Goal: Transaction & Acquisition: Purchase product/service

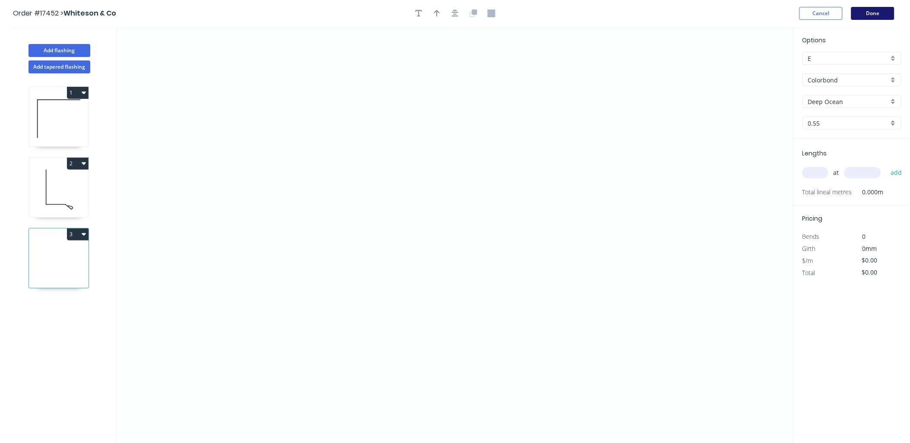
click at [873, 13] on button "Done" at bounding box center [872, 13] width 43 height 13
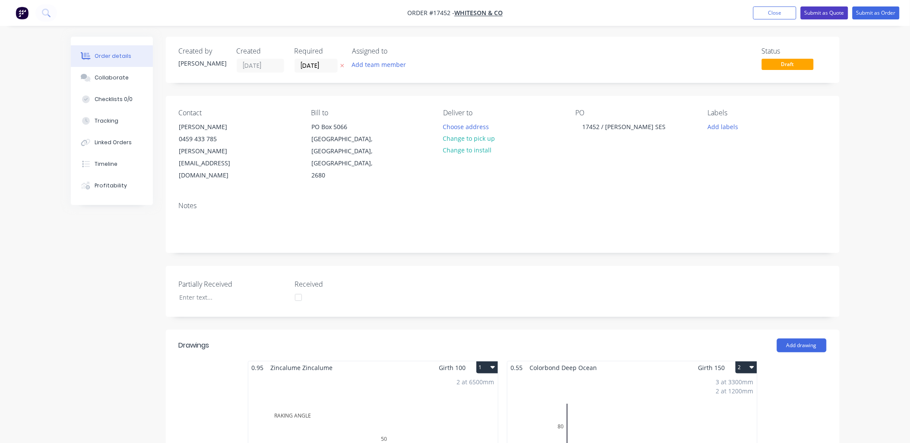
click at [834, 13] on button "Submit as Quote" at bounding box center [823, 12] width 47 height 13
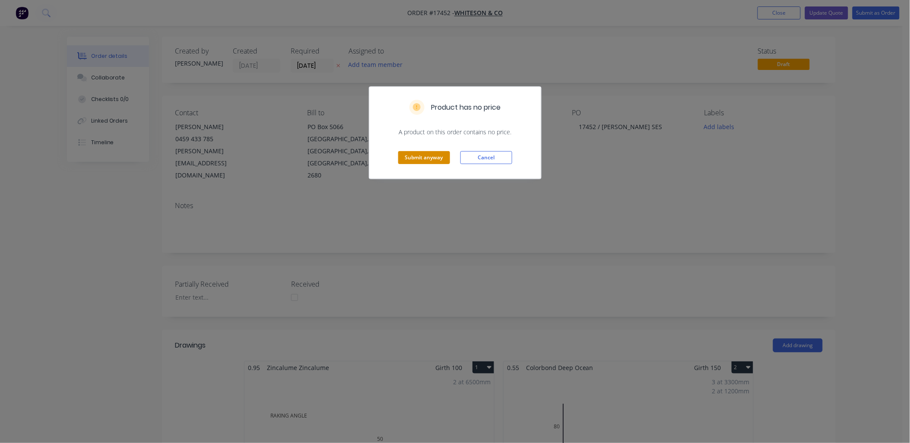
click at [420, 161] on button "Submit anyway" at bounding box center [424, 157] width 52 height 13
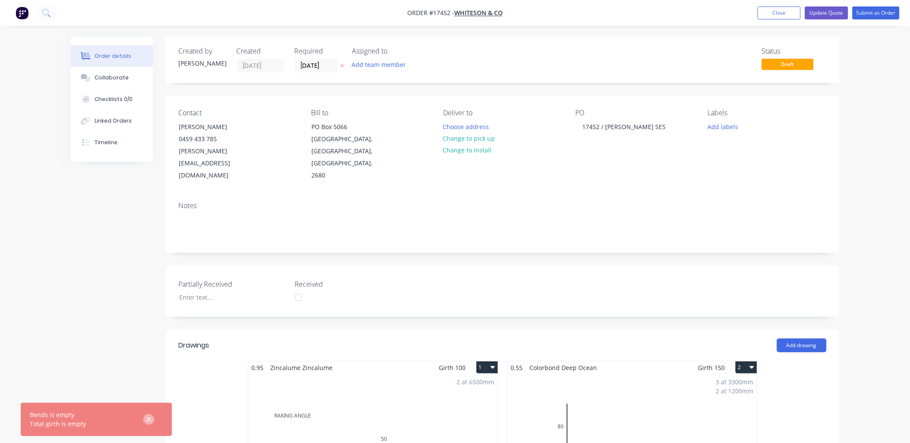
click at [147, 417] on icon "button" at bounding box center [148, 419] width 5 height 5
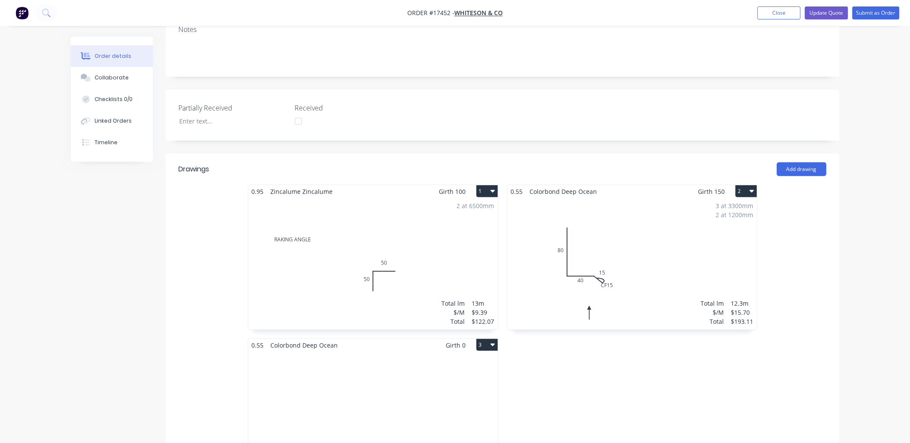
scroll to position [192, 0]
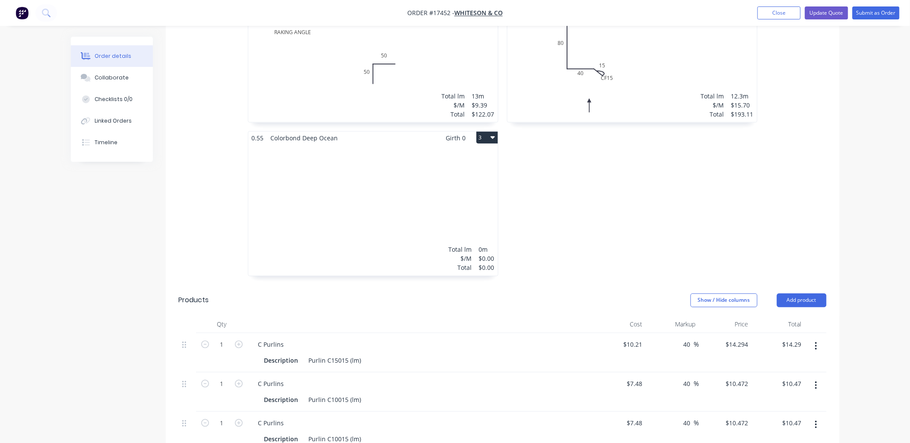
click at [373, 157] on div "Total lm $/M Total 0m $0.00 $0.00" at bounding box center [373, 210] width 250 height 132
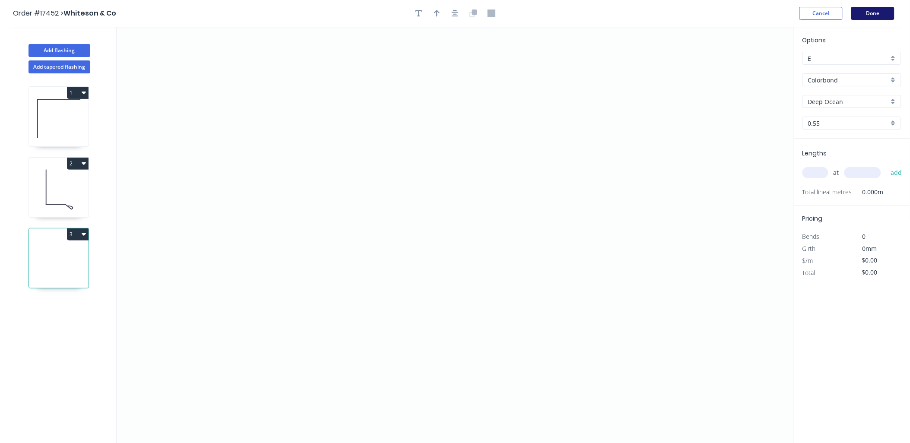
click at [871, 12] on button "Done" at bounding box center [872, 13] width 43 height 13
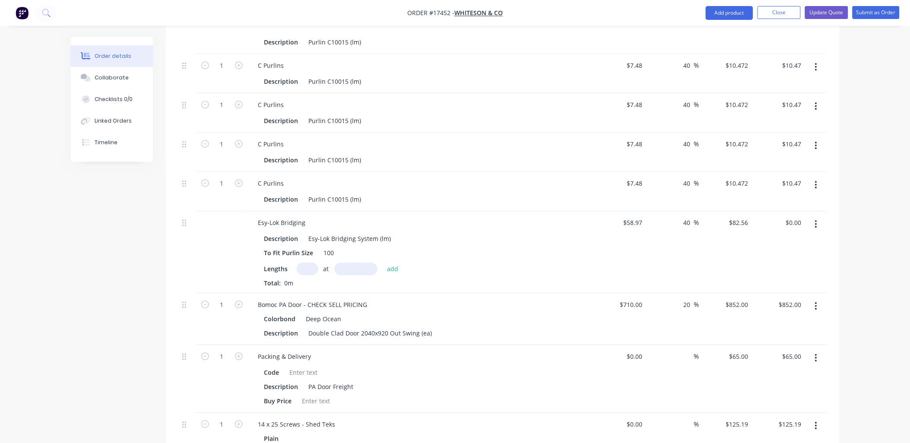
scroll to position [767, 0]
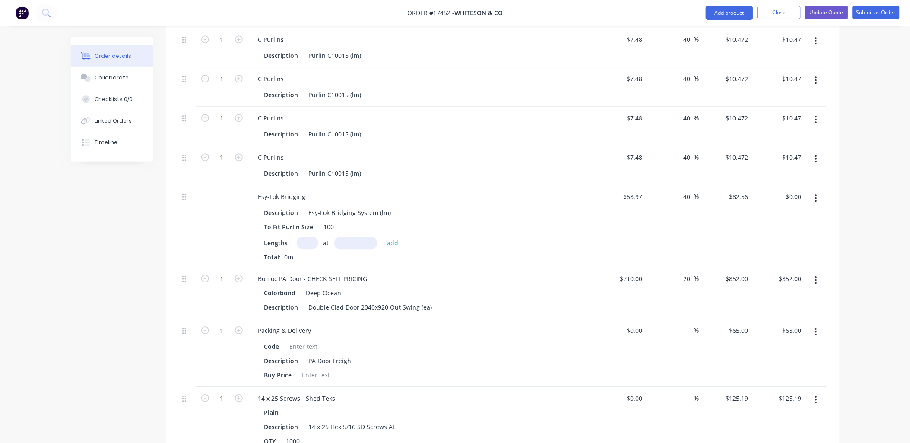
click at [817, 151] on button "button" at bounding box center [816, 159] width 20 height 16
click at [762, 227] on div "Delete" at bounding box center [785, 233] width 66 height 13
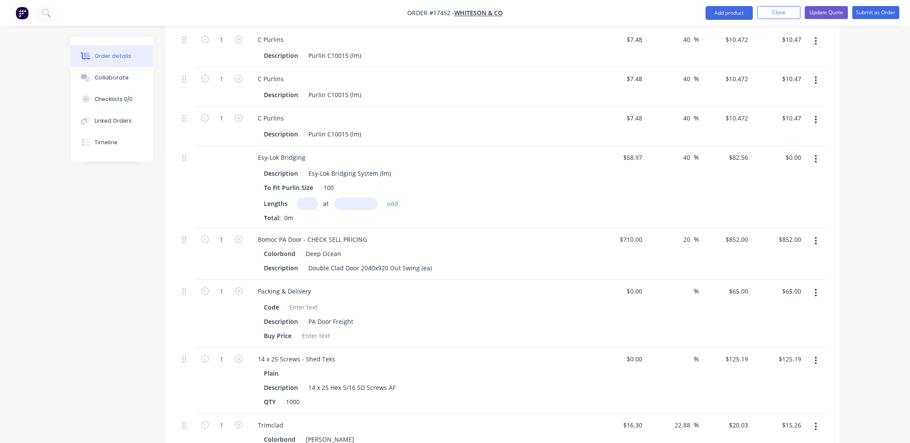
click at [815, 115] on icon "button" at bounding box center [816, 119] width 2 height 9
click at [764, 188] on div "Delete" at bounding box center [785, 194] width 66 height 13
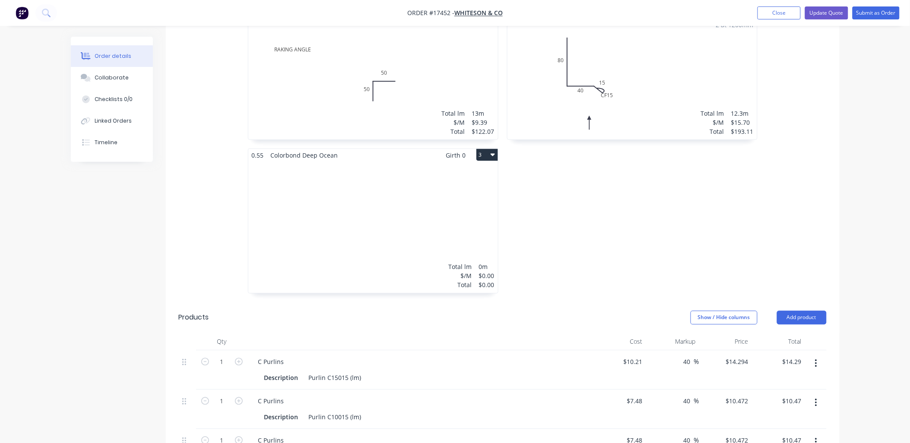
scroll to position [383, 0]
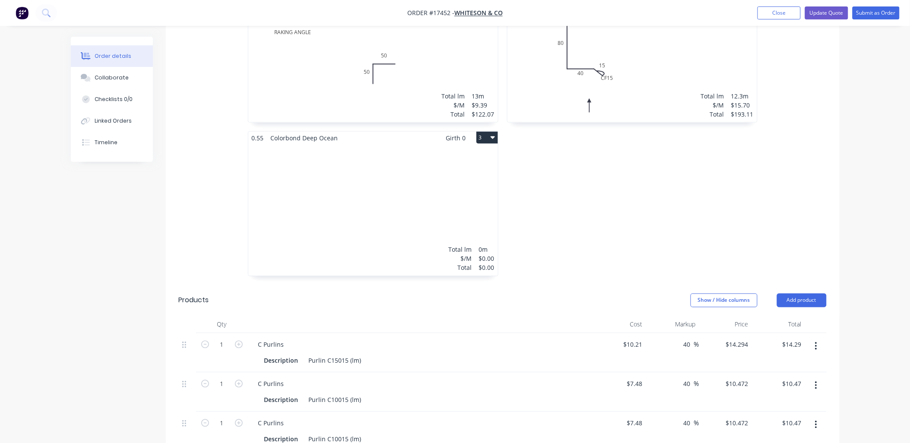
click at [373, 161] on div "Total lm $/M Total 0m $0.00 $0.00" at bounding box center [373, 210] width 250 height 132
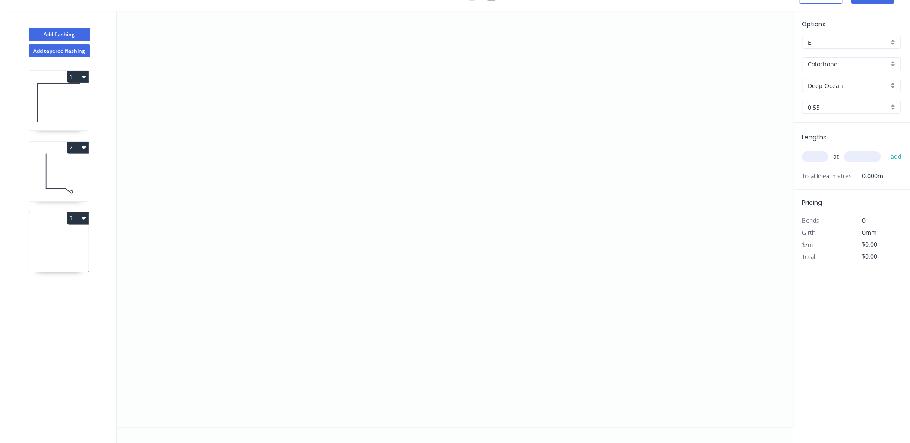
scroll to position [16, 0]
click at [511, 136] on icon "0" at bounding box center [455, 219] width 677 height 417
click at [485, 105] on icon "0" at bounding box center [455, 219] width 677 height 417
click at [355, 101] on icon "0 ?" at bounding box center [455, 219] width 677 height 417
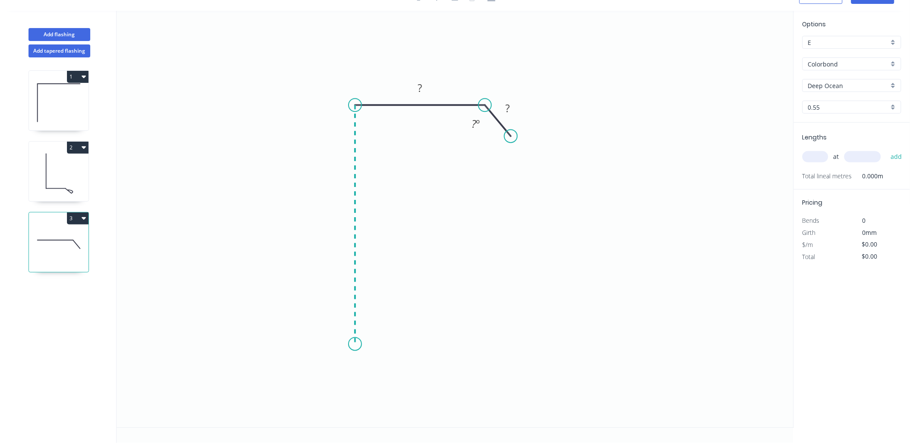
click at [360, 344] on icon "0 ? ? ? º" at bounding box center [455, 219] width 677 height 417
drag, startPoint x: 395, startPoint y: 368, endPoint x: 590, endPoint y: 268, distance: 219.7
click at [642, 247] on icon "0 ? ? ? ? º" at bounding box center [455, 219] width 677 height 417
click at [391, 367] on div "Crush & Fold" at bounding box center [398, 371] width 87 height 18
click at [340, 220] on tspan "?" at bounding box center [342, 220] width 4 height 14
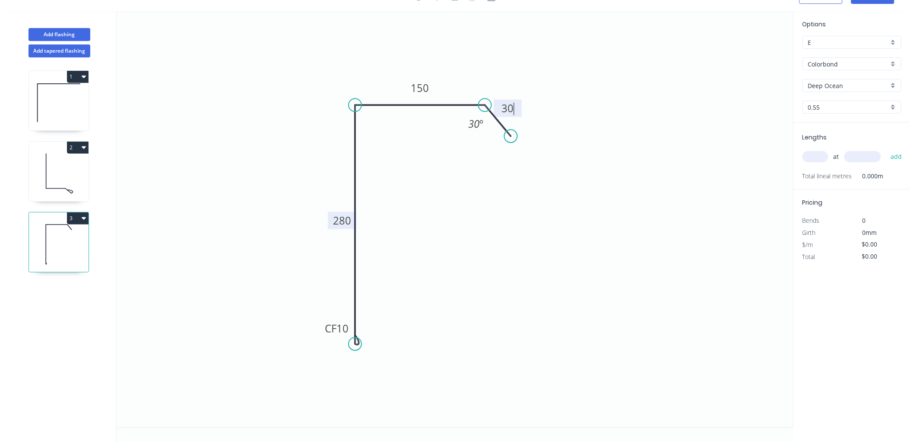
type input "$28.80"
click at [493, 152] on div "Hide angle" at bounding box center [511, 153] width 87 height 18
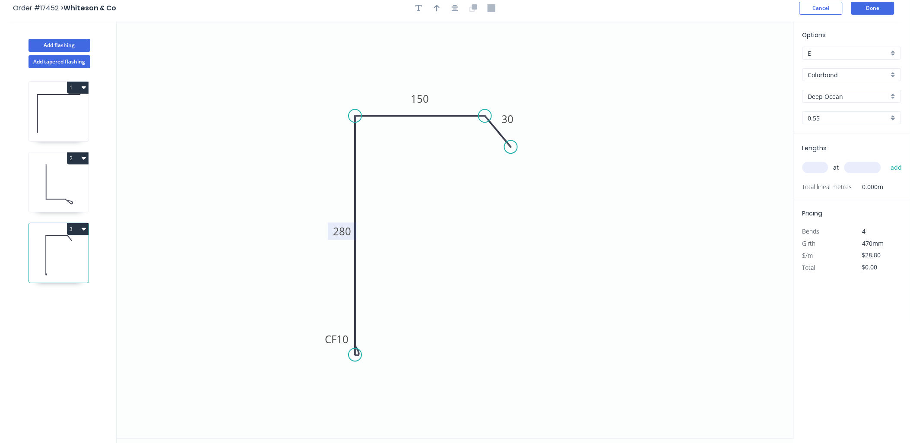
scroll to position [0, 0]
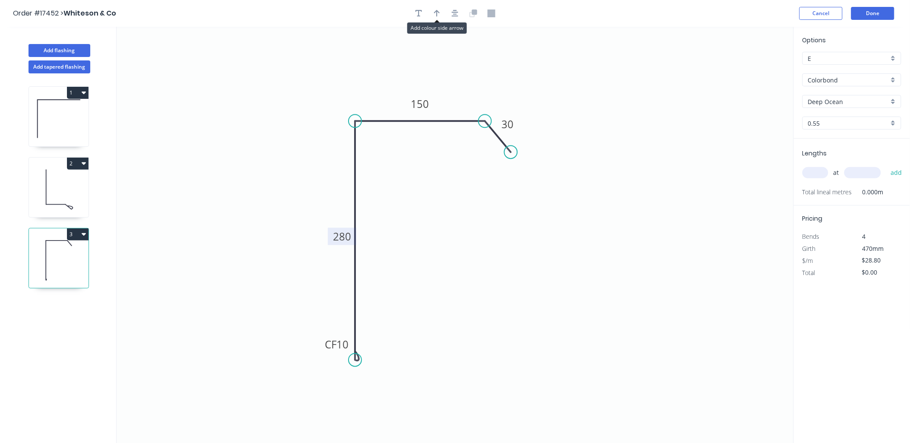
drag, startPoint x: 438, startPoint y: 10, endPoint x: 637, endPoint y: 62, distance: 206.1
click at [439, 11] on icon "button" at bounding box center [437, 13] width 6 height 8
drag, startPoint x: 745, startPoint y: 68, endPoint x: 546, endPoint y: 89, distance: 200.2
click at [501, 89] on icon "0 CF 10 280 150 30" at bounding box center [455, 235] width 677 height 417
drag, startPoint x: 749, startPoint y: 70, endPoint x: 486, endPoint y: 94, distance: 264.0
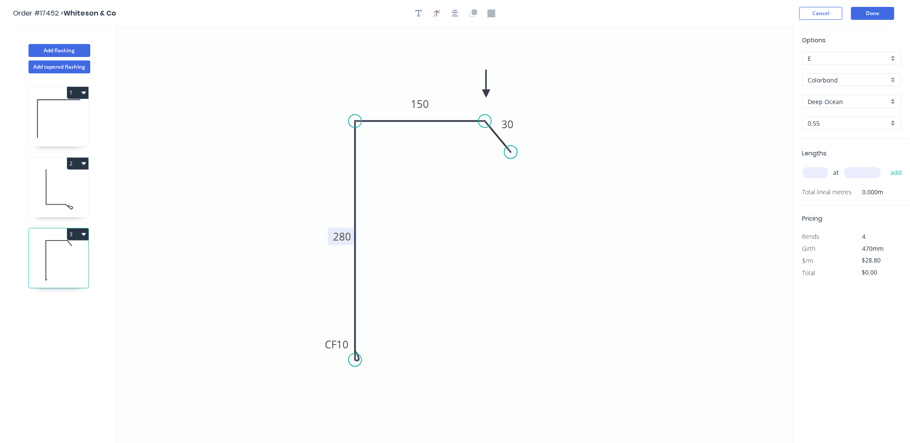
click at [486, 94] on icon at bounding box center [486, 84] width 8 height 28
click at [815, 171] on input "text" at bounding box center [815, 172] width 26 height 11
type input "6"
type input "3800"
click at [886, 165] on button "add" at bounding box center [896, 172] width 20 height 15
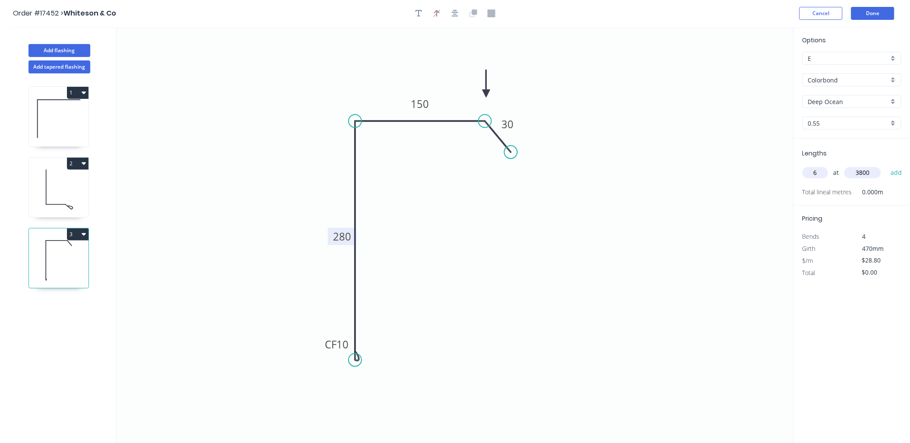
type input "$656.64"
click at [83, 51] on button "Add flashing" at bounding box center [59, 50] width 62 height 13
type input "$0.00"
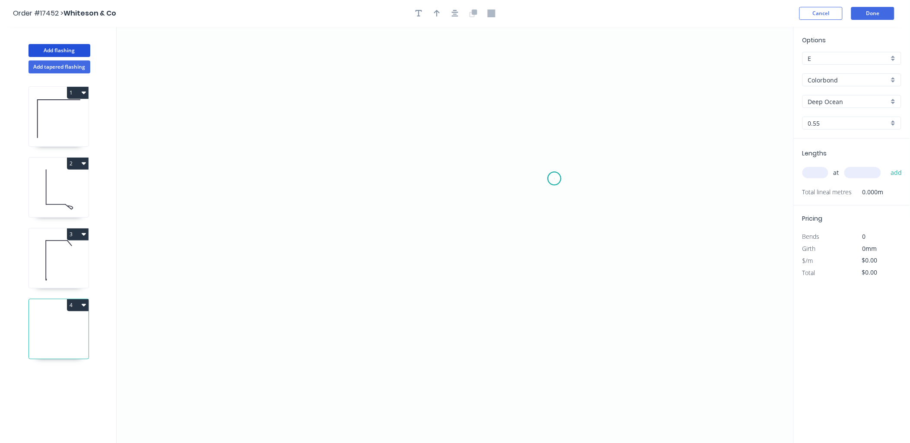
click at [554, 179] on icon "0" at bounding box center [455, 235] width 677 height 417
drag, startPoint x: 521, startPoint y: 137, endPoint x: 379, endPoint y: 137, distance: 142.0
click at [521, 137] on icon at bounding box center [537, 158] width 33 height 42
drag, startPoint x: 327, startPoint y: 138, endPoint x: 322, endPoint y: 182, distance: 43.9
click at [327, 139] on icon "0 ?" at bounding box center [455, 235] width 677 height 417
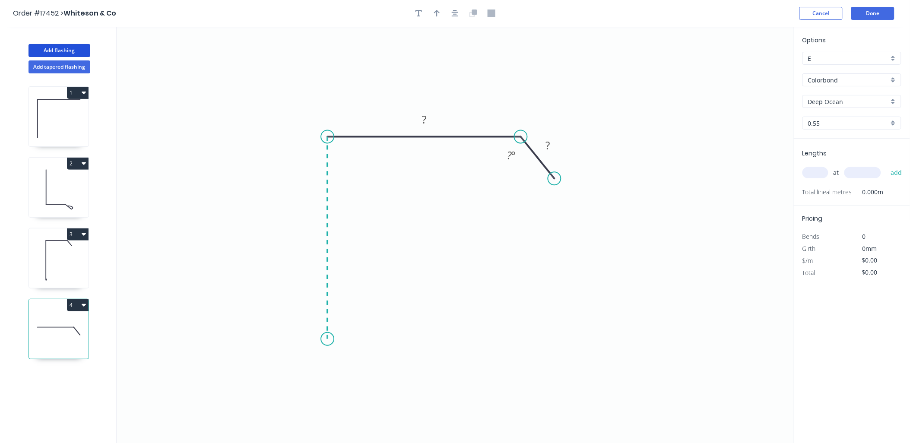
click at [317, 339] on icon "0 ? ? ? º" at bounding box center [455, 235] width 677 height 417
click at [353, 365] on icon "0 ? ? ? ? º" at bounding box center [455, 235] width 677 height 417
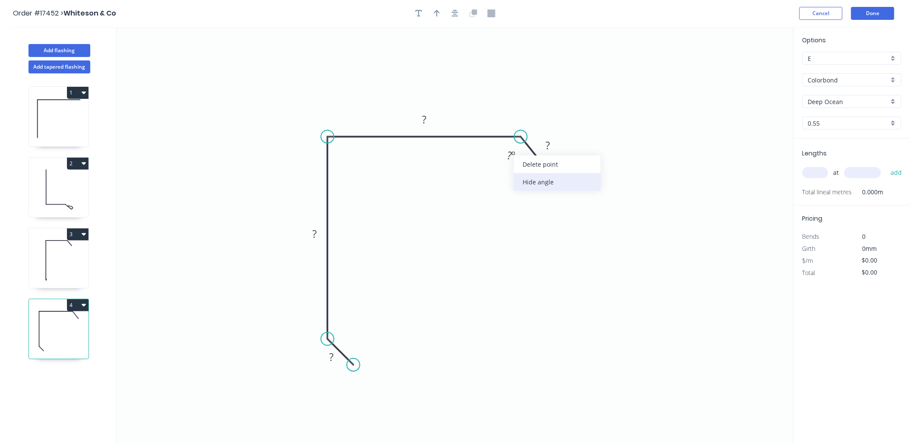
click at [534, 181] on div "Hide angle" at bounding box center [557, 182] width 87 height 18
drag, startPoint x: 329, startPoint y: 353, endPoint x: 318, endPoint y: 417, distance: 64.4
click at [331, 353] on tspan "?" at bounding box center [331, 357] width 4 height 14
click at [438, 16] on icon "button" at bounding box center [437, 13] width 6 height 8
type input "$23.06"
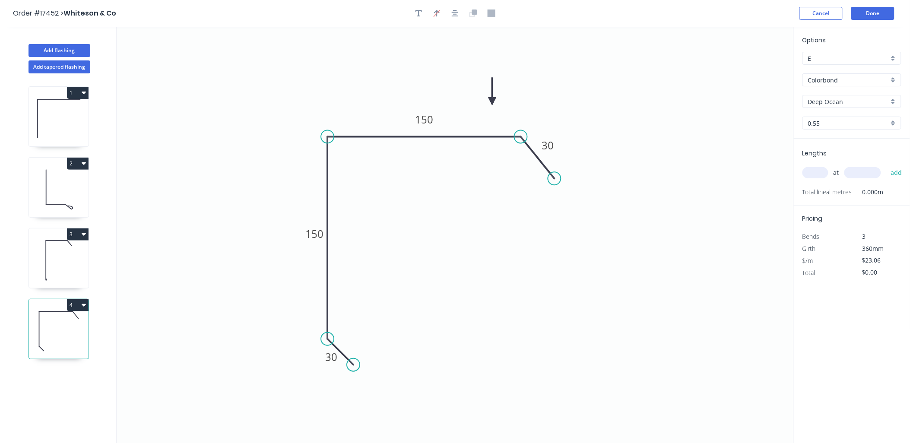
drag, startPoint x: 750, startPoint y: 68, endPoint x: 492, endPoint y: 101, distance: 259.9
click at [492, 101] on icon at bounding box center [492, 92] width 8 height 28
click at [814, 176] on input "text" at bounding box center [815, 172] width 26 height 11
type input "2"
type input "4800"
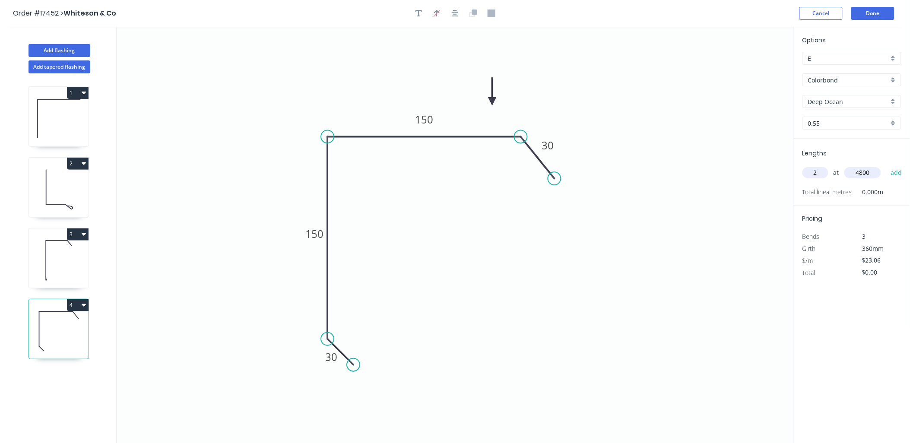
click at [886, 165] on button "add" at bounding box center [896, 172] width 20 height 15
type input "$221.38"
click at [73, 105] on icon at bounding box center [59, 118] width 60 height 55
type input "H"
type input "Zincalume"
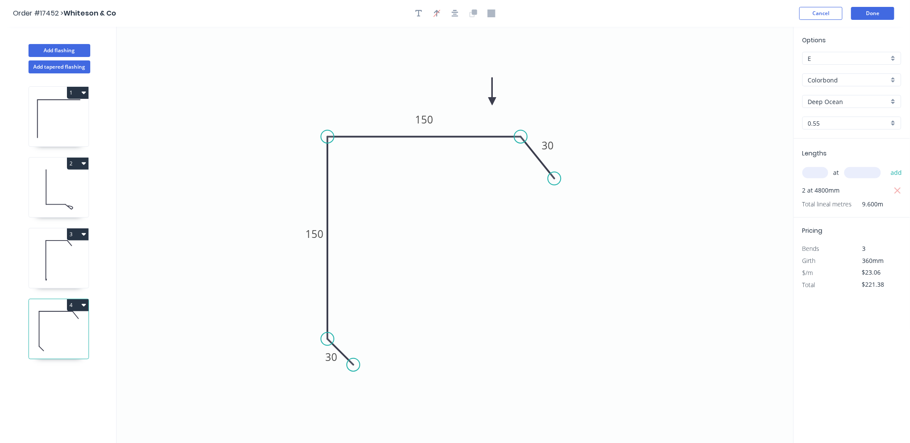
type input "Zincalume"
type input "0.95"
type input "$9.39"
type input "$122.07"
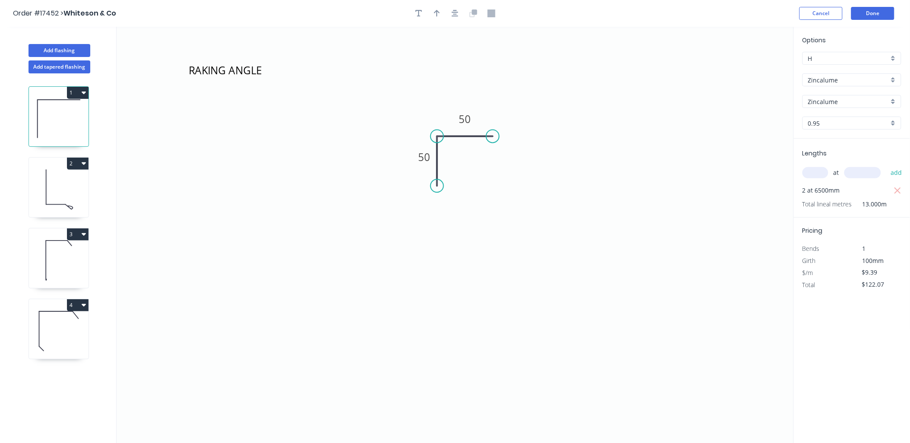
click at [64, 186] on icon at bounding box center [59, 189] width 60 height 55
type input "E"
type input "Colorbond"
type input "Deep Ocean"
type input "0.55"
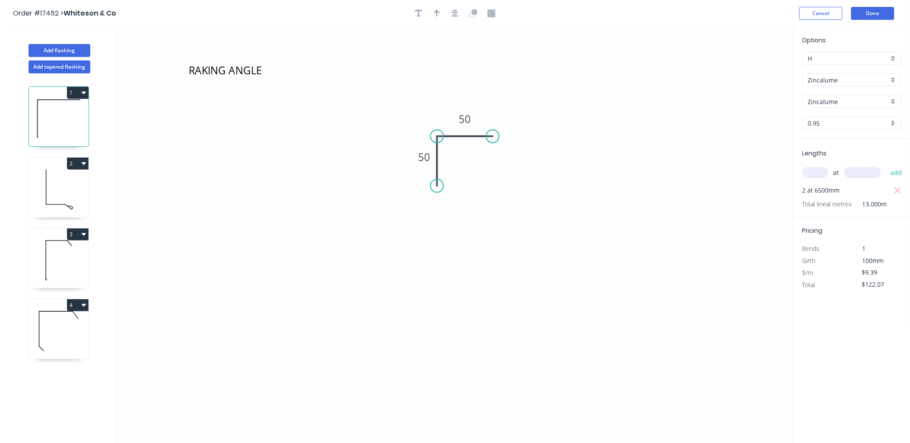
type input "$15.70"
type input "$193.11"
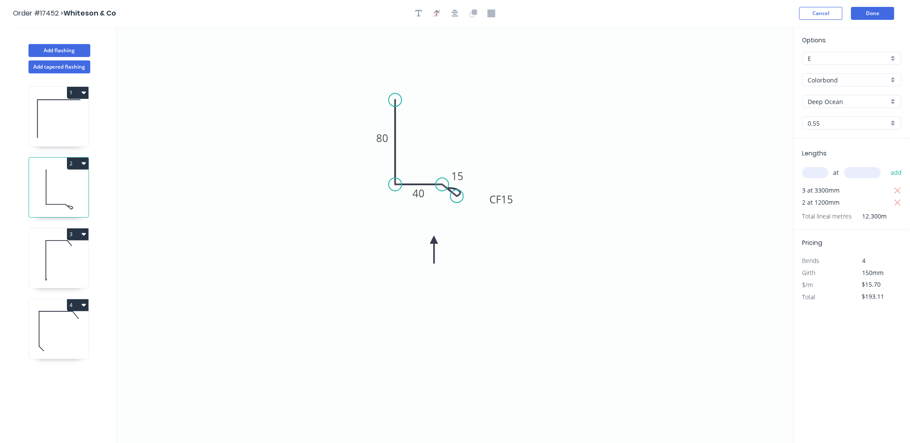
click at [891, 56] on div "E" at bounding box center [851, 58] width 99 height 13
click at [844, 114] on div "H" at bounding box center [852, 118] width 98 height 15
type input "H"
type input "$13.34"
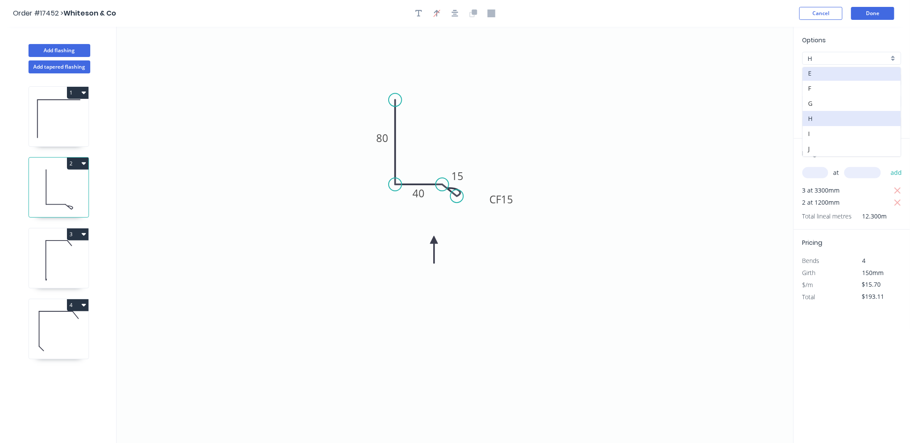
type input "$164.08"
click at [57, 243] on icon at bounding box center [59, 260] width 60 height 55
type input "E"
type input "$28.80"
type input "$656.64"
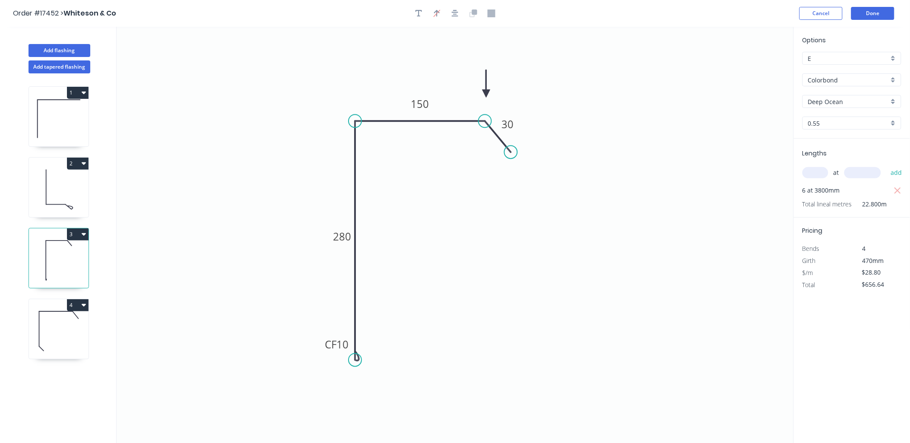
click at [894, 57] on div "E" at bounding box center [851, 58] width 99 height 13
click at [833, 116] on div "H" at bounding box center [852, 118] width 98 height 15
type input "H"
type input "$24.48"
type input "$558.14"
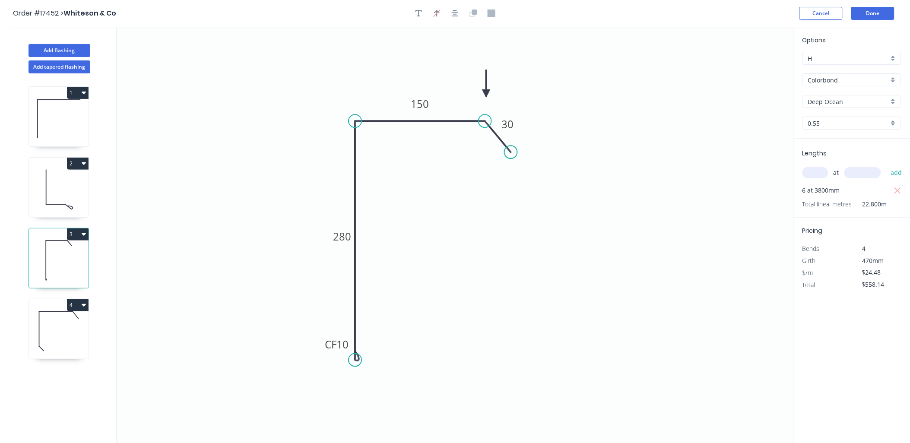
click at [69, 321] on icon at bounding box center [59, 330] width 60 height 55
type input "E"
type input "$23.06"
type input "$221.38"
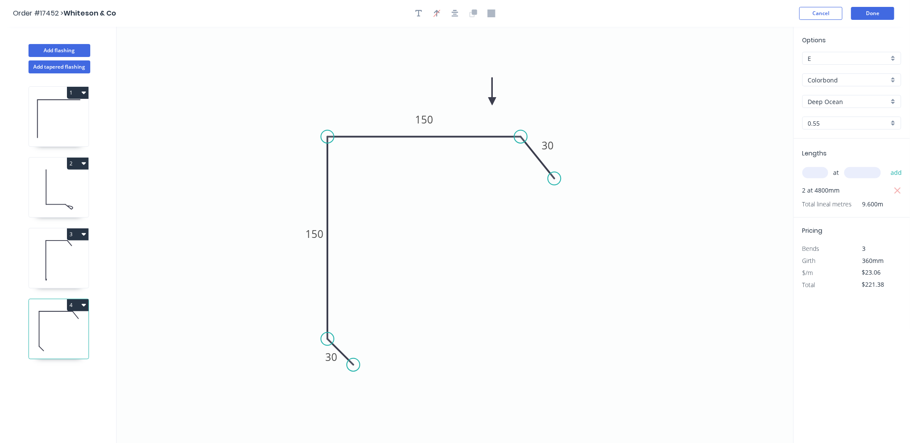
click at [893, 58] on div "E" at bounding box center [851, 58] width 99 height 13
click at [837, 115] on div "H" at bounding box center [852, 118] width 98 height 15
type input "H"
type input "$19.60"
type input "$188.16"
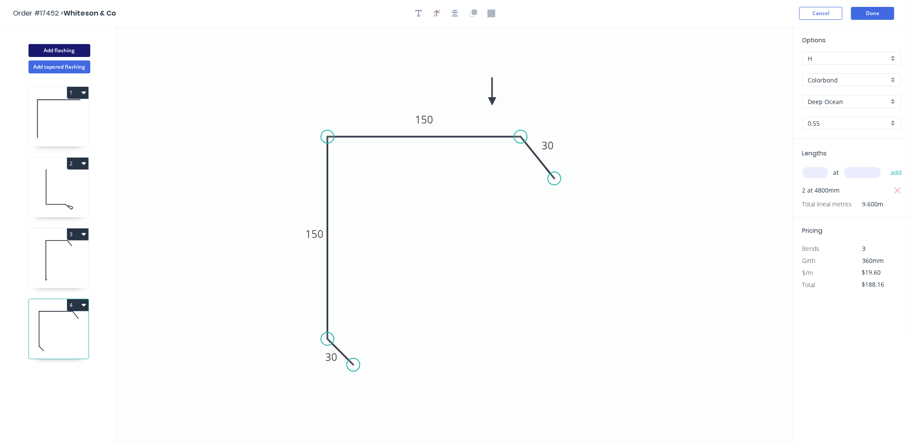
click at [68, 49] on button "Add flashing" at bounding box center [59, 50] width 62 height 13
type input "E"
type input "$0.00"
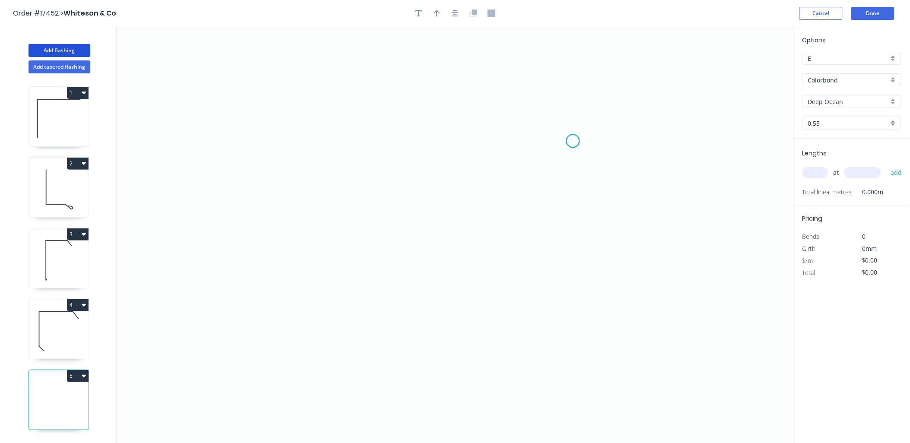
click at [573, 141] on icon "0" at bounding box center [455, 235] width 677 height 417
click at [551, 109] on icon at bounding box center [562, 125] width 22 height 32
click at [352, 98] on icon "0 ?" at bounding box center [455, 235] width 677 height 417
click at [350, 217] on icon "0 ? ? ? º" at bounding box center [455, 235] width 677 height 417
click at [366, 215] on icon "0 ? ? ? ? º" at bounding box center [455, 235] width 677 height 417
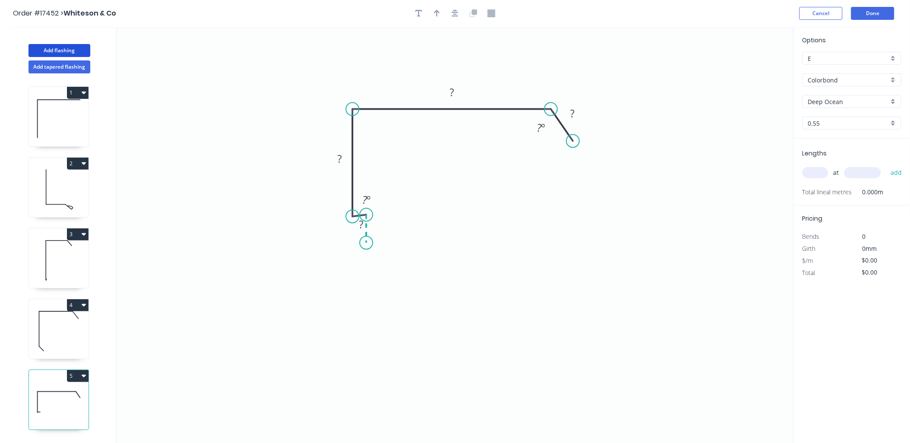
click at [368, 243] on icon "0 ? ? ? ? ? º ? º" at bounding box center [455, 235] width 677 height 417
drag, startPoint x: 373, startPoint y: 255, endPoint x: 367, endPoint y: 229, distance: 26.3
click at [372, 253] on div "Hide angle" at bounding box center [393, 260] width 87 height 18
drag, startPoint x: 388, startPoint y: 227, endPoint x: 376, endPoint y: 225, distance: 12.3
click at [385, 226] on div "Hide angle" at bounding box center [411, 229] width 87 height 18
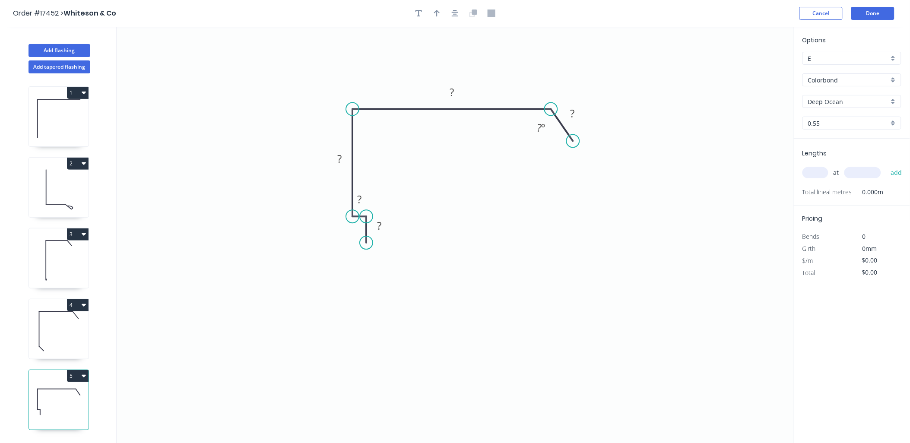
click at [365, 217] on circle at bounding box center [366, 216] width 13 height 13
click at [564, 152] on div "Hide angle" at bounding box center [590, 156] width 87 height 18
drag, startPoint x: 381, startPoint y: 224, endPoint x: 377, endPoint y: 234, distance: 11.5
click at [382, 225] on g "?" at bounding box center [378, 225] width 17 height 14
type input "$28.80"
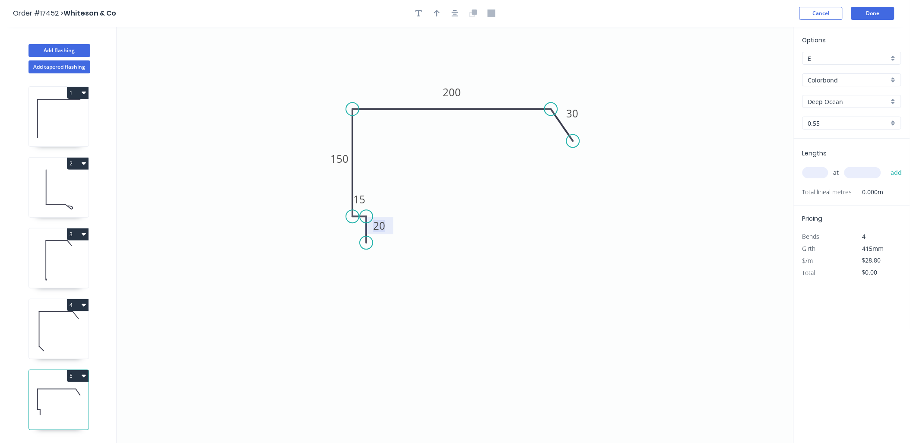
click at [890, 59] on div "E" at bounding box center [851, 58] width 99 height 13
click at [840, 115] on div "H" at bounding box center [852, 118] width 98 height 15
type input "H"
type input "$24.48"
click at [820, 171] on input "text" at bounding box center [815, 172] width 26 height 11
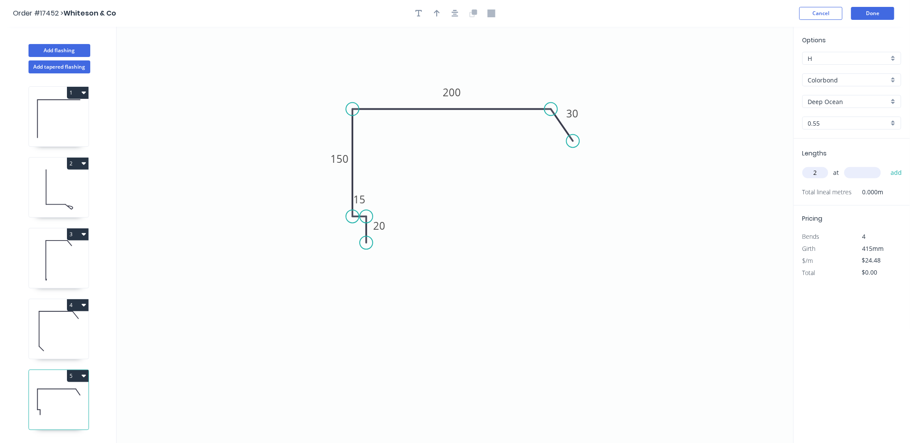
type input "2"
type input "6600"
click at [886, 165] on button "add" at bounding box center [896, 172] width 20 height 15
type input "$323.14"
click at [61, 50] on button "Add flashing" at bounding box center [59, 50] width 62 height 13
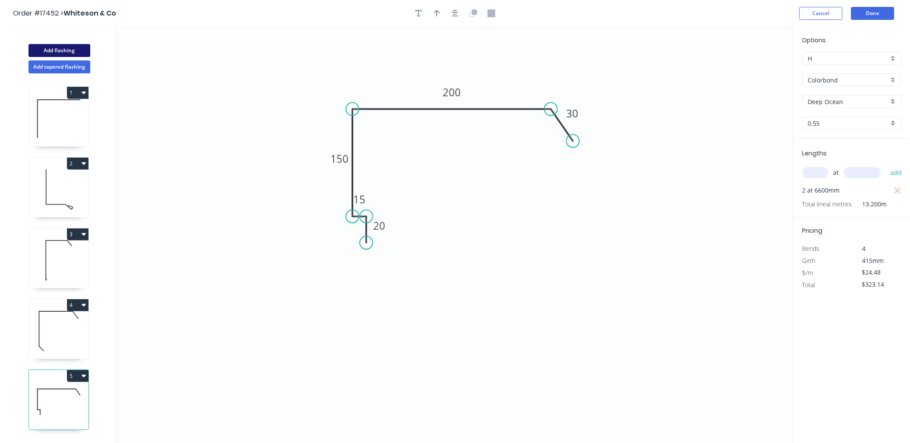
type input "E"
type input "$0.00"
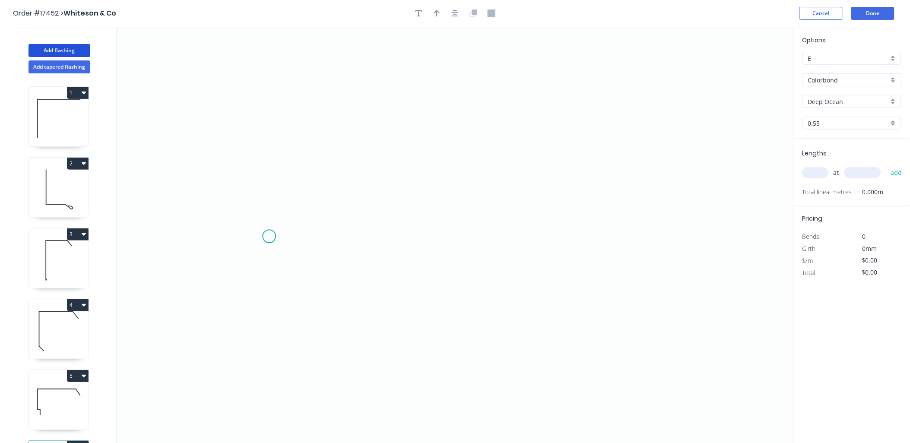
click at [268, 236] on icon "0" at bounding box center [455, 235] width 677 height 417
click at [284, 206] on icon "0" at bounding box center [455, 235] width 677 height 417
click at [446, 164] on icon "0 ?" at bounding box center [455, 235] width 677 height 417
click at [610, 209] on icon "0 ? ? ? º" at bounding box center [455, 235] width 677 height 417
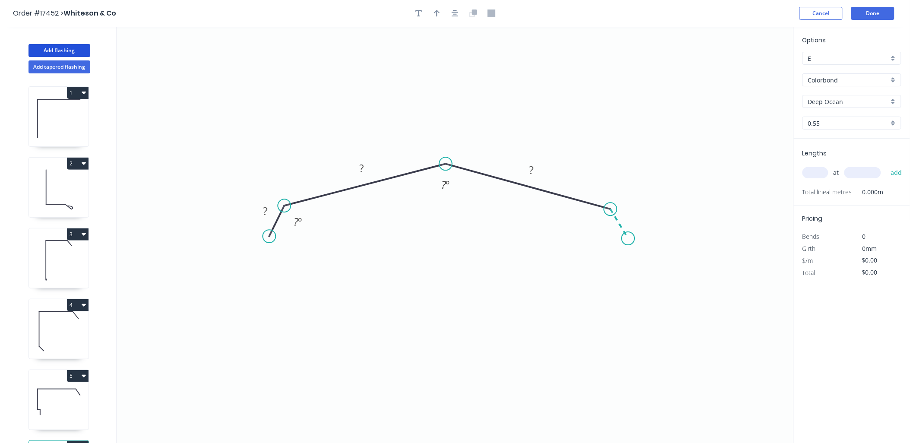
click at [628, 238] on icon "0 ? ? ? ? º ? º" at bounding box center [455, 235] width 677 height 417
click at [607, 257] on div "Hide angle" at bounding box center [637, 261] width 87 height 18
drag, startPoint x: 462, startPoint y: 213, endPoint x: 455, endPoint y: 212, distance: 7.0
click at [460, 212] on div "Hide angle" at bounding box center [484, 214] width 87 height 18
drag, startPoint x: 318, startPoint y: 250, endPoint x: 299, endPoint y: 235, distance: 23.9
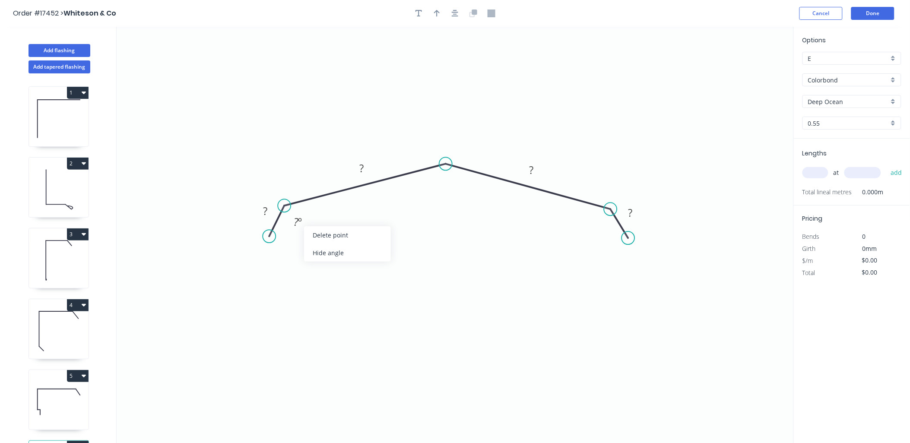
click at [316, 250] on div "Hide angle" at bounding box center [347, 253] width 87 height 18
drag, startPoint x: 256, startPoint y: 210, endPoint x: 273, endPoint y: 222, distance: 21.0
click at [262, 211] on rect at bounding box center [264, 212] width 17 height 12
type input "$23.06"
click at [816, 167] on input "text" at bounding box center [815, 172] width 26 height 11
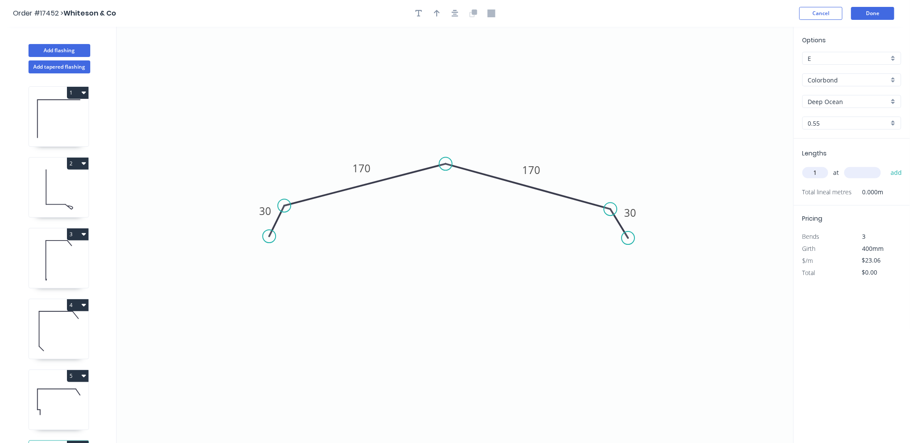
type input "1"
type input "4400"
click at [886, 165] on button "add" at bounding box center [896, 172] width 20 height 15
type input "$101.46"
click at [892, 58] on div "E" at bounding box center [851, 58] width 99 height 13
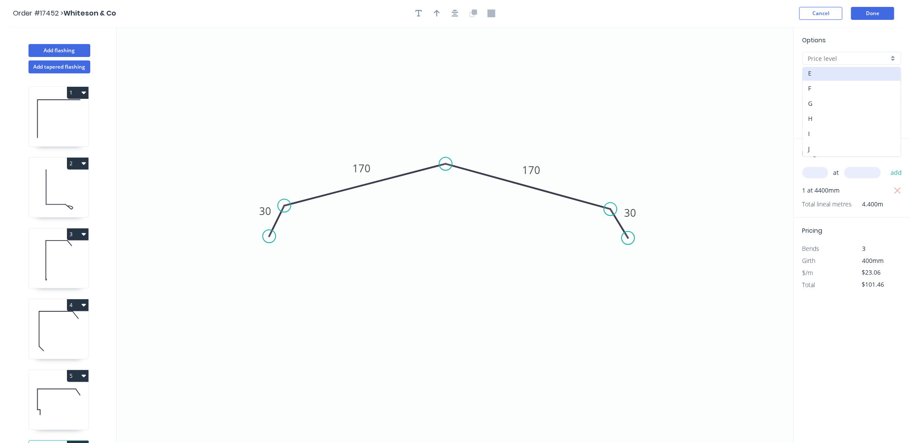
click at [827, 117] on div "H" at bounding box center [852, 118] width 98 height 15
type input "H"
type input "$19.60"
type input "$86.24"
drag, startPoint x: 436, startPoint y: 14, endPoint x: 547, endPoint y: 76, distance: 126.2
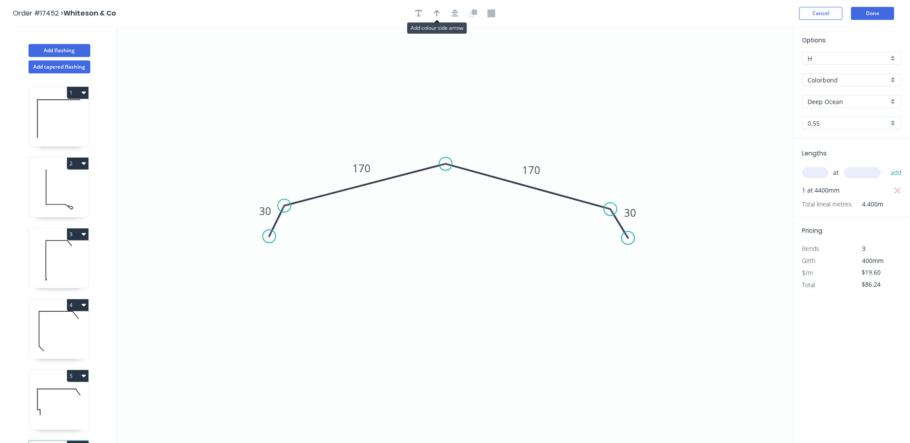
click at [437, 14] on icon "button" at bounding box center [437, 13] width 6 height 7
drag, startPoint x: 747, startPoint y: 68, endPoint x: 505, endPoint y: 133, distance: 250.3
click at [505, 133] on icon at bounding box center [506, 121] width 8 height 28
click at [889, 100] on div "Deep Ocean" at bounding box center [851, 101] width 99 height 13
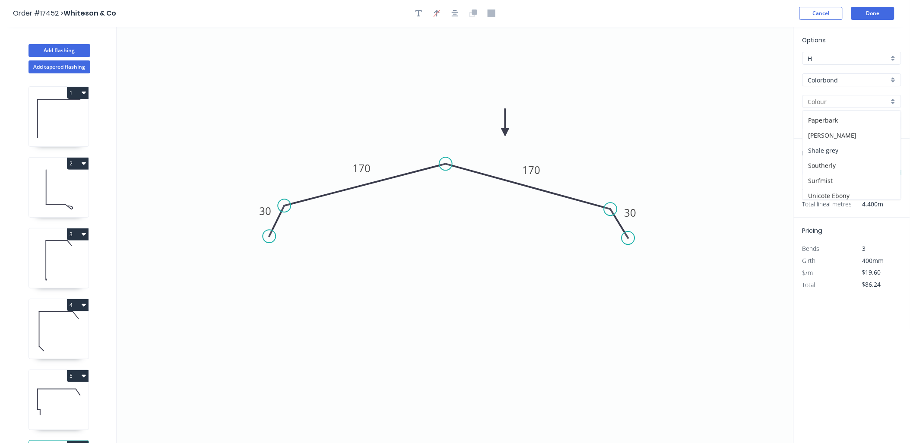
click at [830, 149] on div "Shale grey" at bounding box center [852, 150] width 98 height 15
type input "Shale grey"
click at [60, 51] on button "Add flashing" at bounding box center [59, 50] width 62 height 13
type input "E"
type input "$0.00"
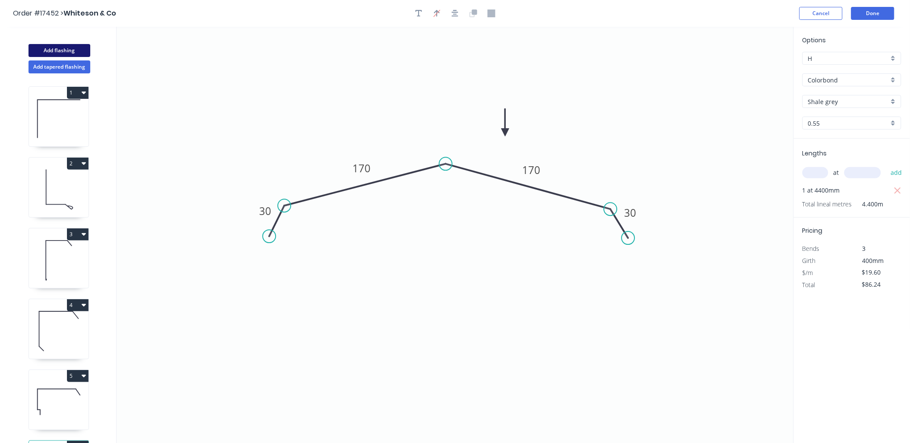
type input "$0.00"
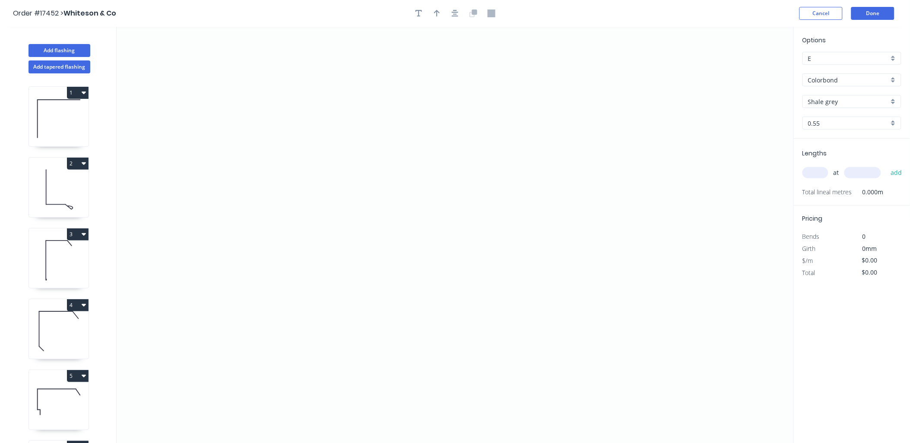
click at [894, 82] on div "Colorbond" at bounding box center [851, 79] width 99 height 13
click at [857, 124] on div "Galvanised" at bounding box center [852, 126] width 98 height 15
type input "Galvanised"
click at [891, 122] on div "0.55" at bounding box center [851, 123] width 99 height 13
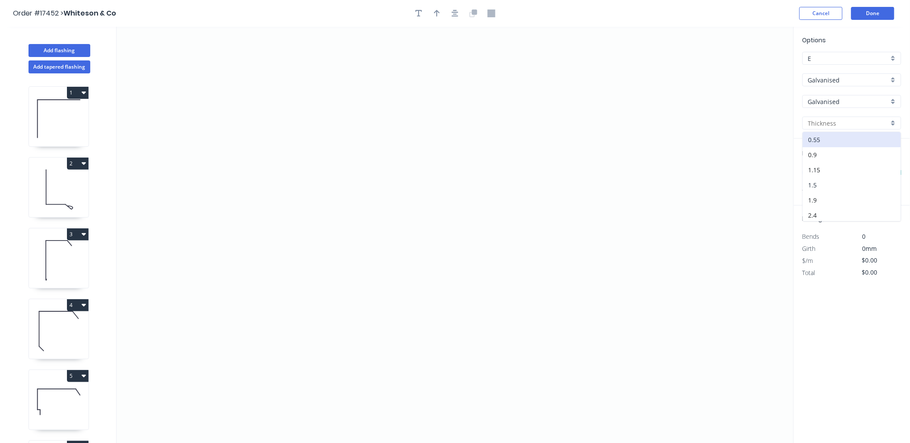
click at [835, 186] on div "1.5" at bounding box center [852, 184] width 98 height 15
type input "1.5"
drag, startPoint x: 303, startPoint y: 247, endPoint x: 298, endPoint y: 205, distance: 42.1
click at [303, 245] on icon "0" at bounding box center [455, 235] width 677 height 417
click at [303, 174] on icon at bounding box center [303, 209] width 0 height 73
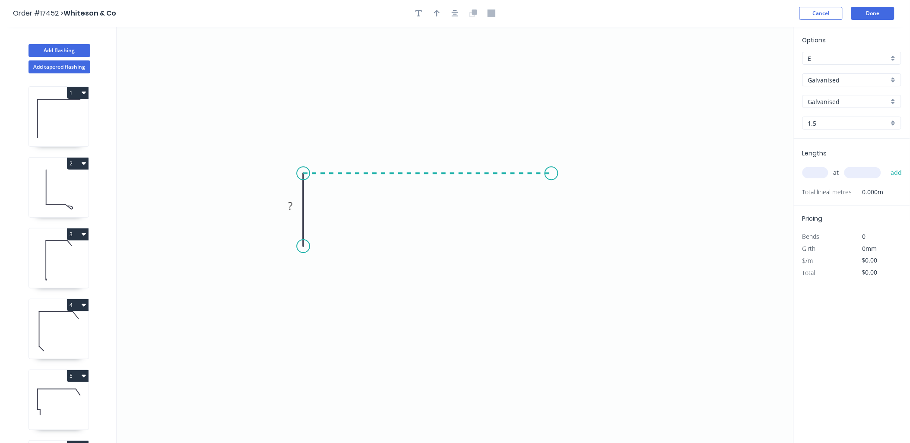
click at [551, 173] on icon "0 ?" at bounding box center [455, 235] width 677 height 417
click at [551, 235] on icon "0 ? ?" at bounding box center [455, 235] width 677 height 417
click at [294, 203] on rect at bounding box center [289, 206] width 17 height 12
type input "$27.33"
click at [894, 56] on div "E" at bounding box center [851, 58] width 99 height 13
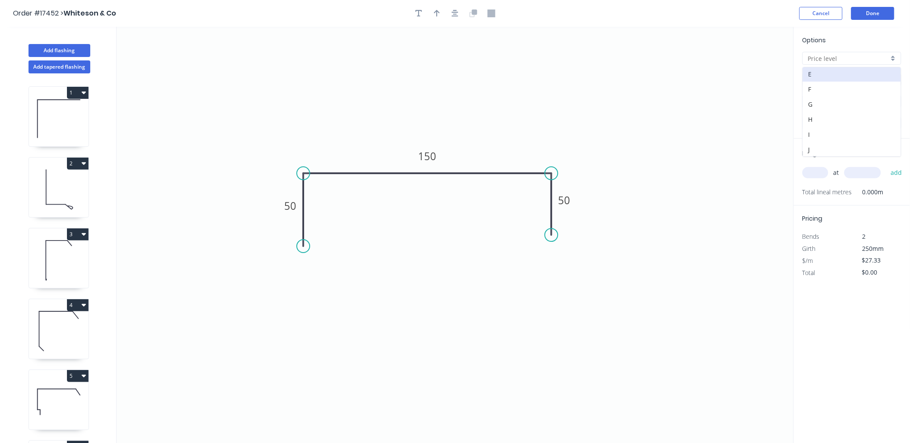
scroll to position [63, 0]
click at [832, 118] on div "H" at bounding box center [852, 118] width 98 height 15
type input "H"
type input "$23.23"
click at [819, 170] on input "text" at bounding box center [815, 172] width 26 height 11
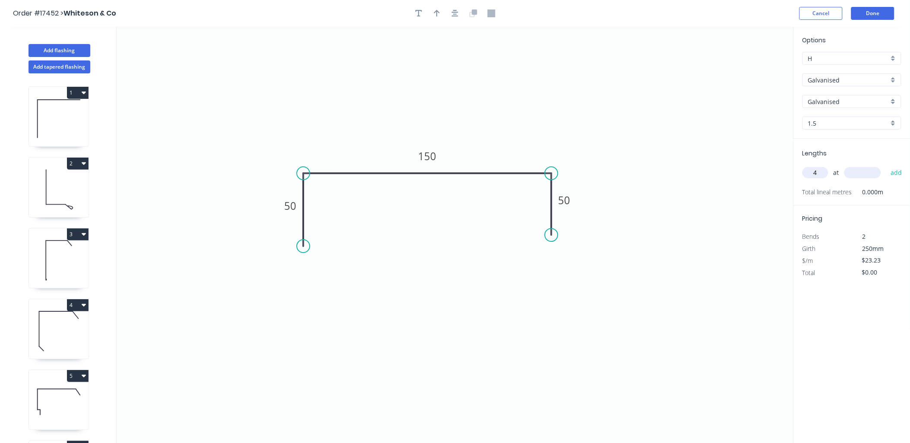
type input "4"
type input "2400"
click at [886, 165] on button "add" at bounding box center [896, 172] width 20 height 15
type input "$223.01"
click at [421, 15] on icon "button" at bounding box center [418, 13] width 7 height 8
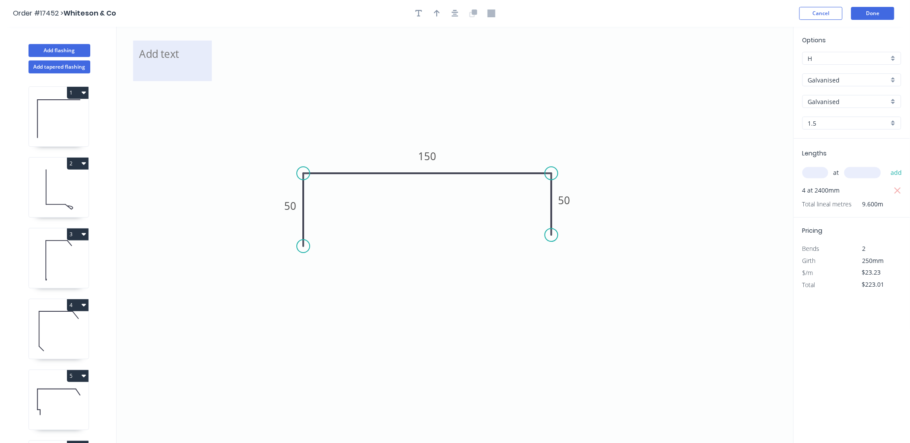
click at [187, 63] on textarea at bounding box center [172, 61] width 70 height 32
type textarea "D"
drag, startPoint x: 210, startPoint y: 119, endPoint x: 221, endPoint y: 74, distance: 46.3
click at [211, 119] on icon "PA Door Support Mullion 50 150 50" at bounding box center [455, 235] width 677 height 417
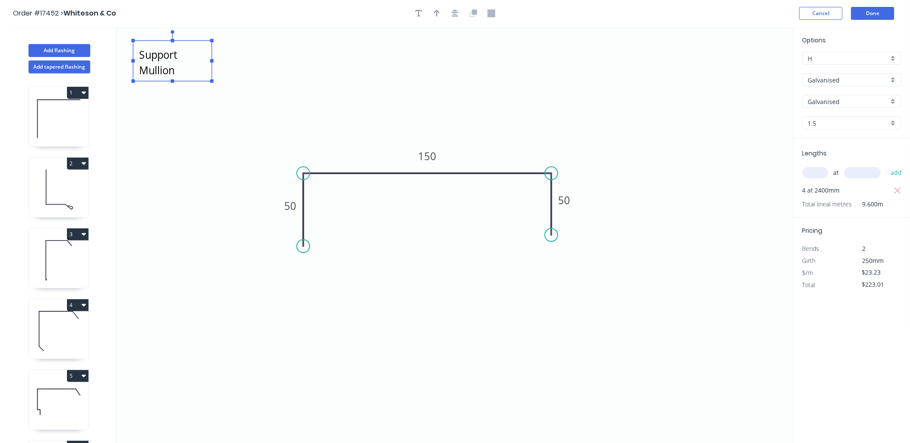
type textarea "PA Door Support Mullion"
drag, startPoint x: 197, startPoint y: 65, endPoint x: 202, endPoint y: 64, distance: 4.8
click at [197, 64] on textarea "PA Door Support Mullion" at bounding box center [172, 61] width 70 height 32
drag, startPoint x: 212, startPoint y: 59, endPoint x: 387, endPoint y: 76, distance: 175.6
click at [387, 75] on g at bounding box center [261, 55] width 260 height 53
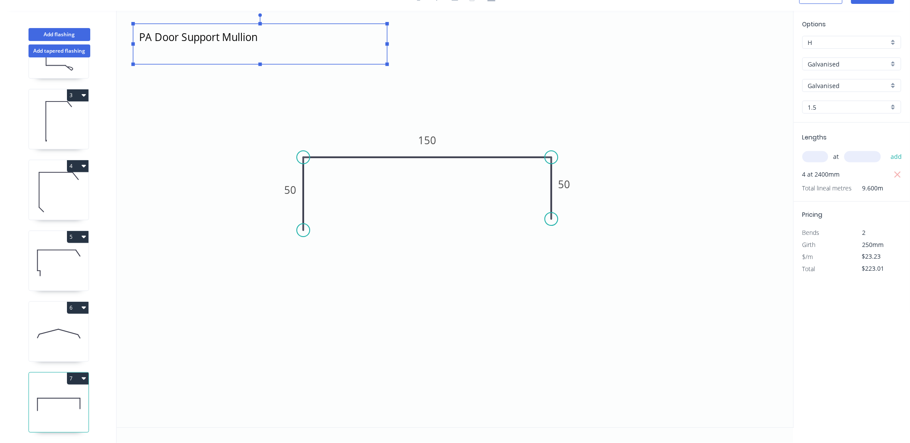
scroll to position [130, 0]
click at [61, 330] on icon at bounding box center [59, 333] width 60 height 55
click at [60, 327] on icon at bounding box center [59, 333] width 60 height 55
type input "Colorbond"
type input "Shale grey"
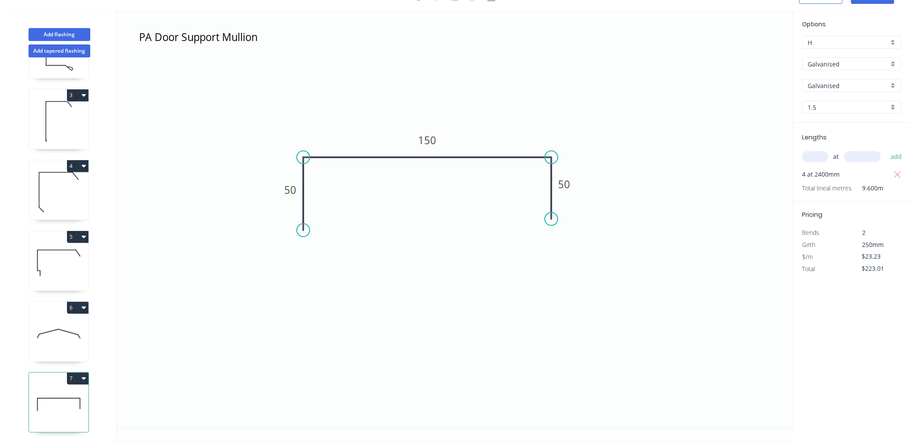
type input "0.55"
type input "$19.60"
type input "$86.24"
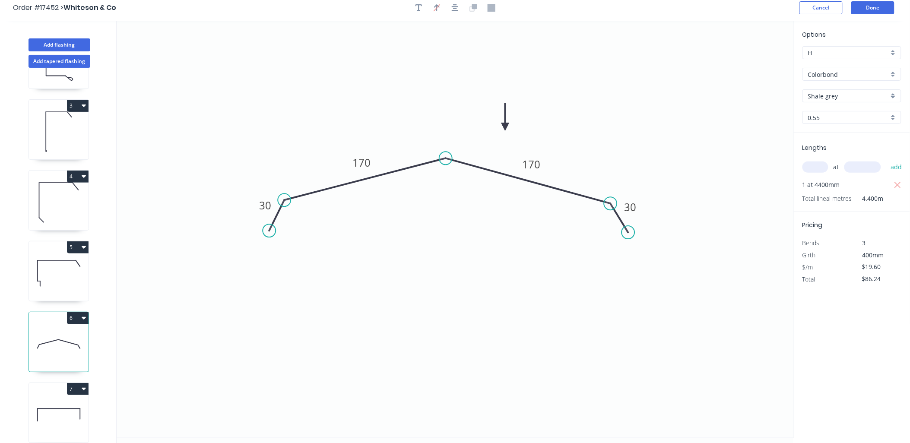
scroll to position [0, 0]
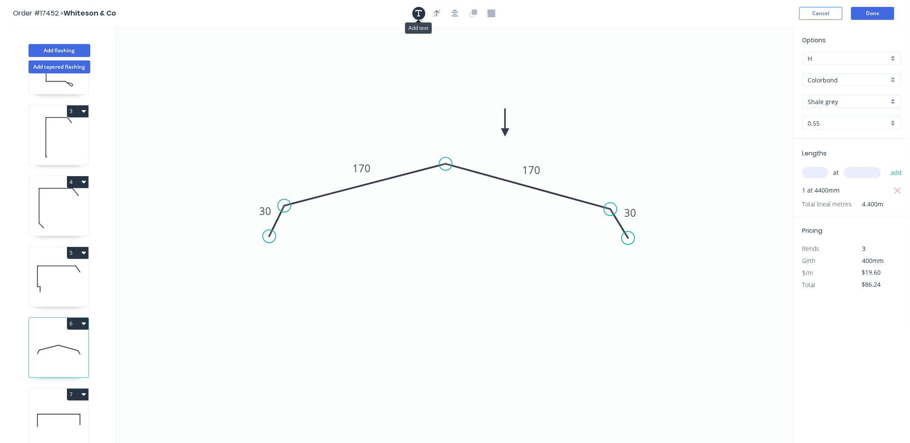
click at [421, 14] on icon "button" at bounding box center [418, 13] width 7 height 8
click at [173, 66] on textarea at bounding box center [172, 61] width 70 height 32
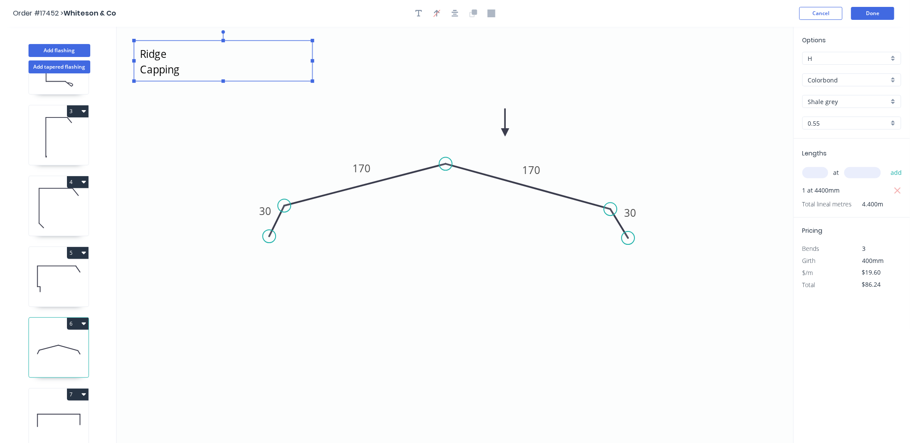
drag, startPoint x: 212, startPoint y: 62, endPoint x: 312, endPoint y: 66, distance: 99.8
click at [312, 66] on icon "Ridge Capping 30 170 170 30" at bounding box center [455, 235] width 677 height 417
type textarea "Ridge Capping"
click at [63, 264] on icon at bounding box center [59, 278] width 60 height 55
type input "Deep Ocean"
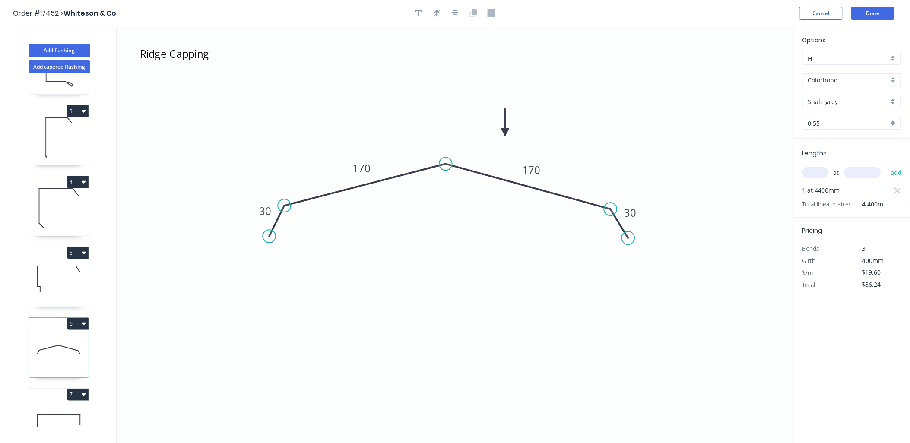
type input "$24.48"
type input "$323.14"
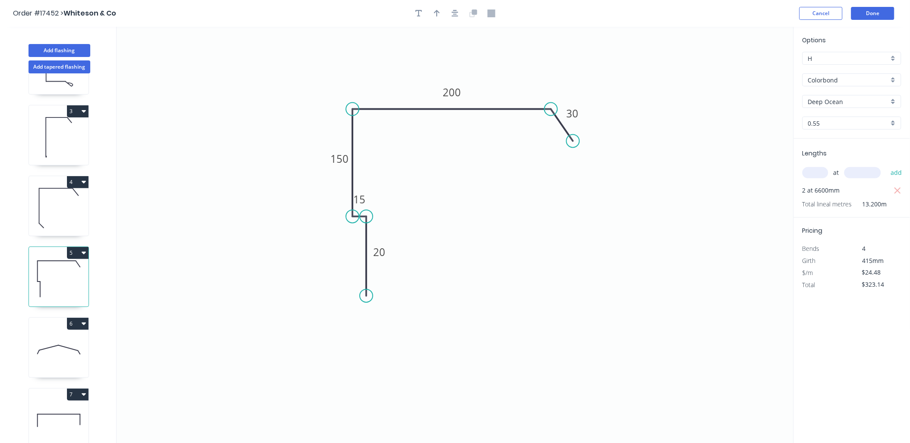
drag, startPoint x: 364, startPoint y: 241, endPoint x: 368, endPoint y: 296, distance: 55.4
click at [368, 296] on circle at bounding box center [366, 295] width 13 height 13
drag, startPoint x: 365, startPoint y: 215, endPoint x: 366, endPoint y: 265, distance: 49.6
click at [366, 265] on circle at bounding box center [366, 264] width 13 height 13
drag, startPoint x: 351, startPoint y: 215, endPoint x: 349, endPoint y: 264, distance: 49.7
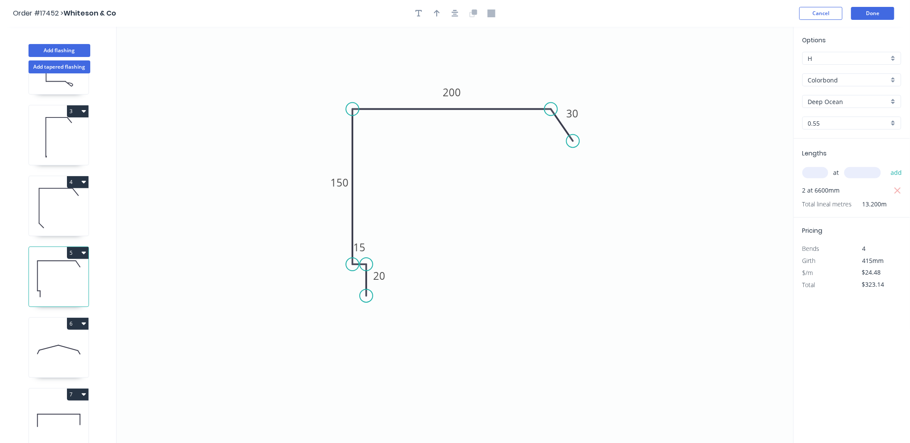
click at [349, 264] on circle at bounding box center [352, 264] width 13 height 13
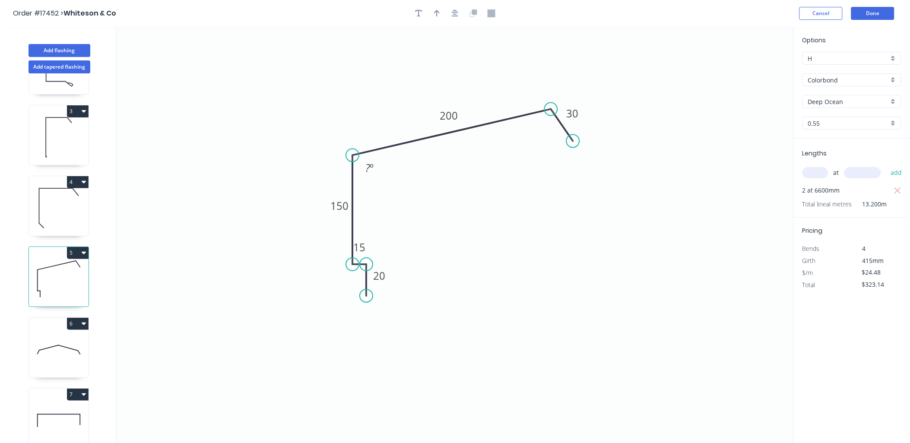
drag, startPoint x: 351, startPoint y: 107, endPoint x: 348, endPoint y: 155, distance: 48.4
click at [348, 155] on circle at bounding box center [352, 155] width 13 height 13
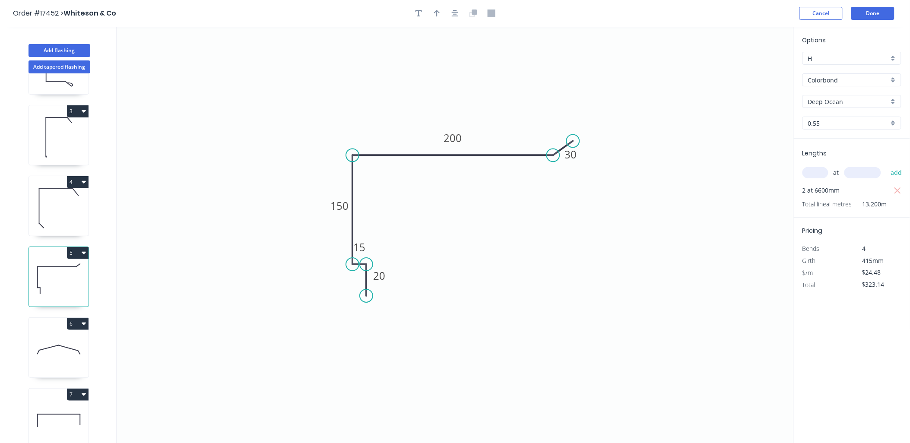
drag, startPoint x: 550, startPoint y: 109, endPoint x: 553, endPoint y: 149, distance: 40.7
click at [553, 149] on circle at bounding box center [553, 155] width 13 height 13
drag, startPoint x: 572, startPoint y: 139, endPoint x: 574, endPoint y: 177, distance: 38.1
click at [574, 177] on circle at bounding box center [574, 176] width 13 height 13
click at [435, 10] on icon "button" at bounding box center [437, 13] width 6 height 8
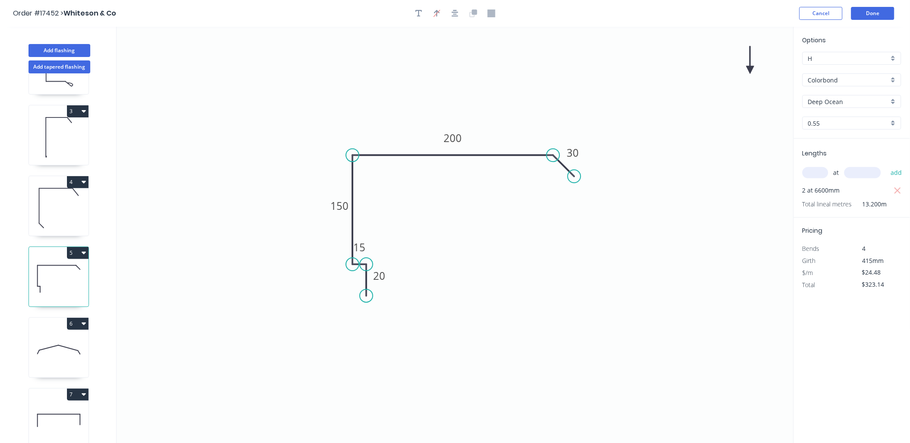
click at [752, 65] on icon "0 20 15 150 200 30" at bounding box center [455, 235] width 677 height 417
drag, startPoint x: 750, startPoint y: 68, endPoint x: 518, endPoint y: 133, distance: 240.3
click at [520, 135] on icon at bounding box center [521, 125] width 8 height 28
click at [420, 15] on icon "button" at bounding box center [418, 13] width 7 height 8
click at [159, 46] on textarea at bounding box center [172, 61] width 70 height 32
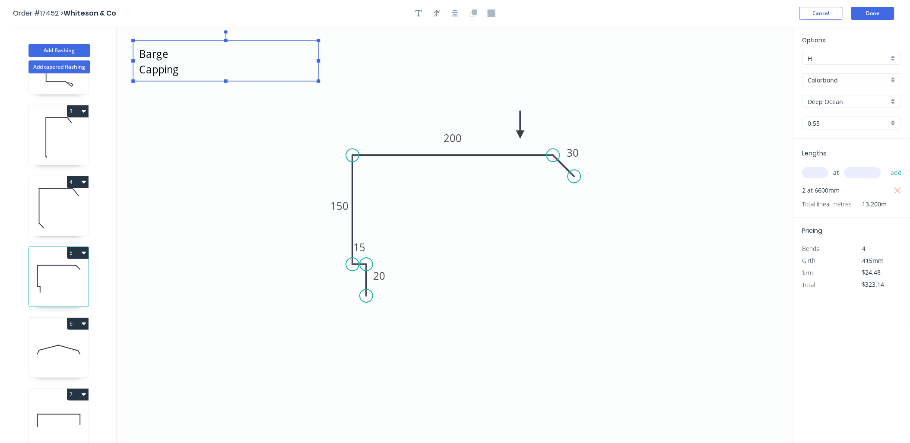
drag, startPoint x: 210, startPoint y: 60, endPoint x: 316, endPoint y: 88, distance: 109.8
click at [316, 88] on icon "Barge Capping 20 15 150 200 30" at bounding box center [455, 235] width 677 height 417
type textarea "Barge Capping"
click at [49, 202] on icon at bounding box center [59, 207] width 60 height 55
type input "$19.60"
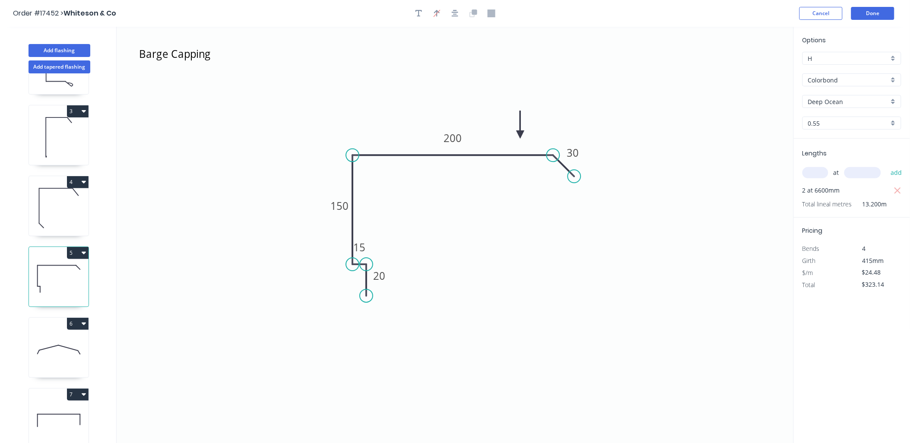
type input "$188.16"
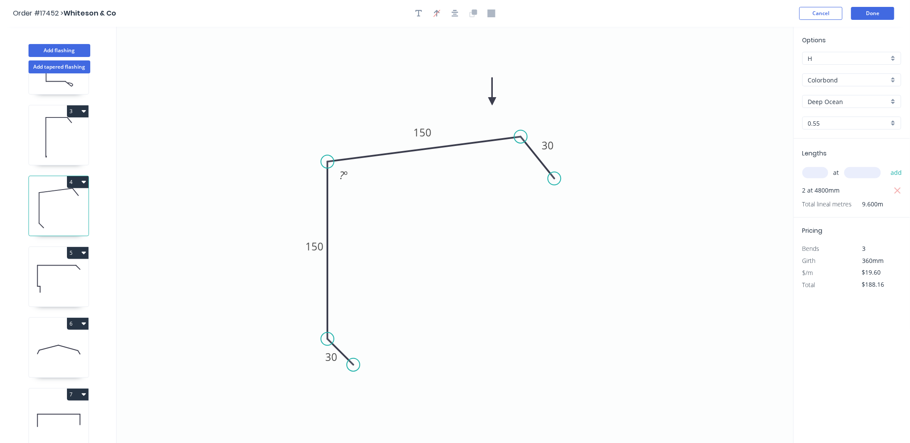
drag, startPoint x: 326, startPoint y: 134, endPoint x: 327, endPoint y: 162, distance: 27.7
click at [327, 162] on circle at bounding box center [327, 161] width 13 height 13
drag, startPoint x: 520, startPoint y: 136, endPoint x: 504, endPoint y: 157, distance: 26.2
click at [504, 157] on circle at bounding box center [504, 161] width 13 height 13
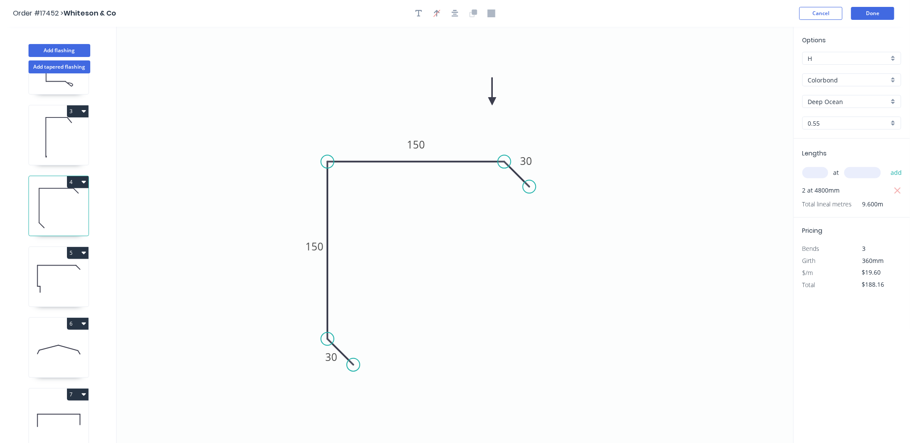
drag, startPoint x: 551, startPoint y: 177, endPoint x: 529, endPoint y: 188, distance: 24.1
click at [529, 188] on circle at bounding box center [529, 186] width 13 height 13
drag, startPoint x: 487, startPoint y: 102, endPoint x: 480, endPoint y: 111, distance: 10.5
click at [480, 111] on icon "0 30 150 150 30" at bounding box center [455, 235] width 677 height 417
drag, startPoint x: 490, startPoint y: 100, endPoint x: 468, endPoint y: 128, distance: 35.9
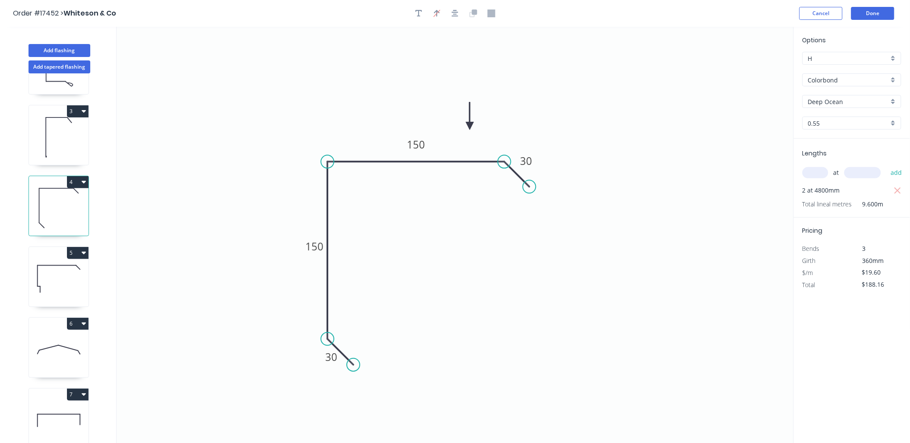
click at [468, 128] on icon at bounding box center [470, 116] width 8 height 28
click at [422, 14] on button "button" at bounding box center [418, 13] width 13 height 13
click at [154, 54] on textarea at bounding box center [172, 61] width 70 height 32
drag, startPoint x: 212, startPoint y: 61, endPoint x: 274, endPoint y: 72, distance: 62.7
click at [274, 72] on g at bounding box center [203, 56] width 144 height 53
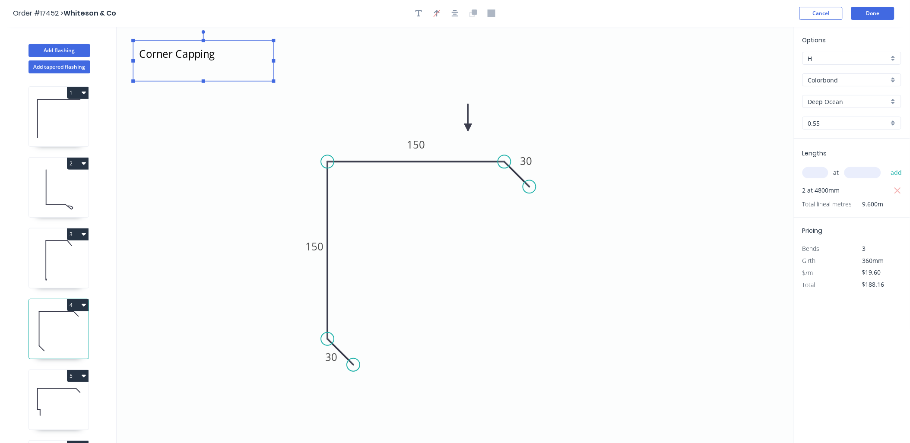
type textarea "Corner Capping"
drag, startPoint x: 61, startPoint y: 260, endPoint x: 69, endPoint y: 251, distance: 11.9
click at [61, 259] on icon at bounding box center [59, 260] width 60 height 55
click at [57, 255] on icon at bounding box center [59, 260] width 60 height 55
type input "$24.48"
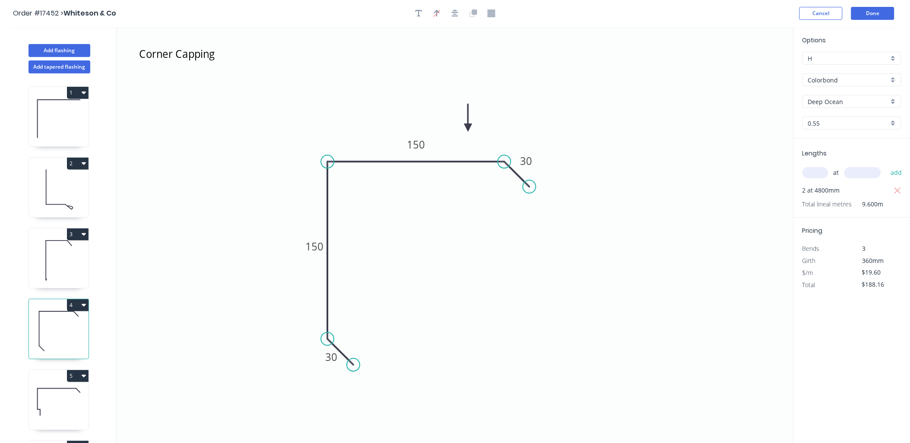
type input "$558.14"
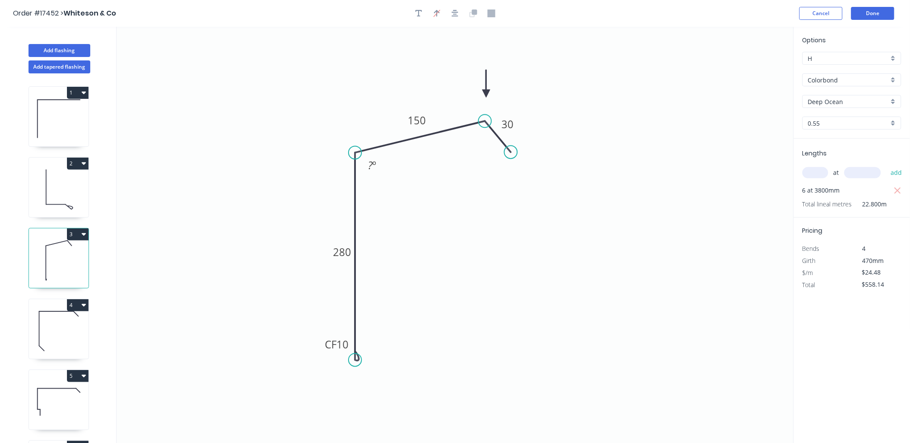
drag, startPoint x: 354, startPoint y: 120, endPoint x: 359, endPoint y: 153, distance: 34.0
click at [357, 153] on circle at bounding box center [354, 152] width 13 height 13
drag, startPoint x: 486, startPoint y: 120, endPoint x: 474, endPoint y: 149, distance: 31.7
click at [469, 147] on circle at bounding box center [468, 152] width 13 height 13
drag, startPoint x: 509, startPoint y: 150, endPoint x: 490, endPoint y: 178, distance: 33.4
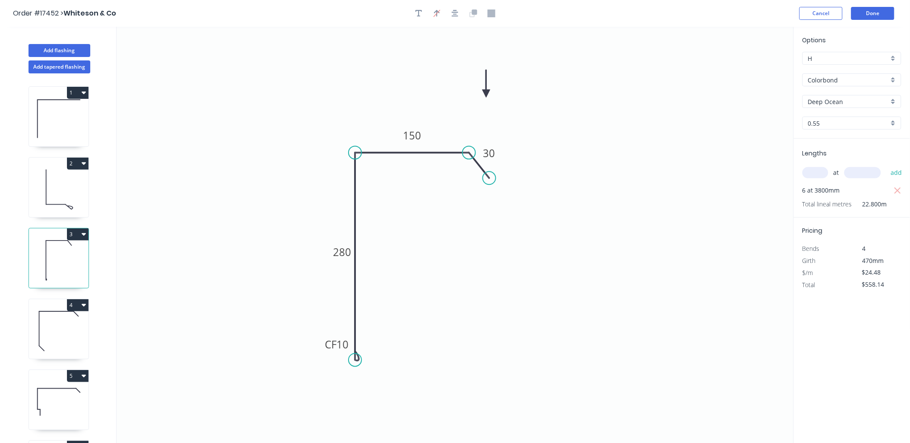
click at [490, 177] on circle at bounding box center [489, 177] width 13 height 13
drag, startPoint x: 486, startPoint y: 92, endPoint x: 446, endPoint y: 126, distance: 51.8
click at [446, 126] on icon at bounding box center [446, 116] width 8 height 28
click at [419, 13] on icon "button" at bounding box center [418, 13] width 7 height 8
click at [169, 54] on textarea at bounding box center [172, 61] width 70 height 32
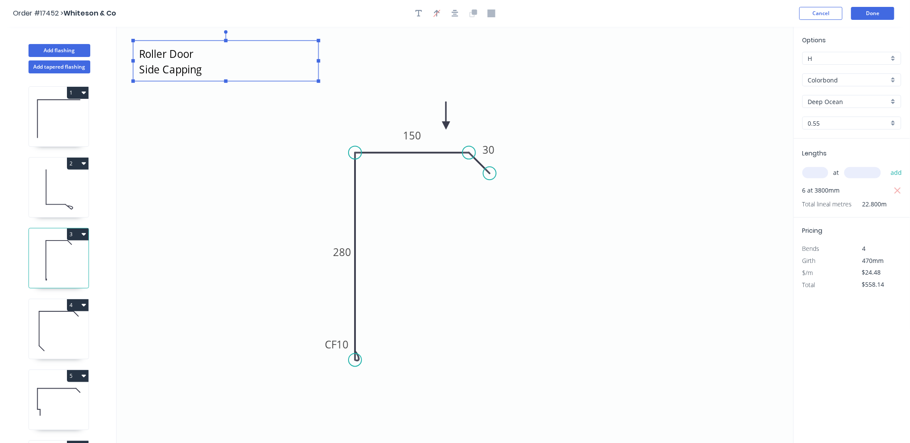
drag, startPoint x: 211, startPoint y: 60, endPoint x: 316, endPoint y: 76, distance: 106.5
click at [316, 76] on icon "Roller Door Side Capping CF 10 280 150 30" at bounding box center [455, 235] width 677 height 417
type textarea "Roller Door Side Capping"
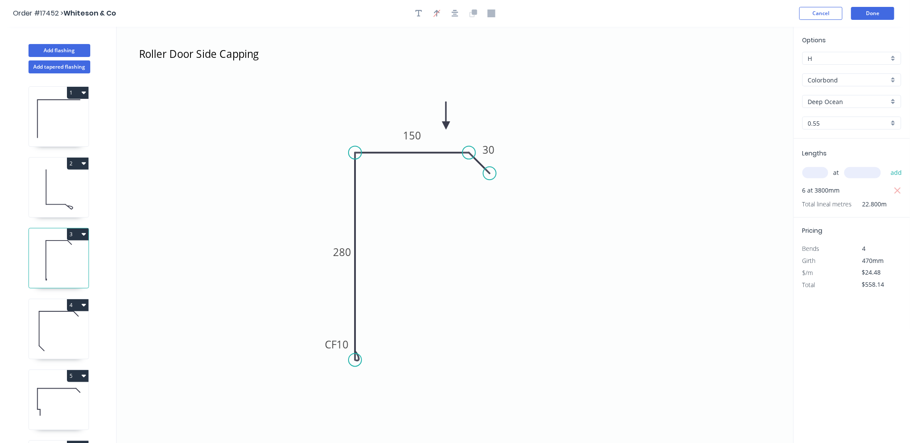
click at [60, 188] on icon at bounding box center [59, 189] width 60 height 55
type input "$13.34"
type input "$164.08"
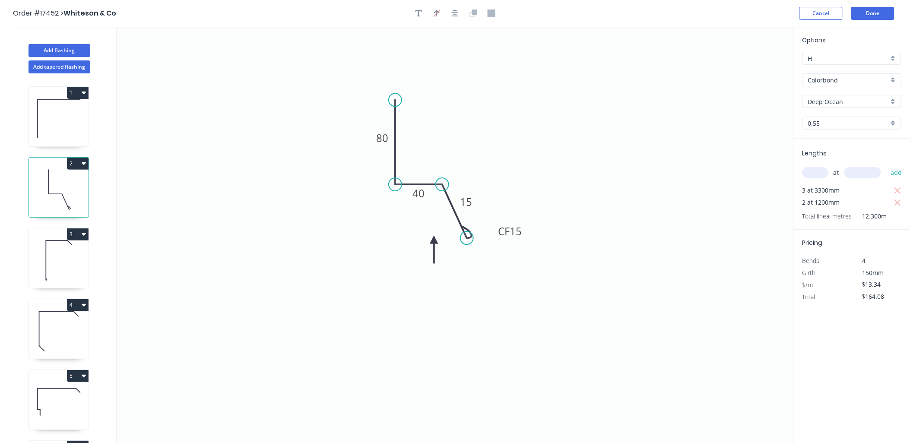
drag, startPoint x: 458, startPoint y: 193, endPoint x: 467, endPoint y: 238, distance: 46.1
click at [467, 238] on circle at bounding box center [466, 237] width 13 height 13
drag, startPoint x: 435, startPoint y: 238, endPoint x: 432, endPoint y: 269, distance: 30.4
click at [427, 287] on icon "0 80 40 CF 15 15" at bounding box center [455, 235] width 677 height 417
click at [433, 244] on icon "0 80 40 CF 15 15" at bounding box center [455, 235] width 677 height 417
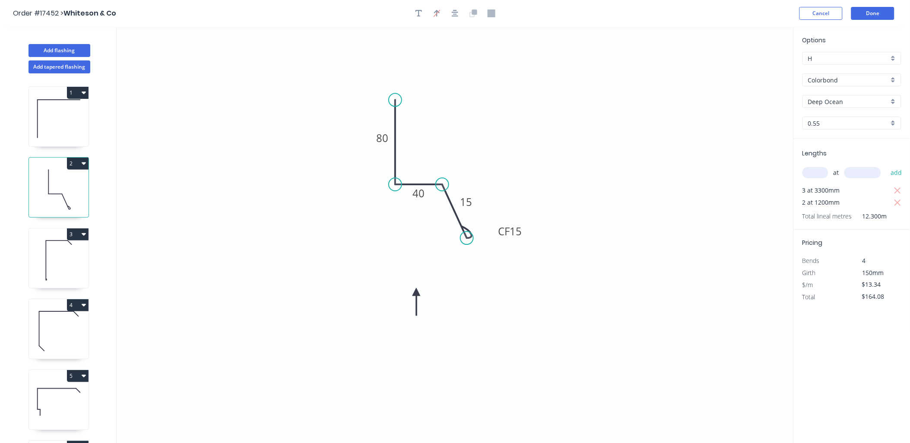
drag, startPoint x: 433, startPoint y: 240, endPoint x: 416, endPoint y: 292, distance: 54.9
click at [416, 292] on icon at bounding box center [416, 302] width 8 height 28
drag, startPoint x: 442, startPoint y: 183, endPoint x: 447, endPoint y: 221, distance: 38.3
click at [447, 221] on circle at bounding box center [446, 221] width 13 height 13
drag, startPoint x: 394, startPoint y: 183, endPoint x: 395, endPoint y: 218, distance: 35.0
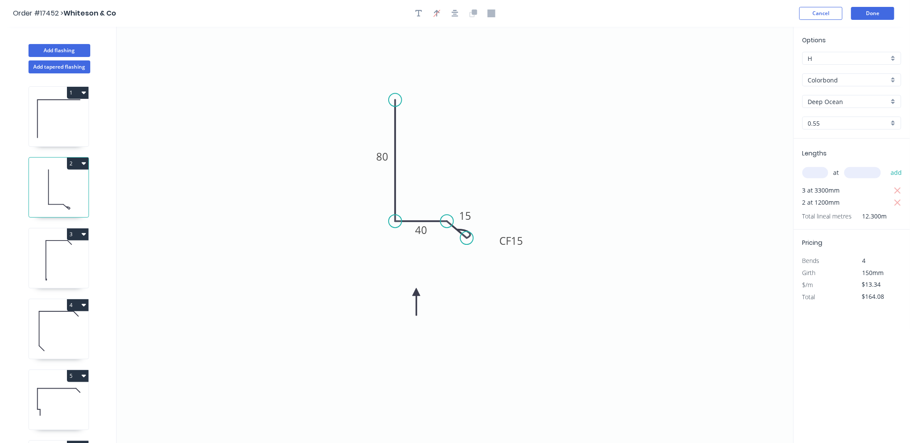
click at [395, 218] on circle at bounding box center [395, 221] width 13 height 13
drag, startPoint x: 395, startPoint y: 100, endPoint x: 392, endPoint y: 133, distance: 33.4
click at [392, 133] on circle at bounding box center [395, 132] width 13 height 13
click at [417, 11] on icon "button" at bounding box center [418, 13] width 7 height 8
click at [206, 55] on textarea at bounding box center [172, 61] width 70 height 32
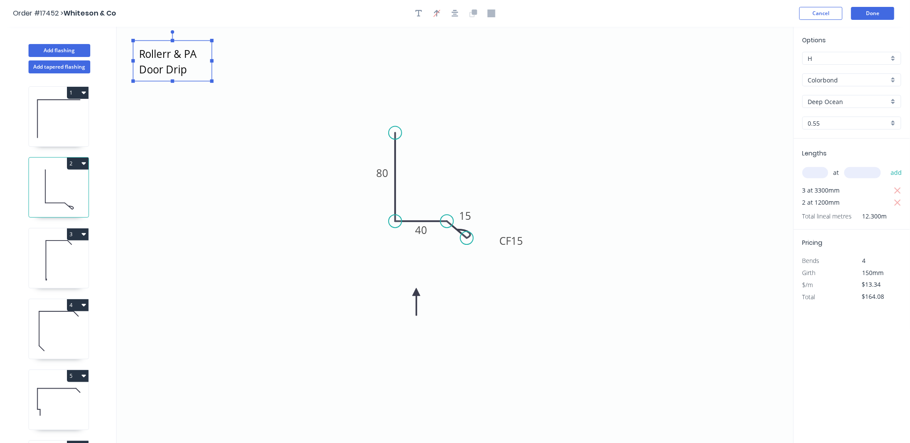
scroll to position [7, 0]
drag, startPoint x: 212, startPoint y: 60, endPoint x: 369, endPoint y: 68, distance: 157.3
click at [369, 68] on g at bounding box center [250, 56] width 239 height 53
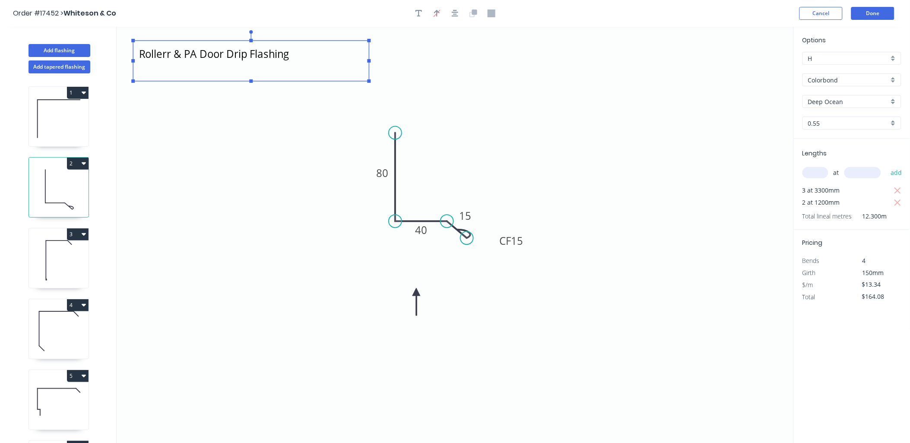
scroll to position [0, 0]
click at [171, 58] on textarea "Rollerr & PA Door Drip Flashing" at bounding box center [250, 61] width 227 height 32
type textarea "Roller & PA Door Drip Flashing"
click at [60, 117] on icon at bounding box center [59, 118] width 60 height 55
click at [64, 112] on icon at bounding box center [59, 118] width 60 height 55
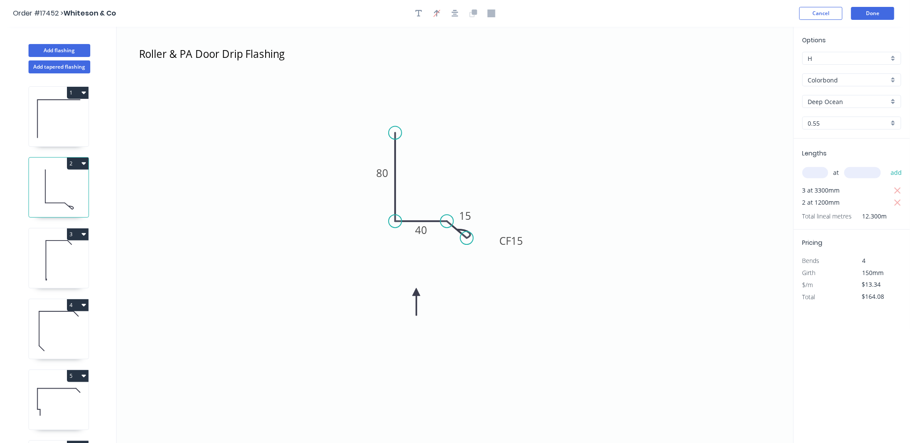
type input "Zincalume"
type input "0.95"
type input "$9.39"
type input "$122.07"
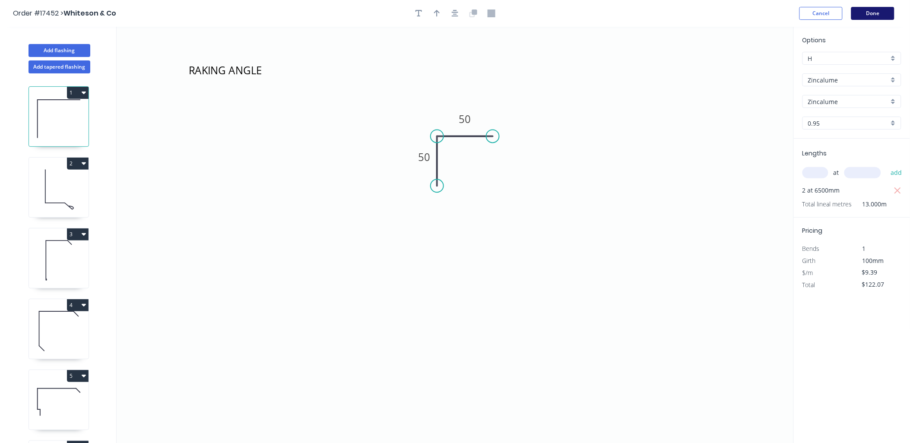
click at [875, 10] on button "Done" at bounding box center [872, 13] width 43 height 13
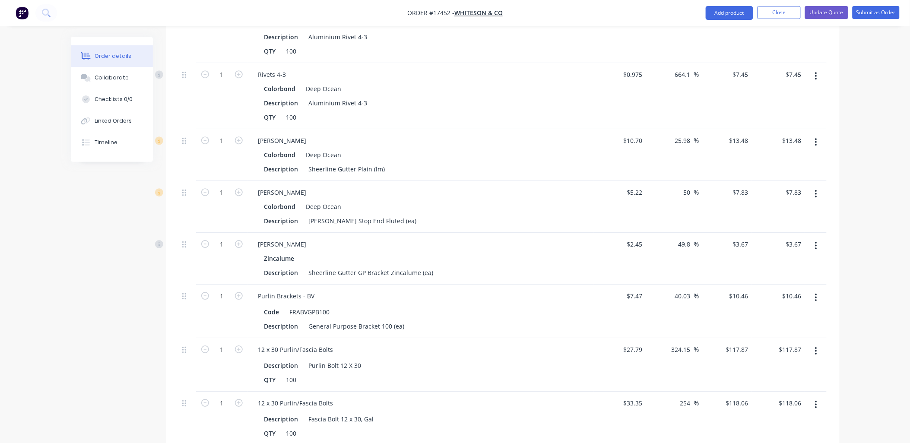
scroll to position [1978, 0]
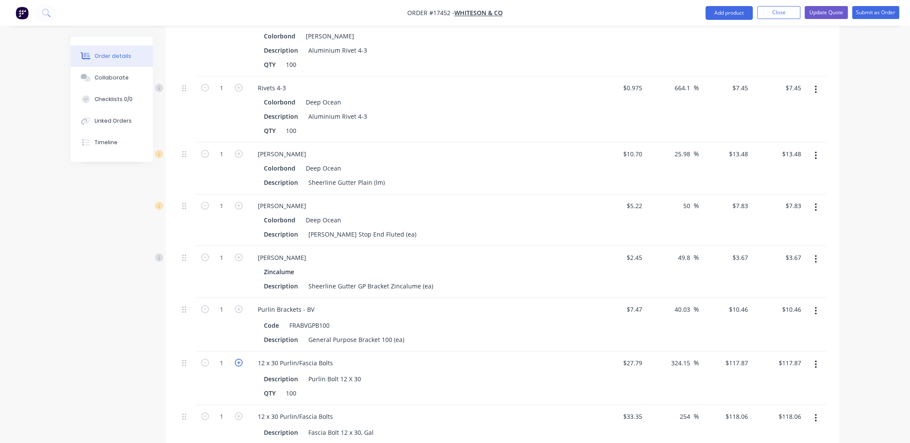
click at [239, 359] on icon "button" at bounding box center [239, 363] width 8 height 8
type input "2"
type input "$235.74"
click at [239, 359] on icon "button" at bounding box center [239, 363] width 8 height 8
type input "3"
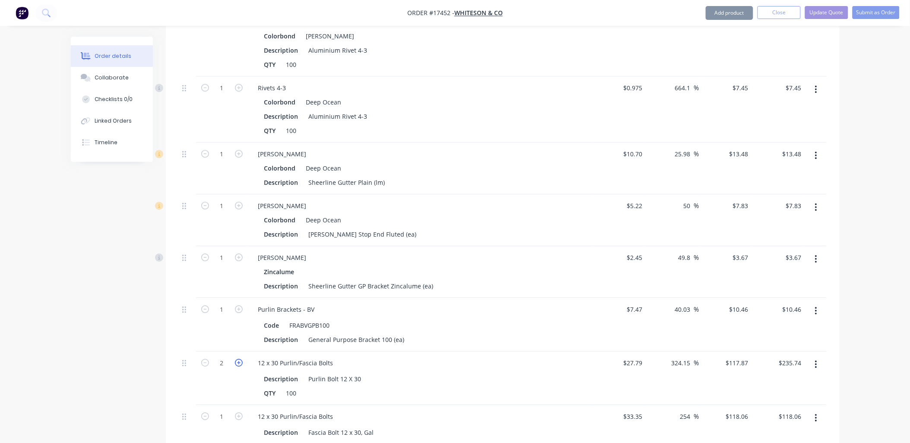
type input "$353.61"
click at [239, 359] on icon "button" at bounding box center [239, 363] width 8 height 8
type input "4"
type input "$471.48"
click at [239, 412] on icon "button" at bounding box center [239, 416] width 8 height 8
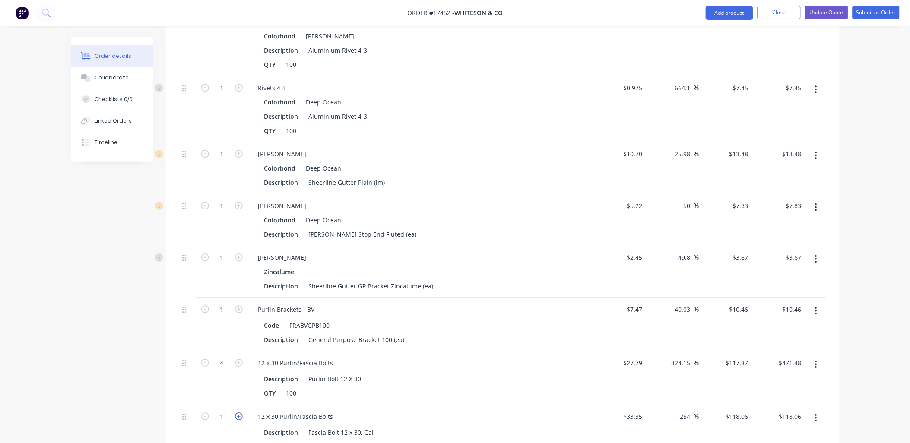
type input "2"
type input "$236.12"
click at [206, 412] on icon "button" at bounding box center [205, 416] width 8 height 8
type input "1"
type input "$118.06"
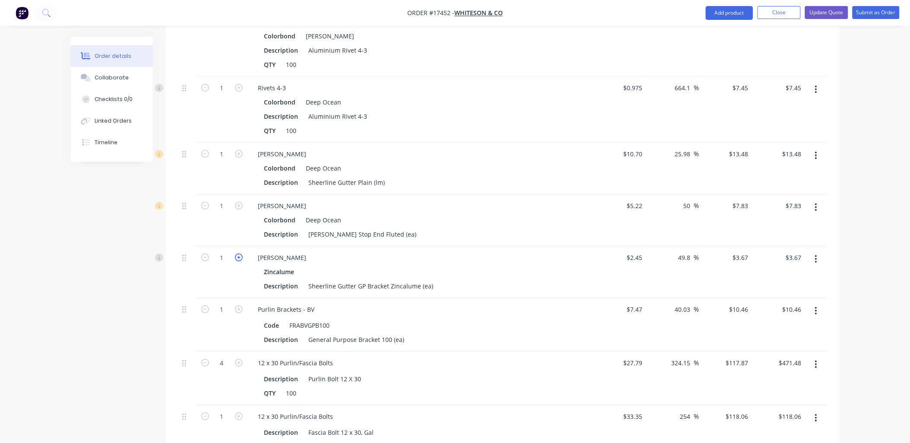
click at [241, 253] on icon "button" at bounding box center [239, 257] width 8 height 8
type input "2"
type input "$7.34"
click at [242, 253] on icon "button" at bounding box center [239, 257] width 8 height 8
type input "3"
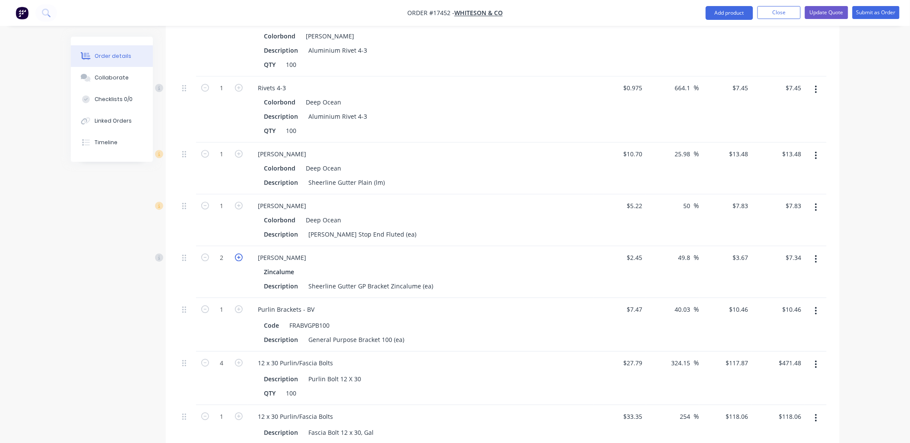
type input "$11.01"
click at [242, 253] on icon "button" at bounding box center [239, 257] width 8 height 8
type input "4"
type input "$14.68"
click at [242, 253] on icon "button" at bounding box center [239, 257] width 8 height 8
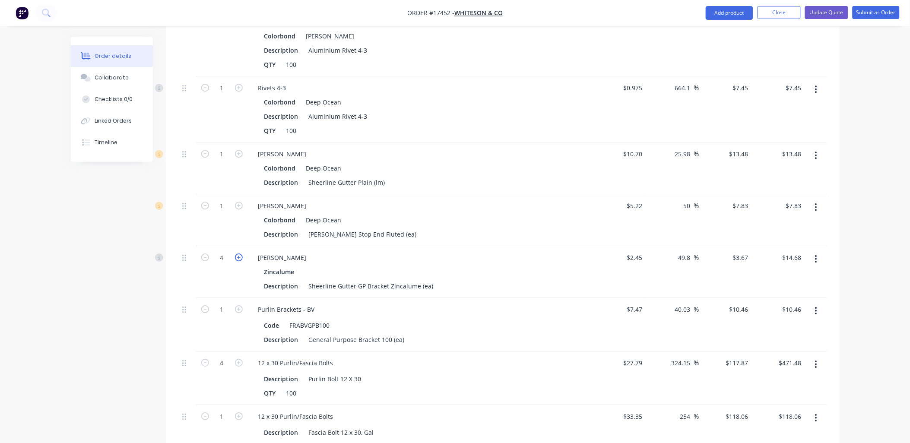
type input "5"
type input "$18.35"
click at [243, 252] on button "button" at bounding box center [238, 256] width 11 height 9
type input "6"
type input "$22.02"
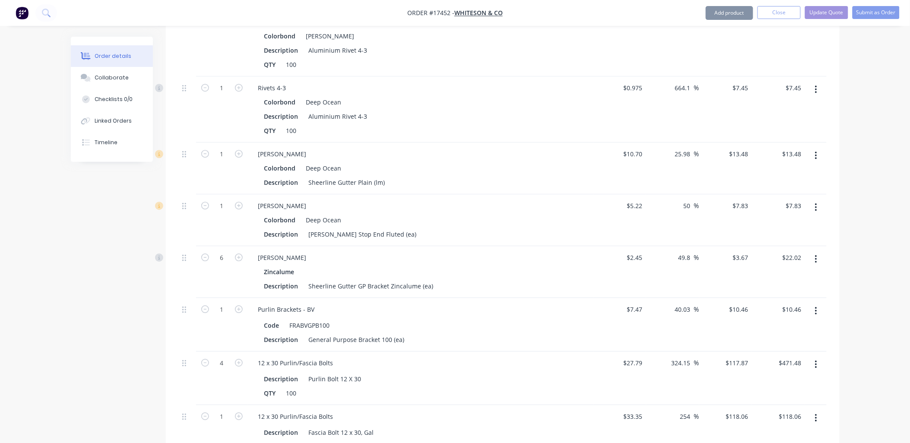
click at [243, 252] on button "button" at bounding box center [238, 256] width 11 height 9
type input "7"
type input "$25.69"
click at [240, 253] on icon "button" at bounding box center [239, 257] width 8 height 8
type input "8"
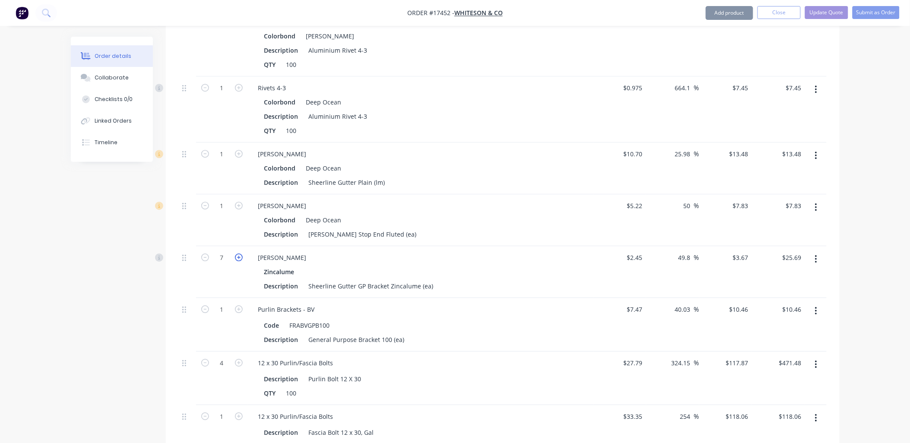
type input "$29.36"
click at [240, 253] on icon "button" at bounding box center [239, 257] width 8 height 8
type input "9"
type input "$33.03"
click at [240, 253] on icon "button" at bounding box center [239, 257] width 8 height 8
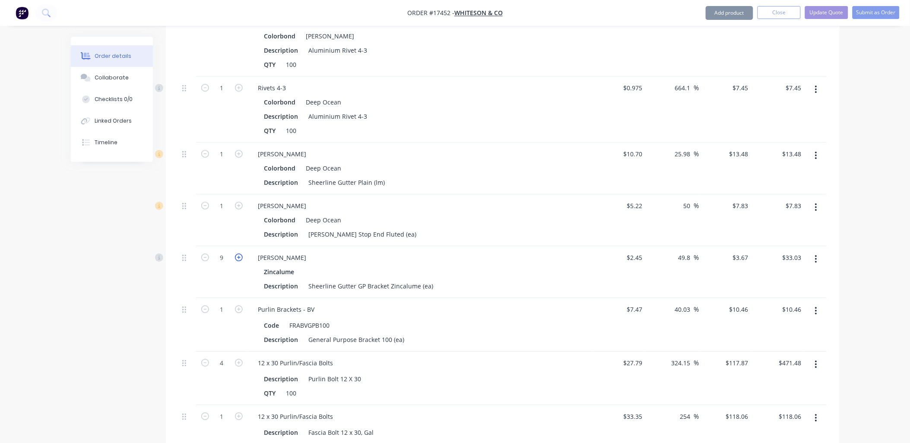
type input "10"
type input "$36.70"
click at [415, 228] on div "[PERSON_NAME] Stop End Fluted (ea)" at bounding box center [362, 234] width 115 height 13
click at [237, 202] on icon "button" at bounding box center [239, 206] width 8 height 8
type input "2"
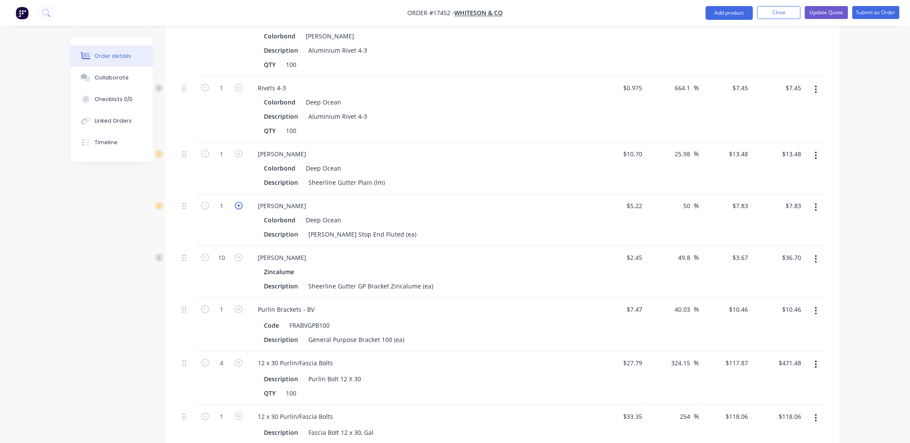
type input "$15.66"
click at [383, 176] on div "Sheerline Gutter Plain (lm)" at bounding box center [346, 182] width 83 height 13
type input "8.8"
type input "$118.62"
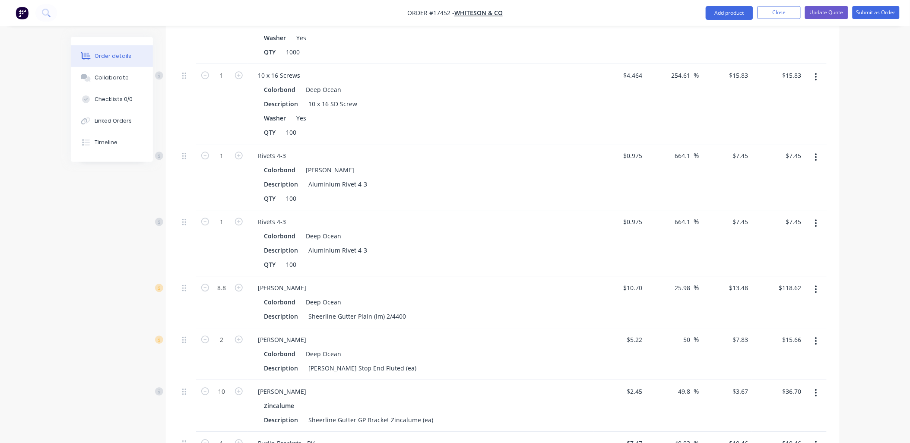
scroll to position [1738, 0]
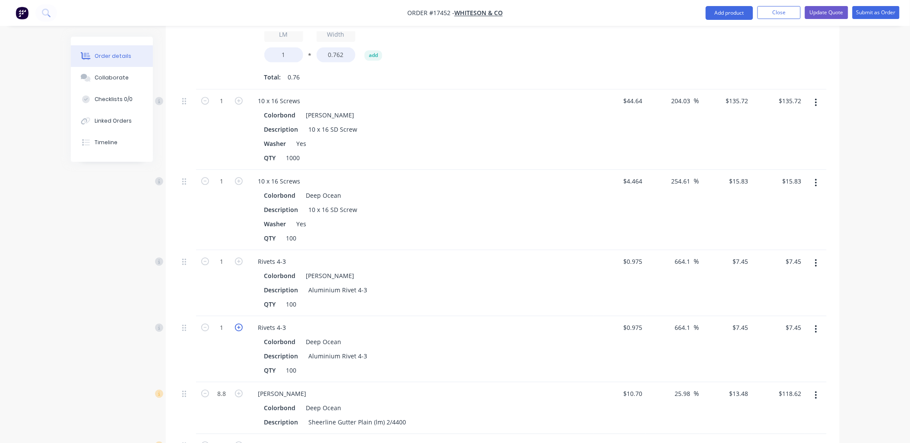
click at [238, 324] on icon "button" at bounding box center [239, 328] width 8 height 8
type input "2"
type input "$14.90"
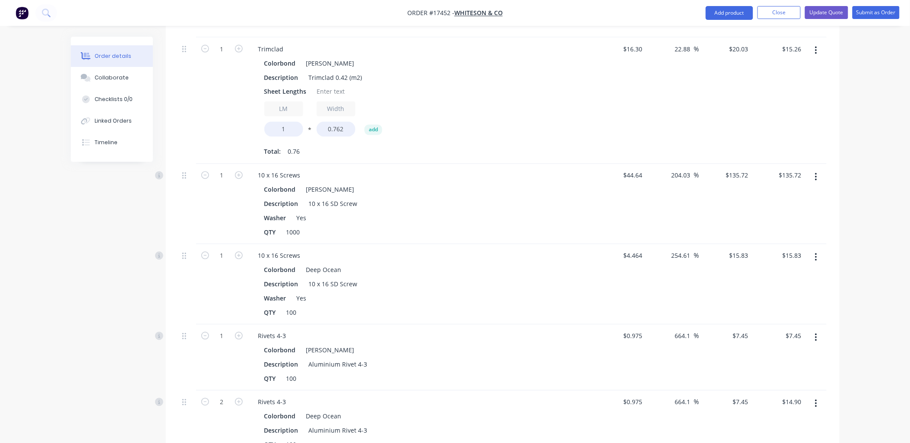
scroll to position [1643, 0]
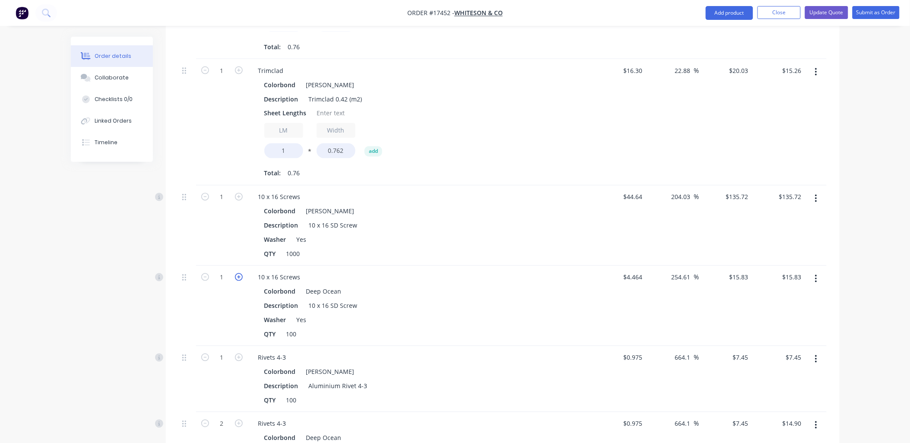
click at [237, 273] on icon "button" at bounding box center [239, 277] width 8 height 8
type input "2"
type input "$31.66"
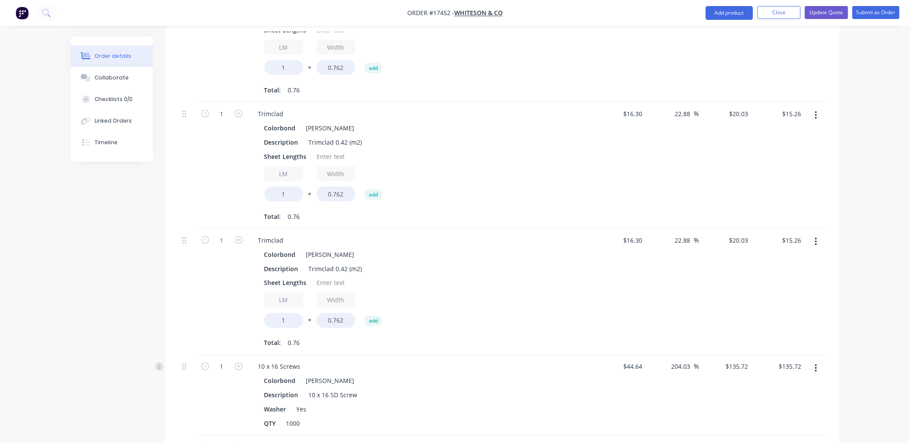
scroll to position [1451, 0]
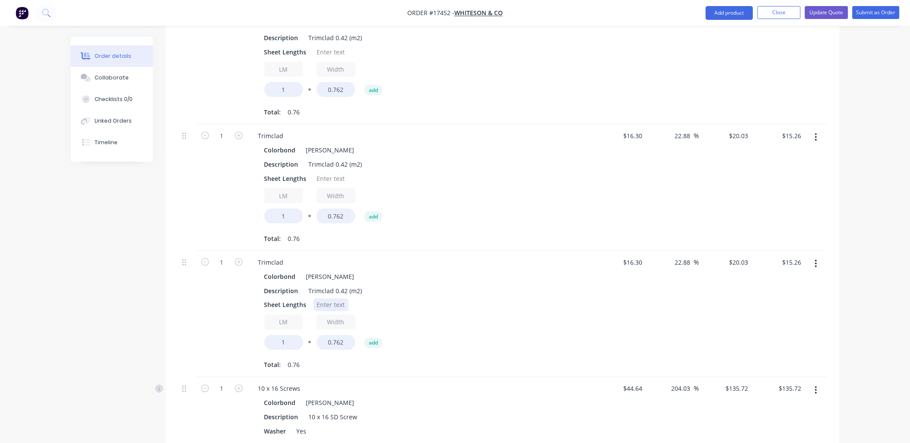
click at [321, 299] on div at bounding box center [330, 305] width 35 height 13
click at [287, 315] on input "LM" at bounding box center [283, 322] width 39 height 15
click at [291, 335] on input "1" at bounding box center [283, 342] width 39 height 15
type input "60.6"
type input "$924.93"
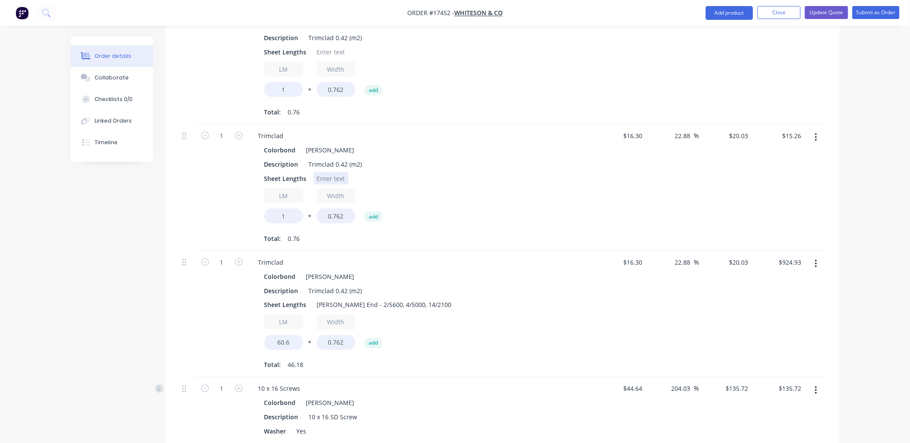
click at [331, 172] on div at bounding box center [330, 178] width 35 height 13
drag, startPoint x: 294, startPoint y: 186, endPoint x: 285, endPoint y: 191, distance: 10.4
click at [294, 209] on input "1" at bounding box center [283, 216] width 39 height 15
type input "56.4"
type input "$860.83"
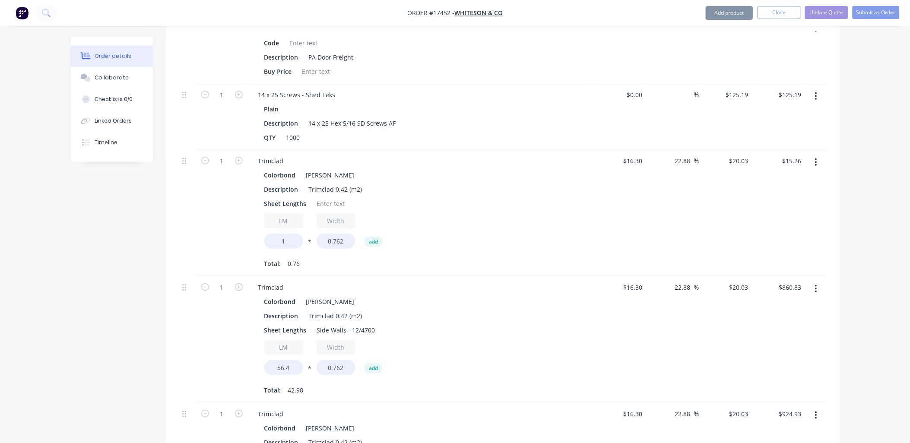
scroll to position [1259, 0]
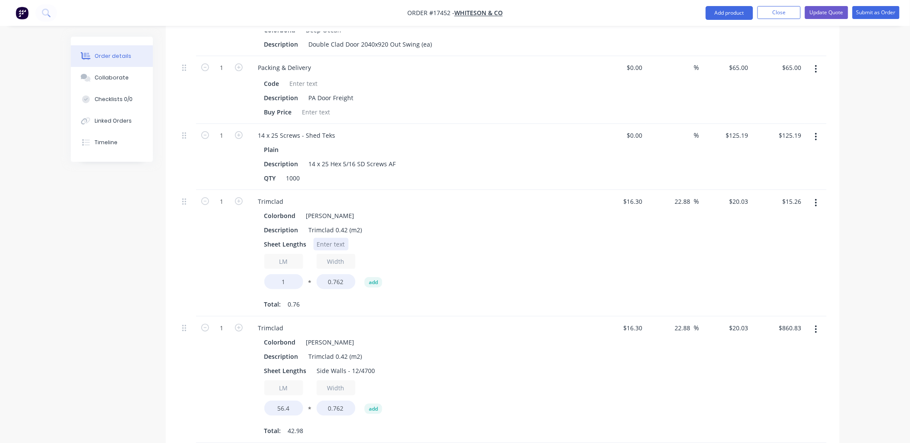
click at [333, 238] on div at bounding box center [330, 244] width 35 height 13
type input "76.8"
type input "$1,172.19"
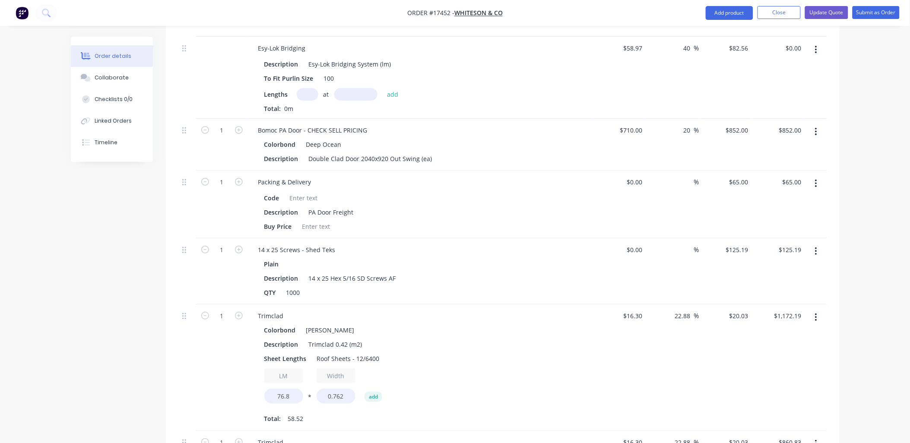
scroll to position [1115, 0]
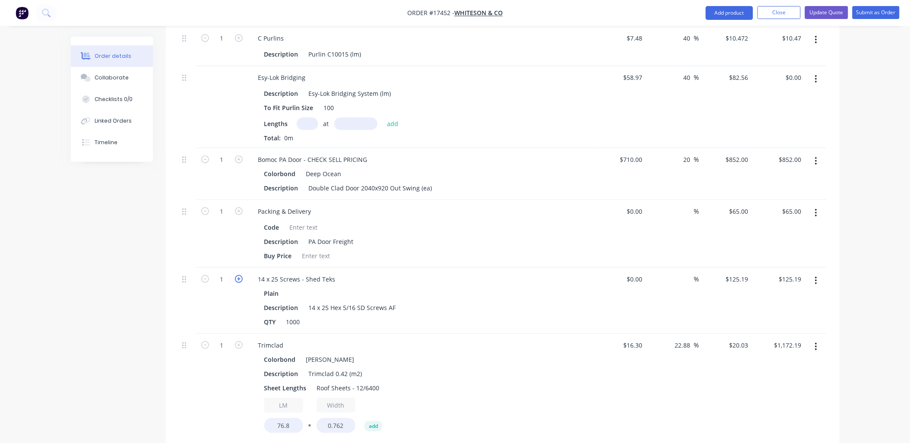
click at [237, 275] on icon "button" at bounding box center [239, 279] width 8 height 8
type input "2"
type input "$250.38"
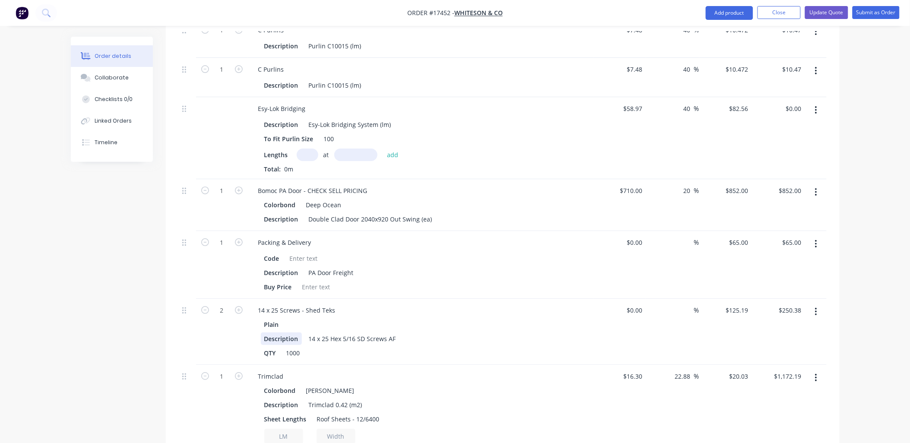
scroll to position [1067, 0]
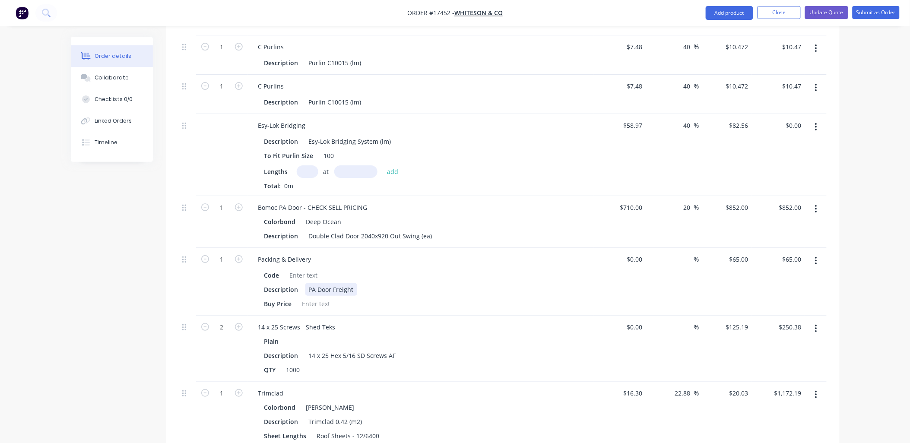
click at [354, 283] on div "PA Door Freight" at bounding box center [331, 289] width 52 height 13
click at [458, 283] on div "Description PA Door Freight to RBS" at bounding box center [419, 289] width 316 height 13
click at [240, 203] on icon "button" at bounding box center [239, 207] width 8 height 8
type input "2"
type input "$1,704.00"
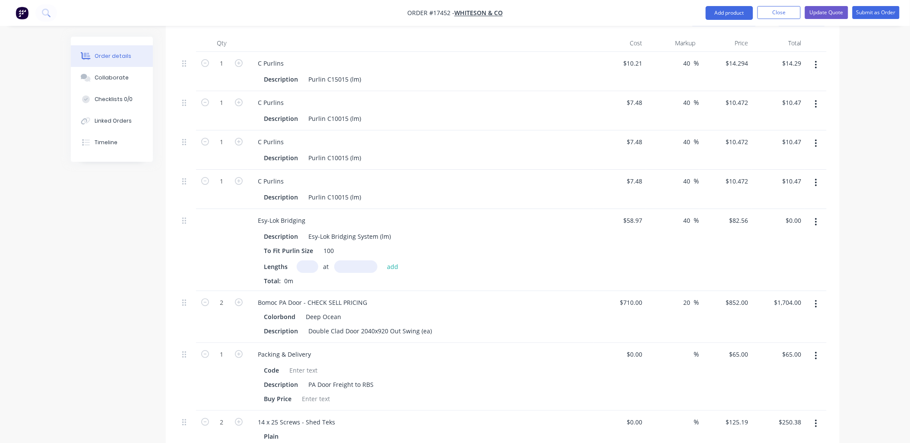
scroll to position [971, 0]
drag, startPoint x: 375, startPoint y: 212, endPoint x: 386, endPoint y: 257, distance: 46.3
click at [377, 231] on div "Esy-Lok Bridging System (lm)" at bounding box center [349, 237] width 89 height 13
click at [306, 261] on input "text" at bounding box center [308, 267] width 22 height 13
type input "2"
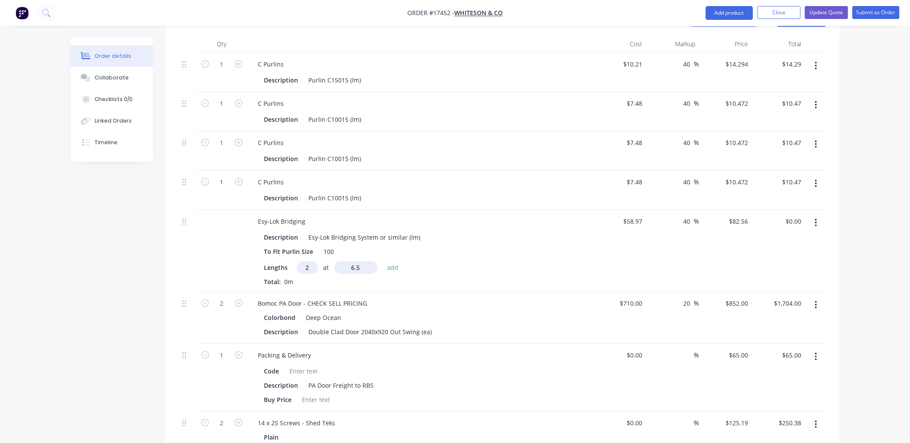
type input "6.5"
click at [382, 261] on button "add" at bounding box center [392, 267] width 20 height 12
type input "$107.33"
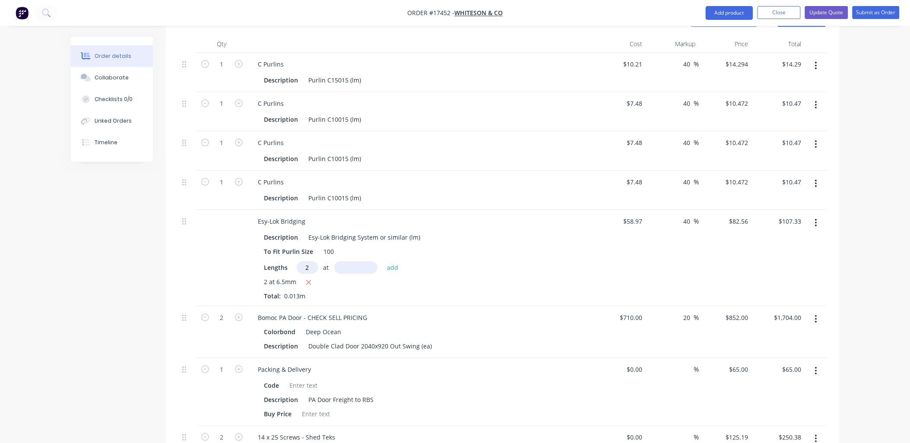
type input "2"
type input "6500"
click at [382, 261] on button "add" at bounding box center [392, 267] width 20 height 12
type input "$1,180.61"
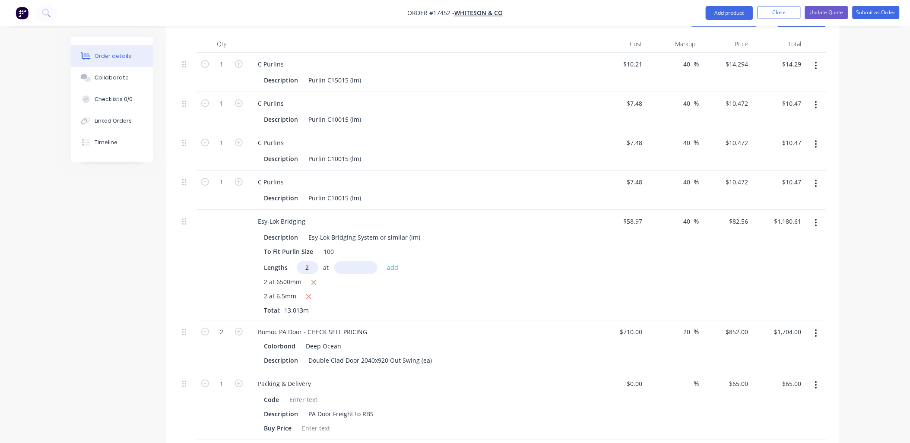
type input "2"
type input "4600"
click at [382, 261] on button "add" at bounding box center [392, 267] width 20 height 12
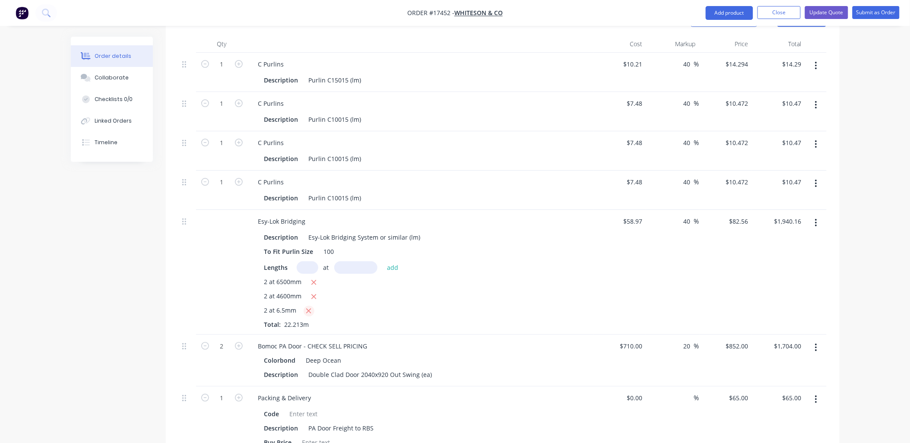
click at [310, 307] on icon "button" at bounding box center [309, 311] width 6 height 8
type input "$1,832.83"
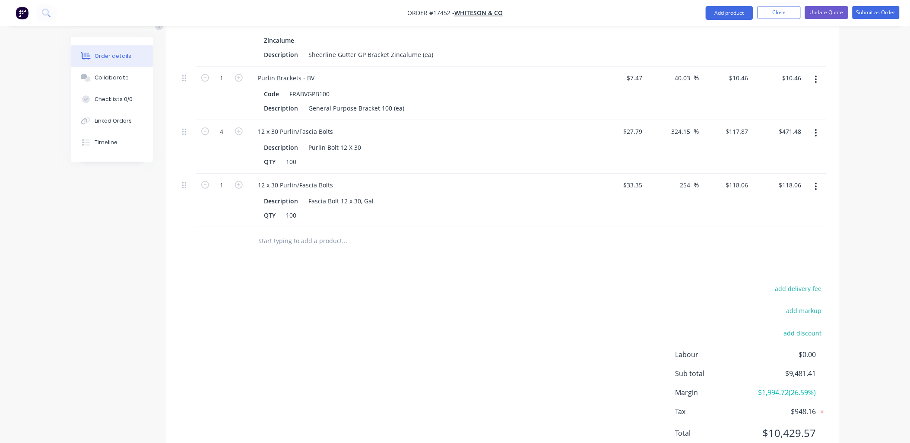
scroll to position [2247, 0]
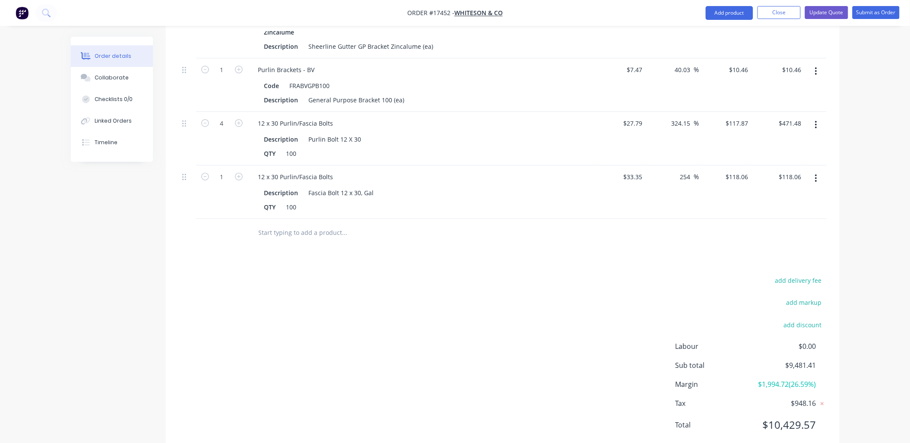
click at [325, 224] on input "text" at bounding box center [344, 232] width 173 height 17
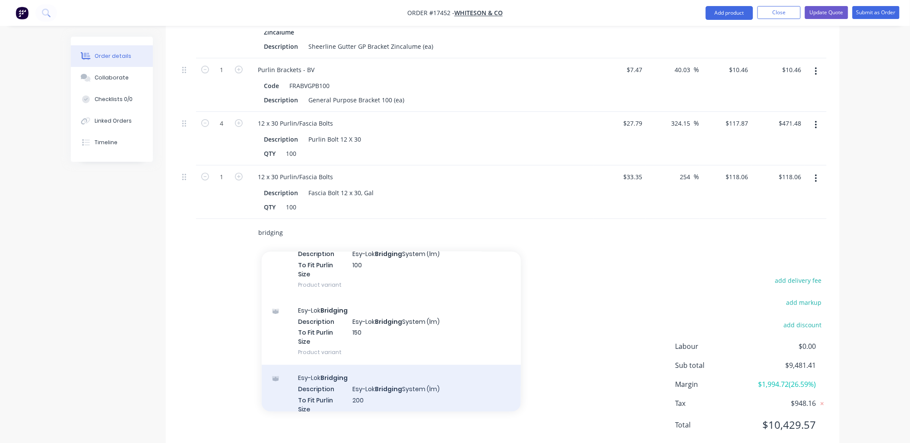
scroll to position [96, 0]
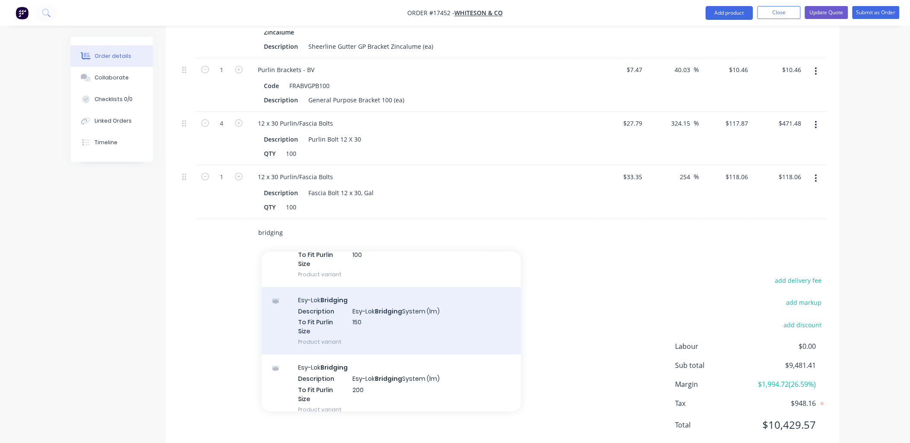
type input "bridging"
click at [394, 290] on div "Esy-Lok Bridging Description Esy-Lok Bridging System (lm) To Fit Purlin Size 15…" at bounding box center [391, 320] width 259 height 67
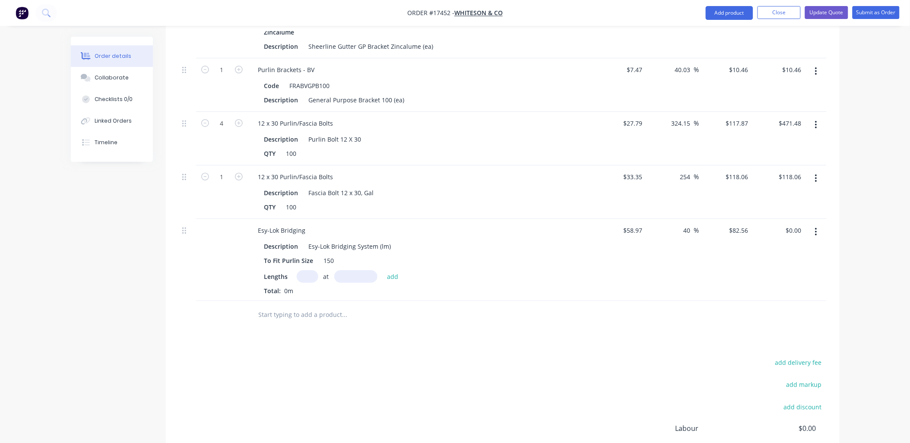
click at [818, 224] on button "button" at bounding box center [816, 232] width 20 height 16
click at [766, 300] on div "Delete" at bounding box center [785, 306] width 66 height 13
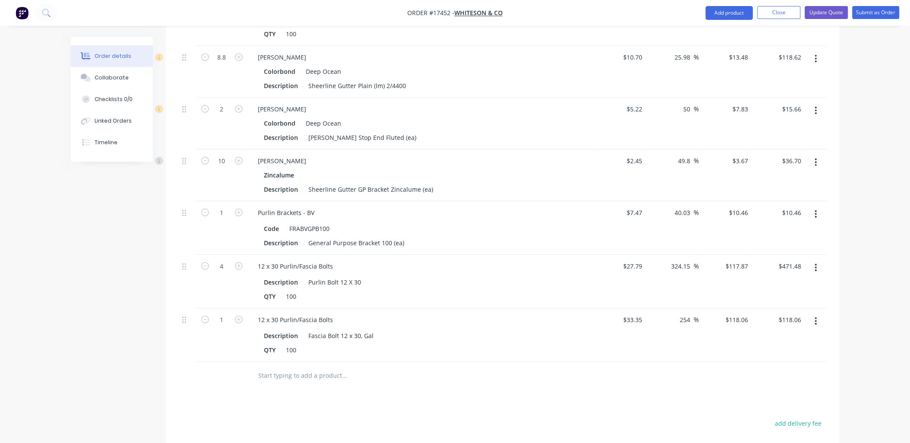
scroll to position [2247, 0]
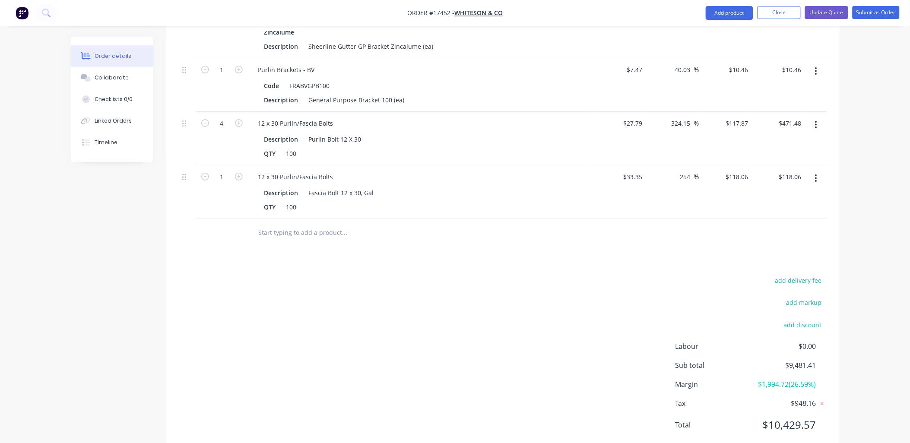
click at [330, 219] on div at bounding box center [403, 233] width 311 height 28
click at [326, 224] on input "text" at bounding box center [344, 232] width 173 height 17
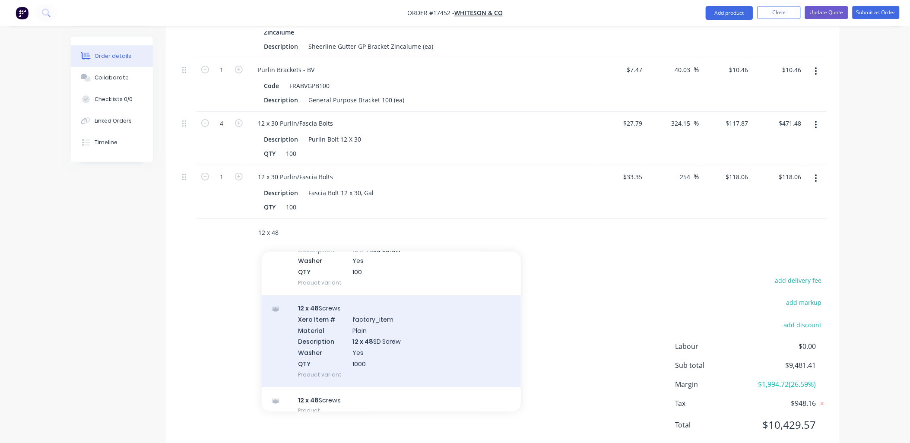
scroll to position [271, 0]
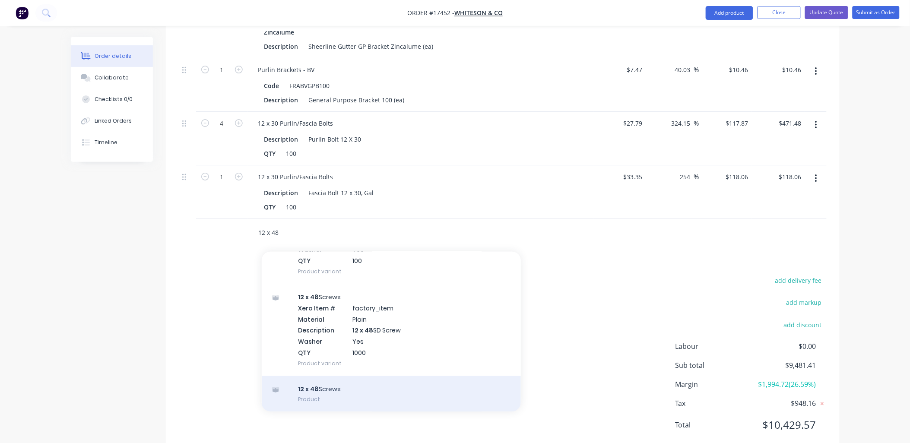
type input "12 x 48"
click at [352, 376] on div "12 x 48 Screws Product" at bounding box center [391, 394] width 259 height 36
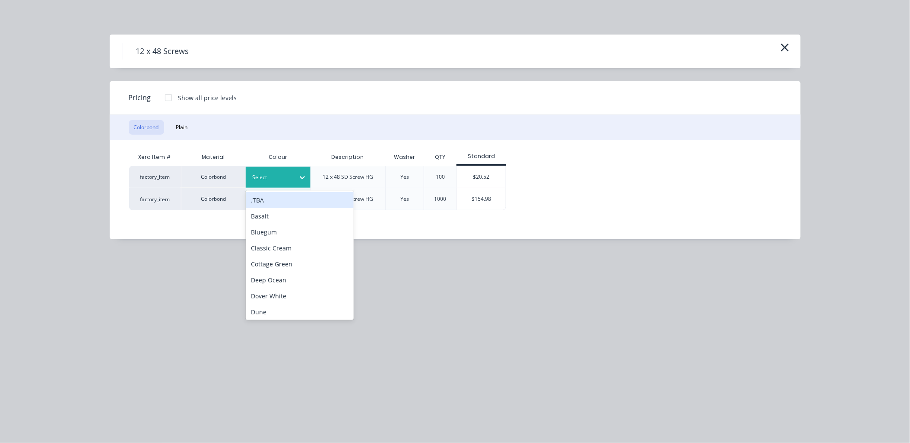
click at [300, 174] on icon at bounding box center [302, 177] width 9 height 9
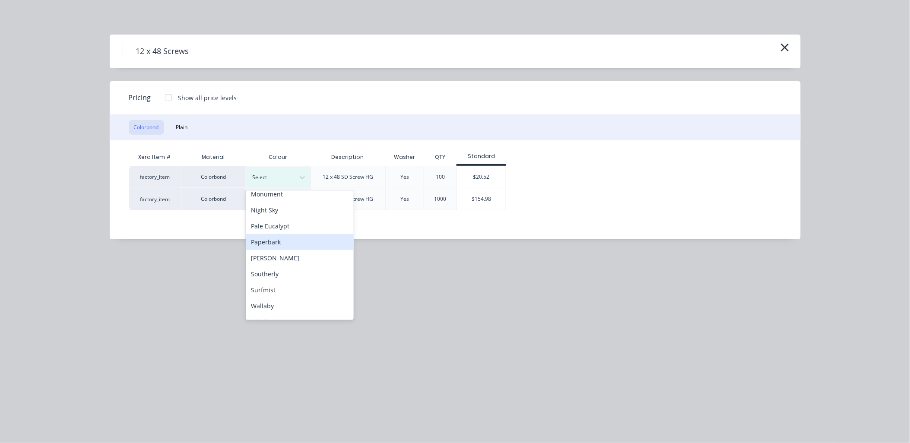
scroll to position [240, 0]
click at [278, 229] on div "[PERSON_NAME]" at bounding box center [300, 231] width 108 height 16
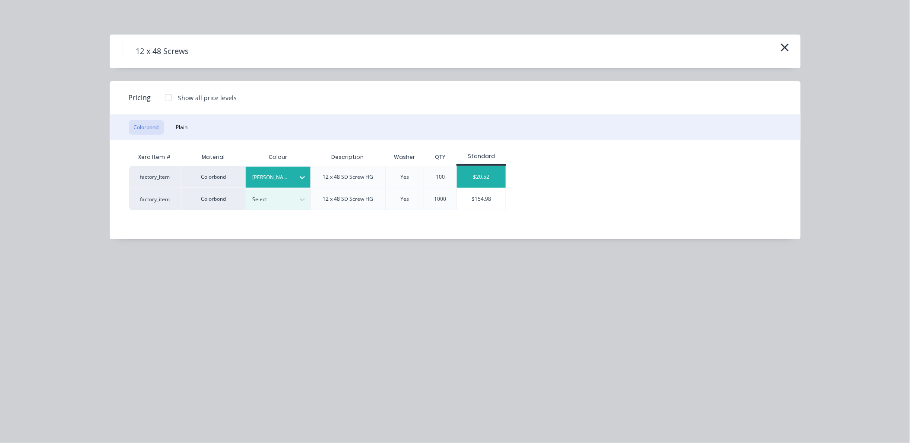
click at [490, 174] on div "$20.52" at bounding box center [481, 177] width 49 height 22
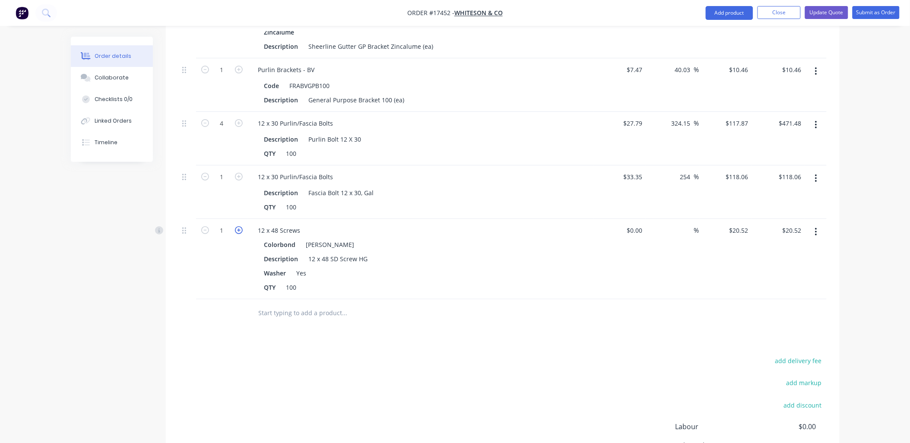
click at [241, 226] on icon "button" at bounding box center [239, 230] width 8 height 8
type input "2"
type input "$41.04"
click at [240, 226] on icon "button" at bounding box center [239, 230] width 8 height 8
type input "3"
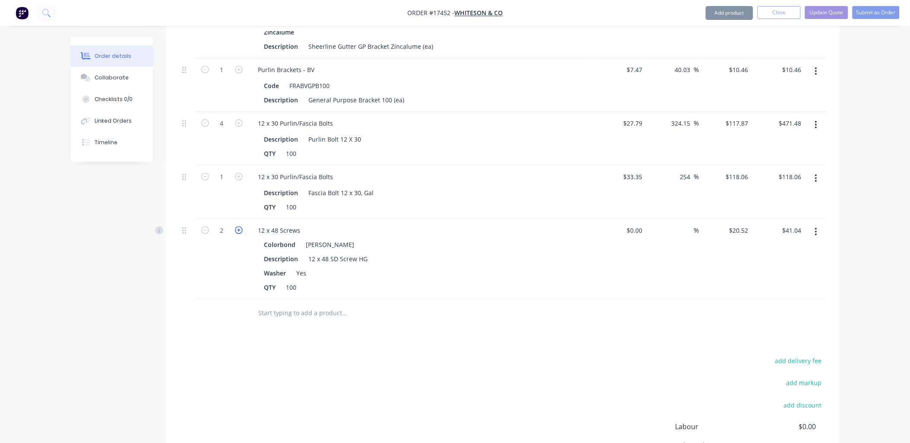
type input "$61.56"
click at [240, 226] on icon "button" at bounding box center [239, 230] width 8 height 8
type input "4"
type input "$82.08"
click at [240, 226] on icon "button" at bounding box center [239, 230] width 8 height 8
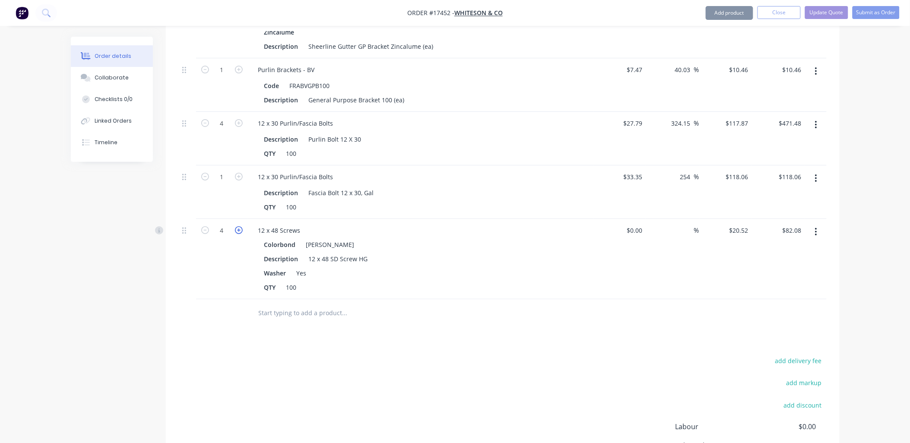
type input "5"
type input "$102.60"
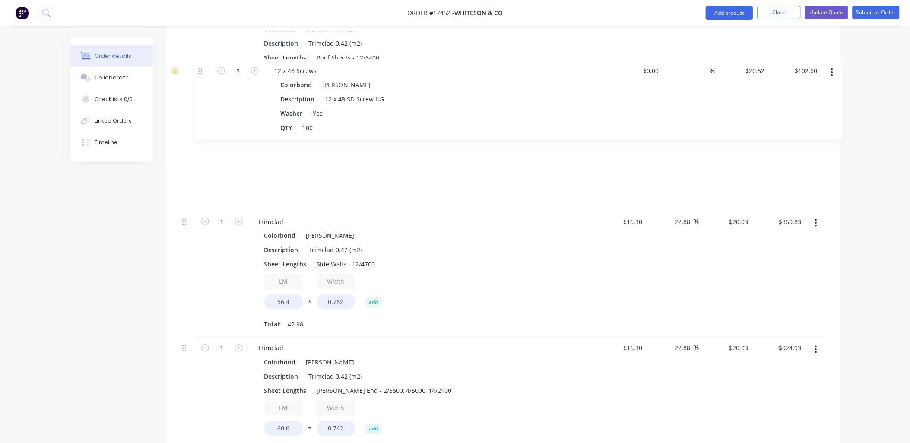
scroll to position [1468, 0]
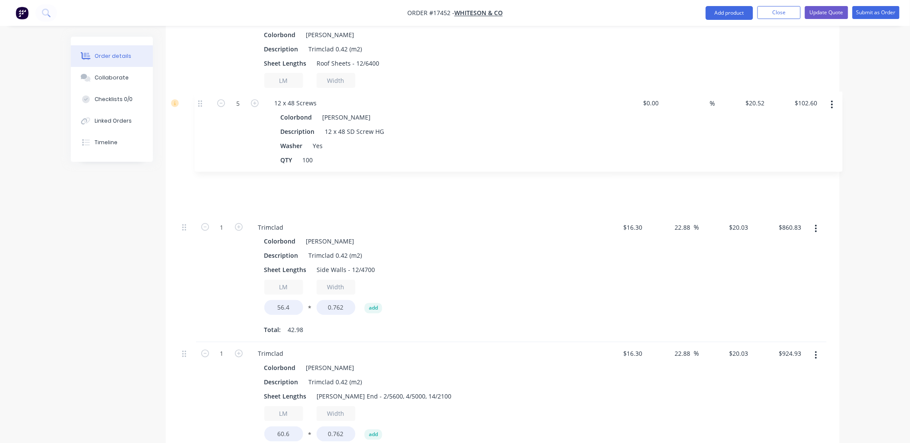
drag, startPoint x: 186, startPoint y: 208, endPoint x: 202, endPoint y: 100, distance: 108.7
click at [202, 100] on div "1 C Purlins Description Purlin C15015 (lm) $10.21 $10.21 40 40 % $14.294 $14.29…" at bounding box center [503, 317] width 648 height 1522
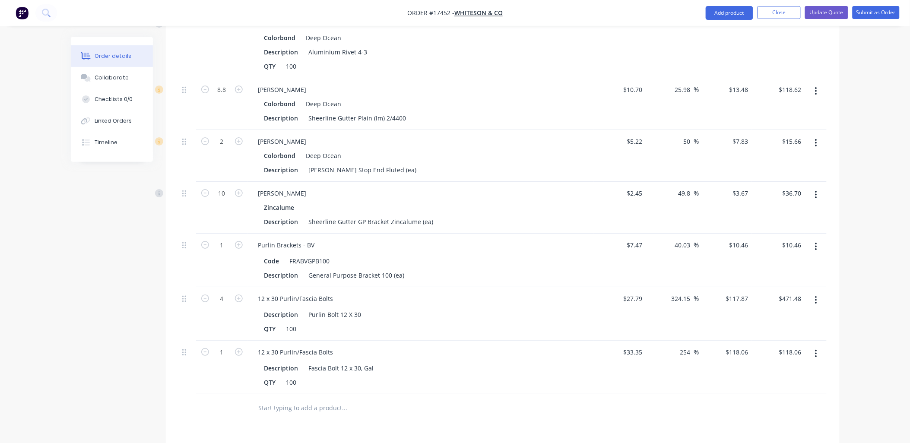
scroll to position [2327, 0]
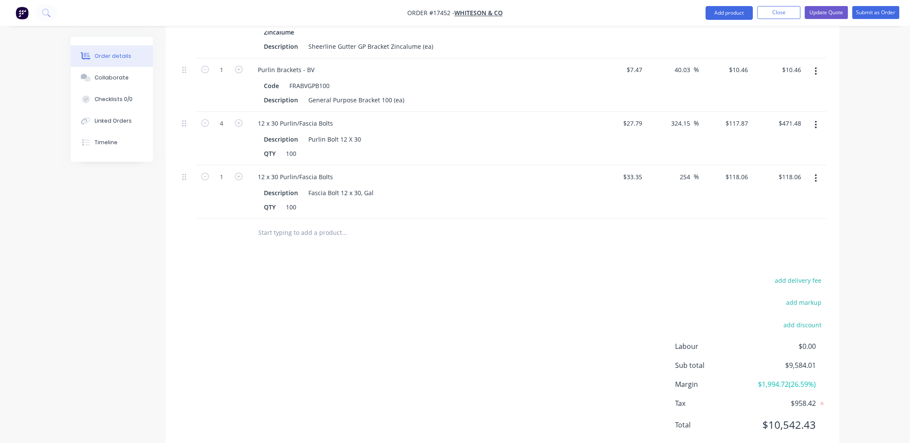
click at [300, 224] on input "text" at bounding box center [344, 232] width 173 height 17
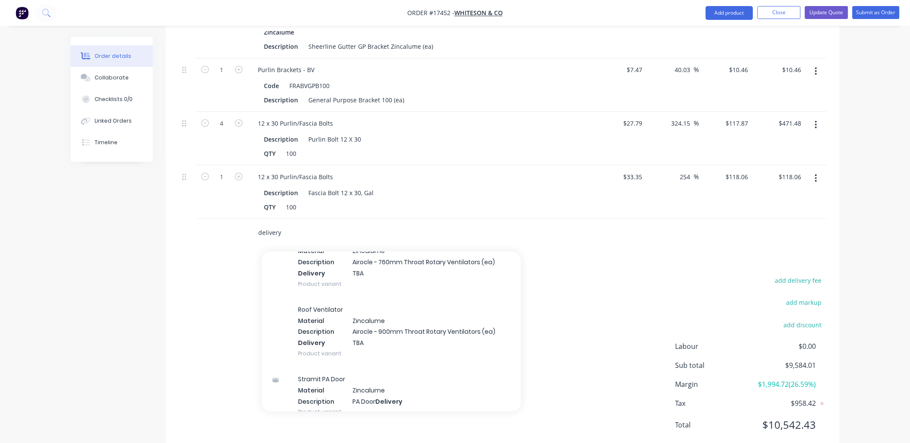
scroll to position [3230, 0]
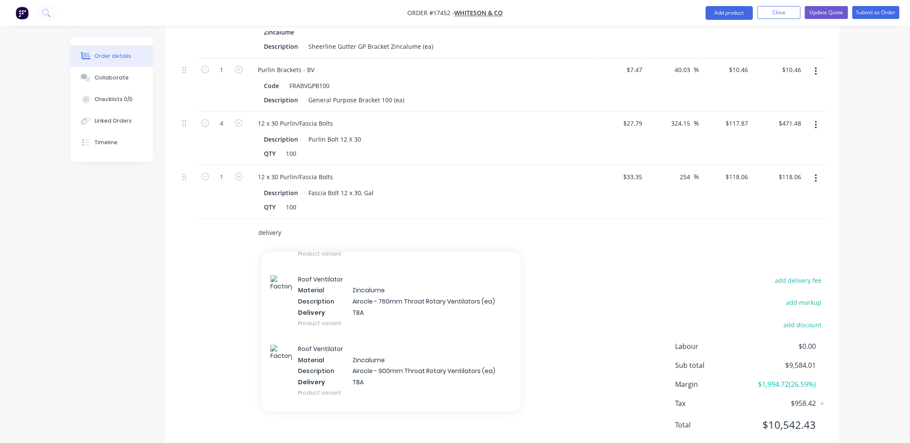
drag, startPoint x: 282, startPoint y: 209, endPoint x: 244, endPoint y: 201, distance: 38.4
click at [244, 219] on div "delivery Add delivery to order Astragals Xero Item # factory_item Material Colo…" at bounding box center [503, 233] width 648 height 28
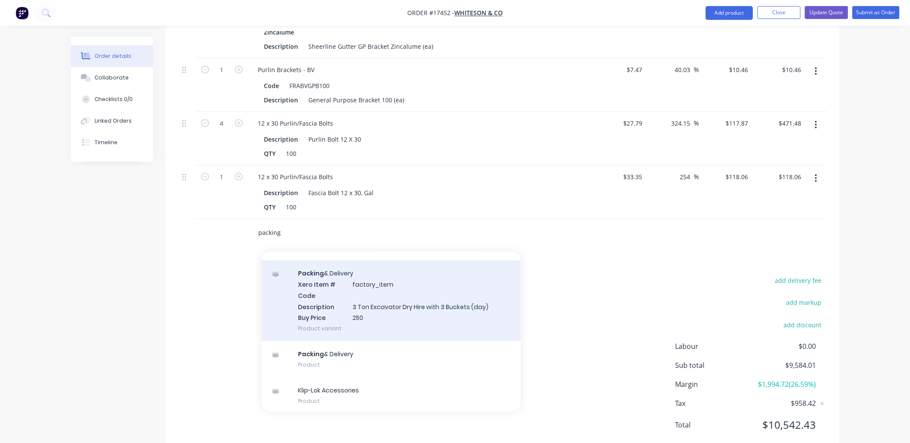
scroll to position [2430, 0]
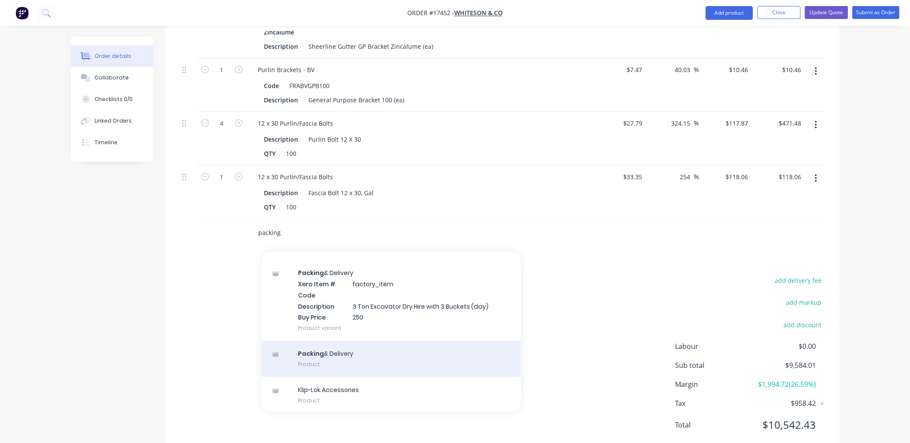
type input "packing"
click at [347, 343] on div "Packing & Delivery Product" at bounding box center [391, 359] width 259 height 36
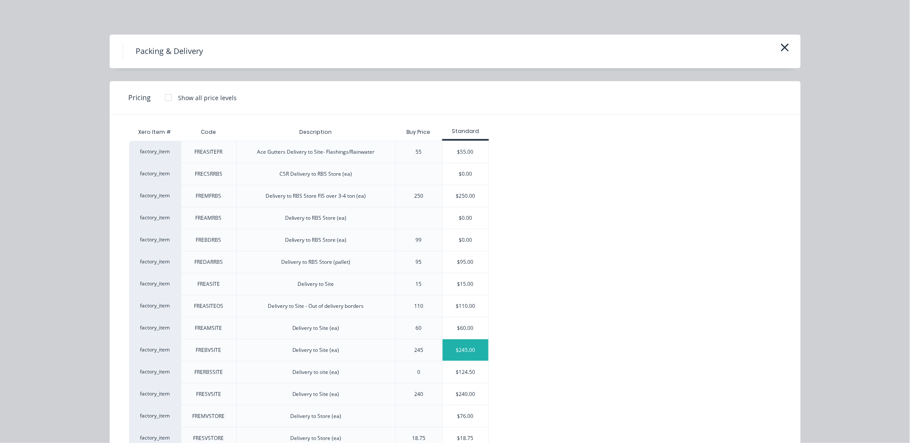
click at [456, 347] on div "$245.00" at bounding box center [465, 350] width 46 height 22
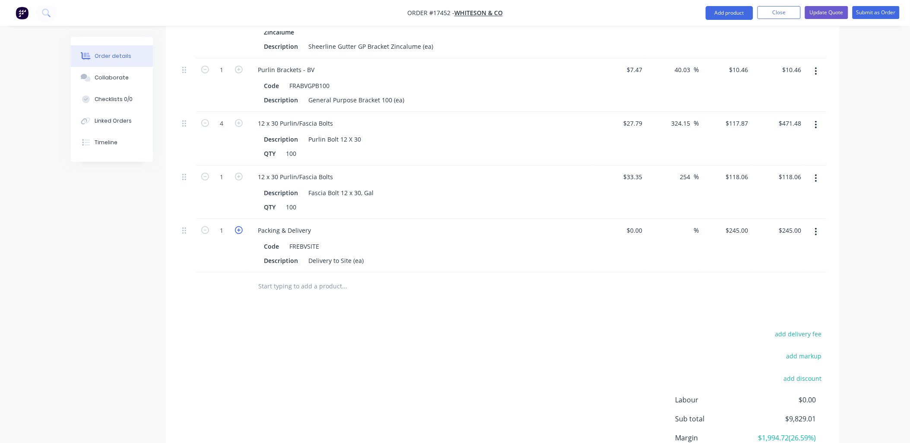
click at [237, 226] on icon "button" at bounding box center [239, 230] width 8 height 8
type input "2"
type input "$490.00"
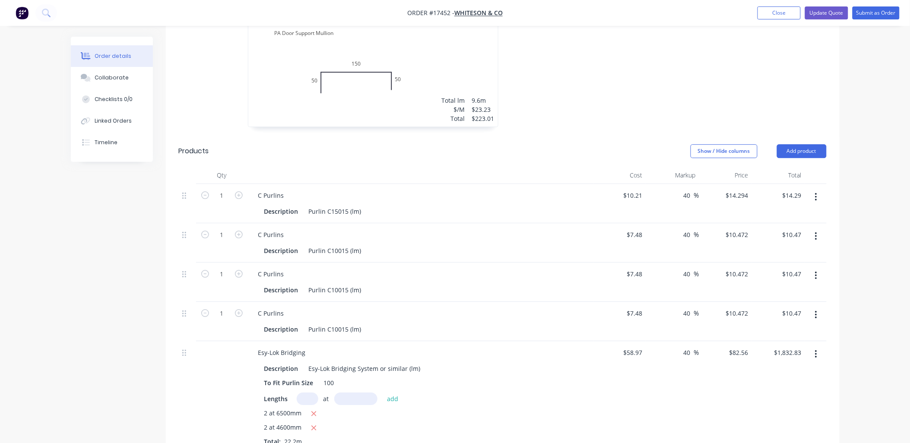
scroll to position [840, 0]
click at [640, 347] on input "58.97" at bounding box center [636, 353] width 20 height 13
type input "$9.96"
type input "$13.9443"
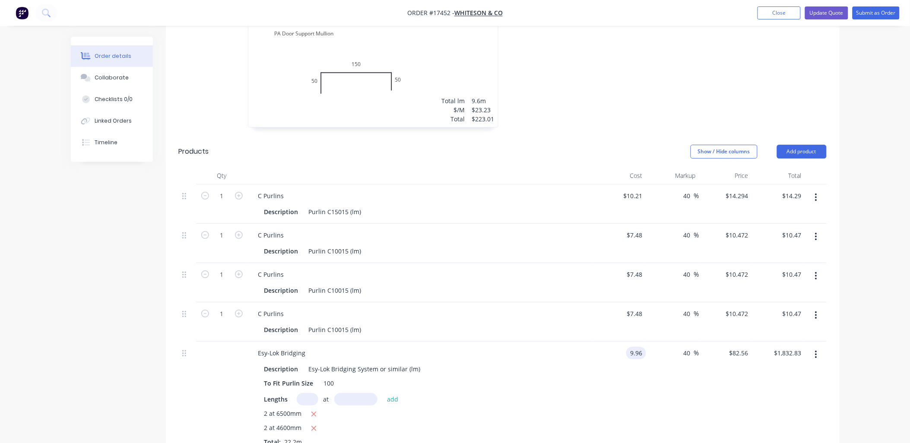
type input "$309.56"
type input "$13.944"
click at [813, 11] on button "Update Quote" at bounding box center [826, 12] width 43 height 13
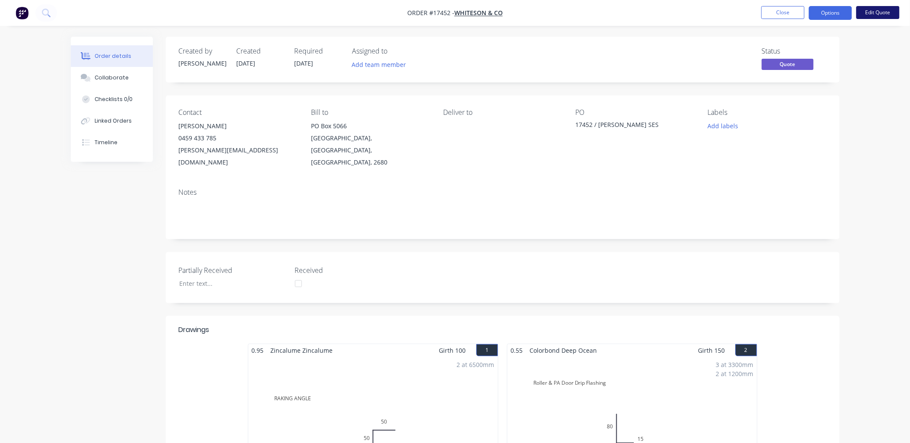
click at [879, 14] on button "Edit Quote" at bounding box center [877, 12] width 43 height 13
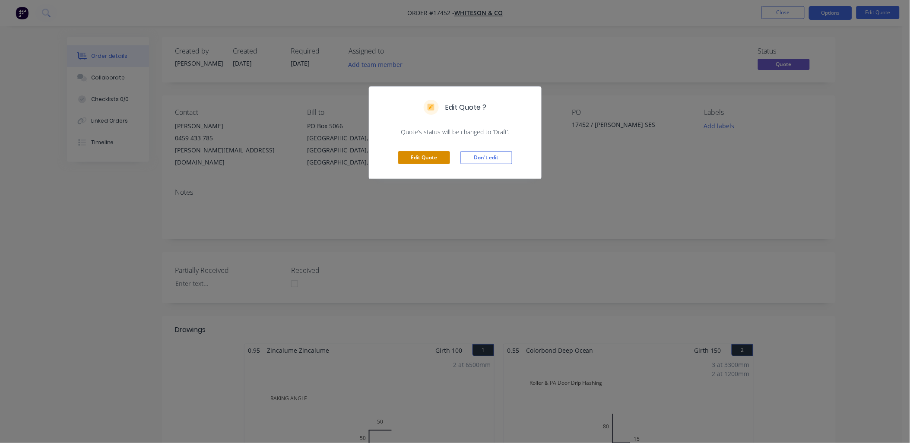
click at [432, 154] on button "Edit Quote" at bounding box center [424, 157] width 52 height 13
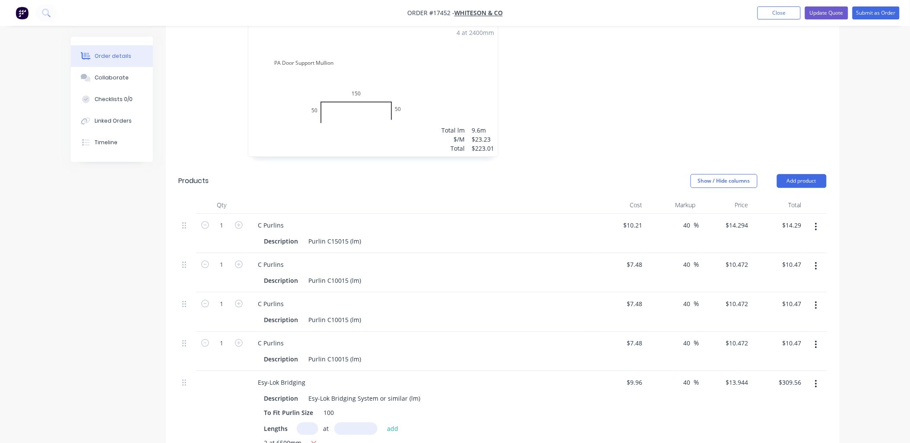
scroll to position [863, 0]
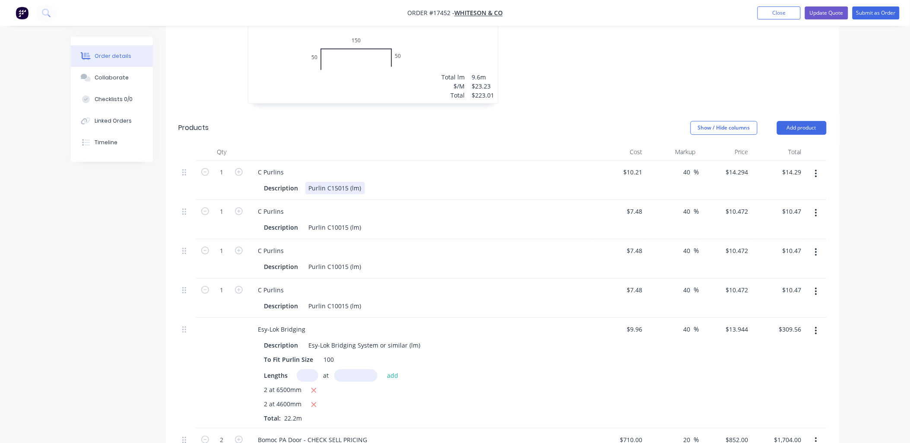
drag, startPoint x: 363, startPoint y: 162, endPoint x: 361, endPoint y: 167, distance: 5.4
click at [363, 182] on div "Description Purlin C15015 (lm)" at bounding box center [419, 188] width 316 height 13
type input "11.58"
type input "$165.52"
click at [360, 221] on div "Purlin C10015 (lm)" at bounding box center [335, 227] width 60 height 13
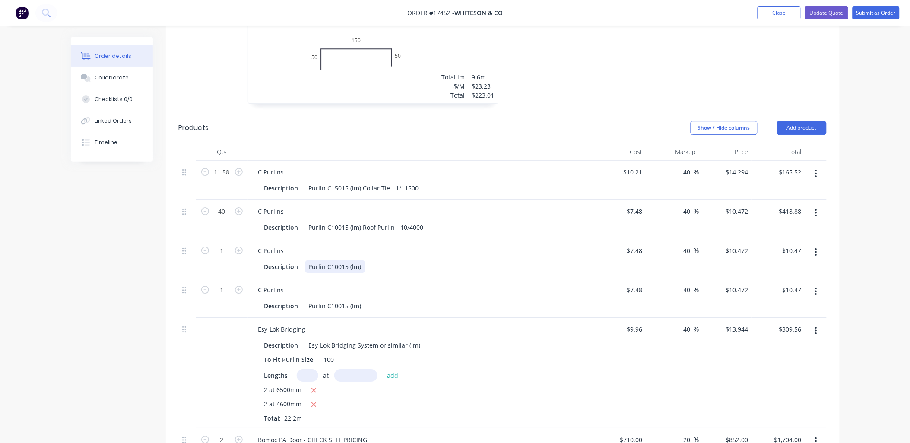
click at [363, 260] on div "Description Purlin C10015 (lm)" at bounding box center [419, 266] width 316 height 13
click at [361, 260] on div "Purlin C10015 (lm) Wall Girt -" at bounding box center [350, 266] width 90 height 13
click at [405, 260] on div "Purlin C10015 (lm) Side Wall Girt -" at bounding box center [357, 266] width 104 height 13
click at [540, 284] on div "C Purlins" at bounding box center [420, 290] width 338 height 13
click at [360, 300] on div "Purlin C10015 (lm)" at bounding box center [335, 306] width 60 height 13
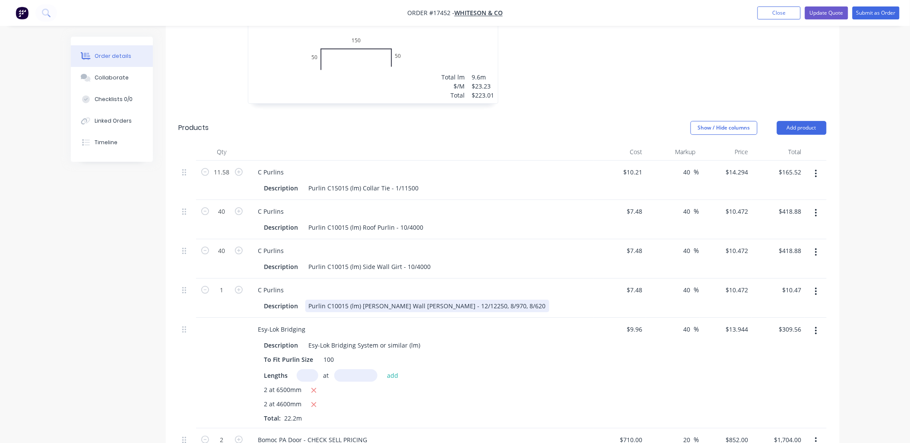
click at [412, 300] on div "Purlin C10015 (lm) [PERSON_NAME] Wall [PERSON_NAME] - 12/12250, 8/970, 8/620" at bounding box center [427, 306] width 244 height 13
click at [225, 179] on input "1" at bounding box center [222, 172] width 22 height 13
click at [545, 337] on div "Description Esy-Lok Bridging System or similar (lm) To Fit Purlin Size 100 Leng…" at bounding box center [420, 379] width 338 height 85
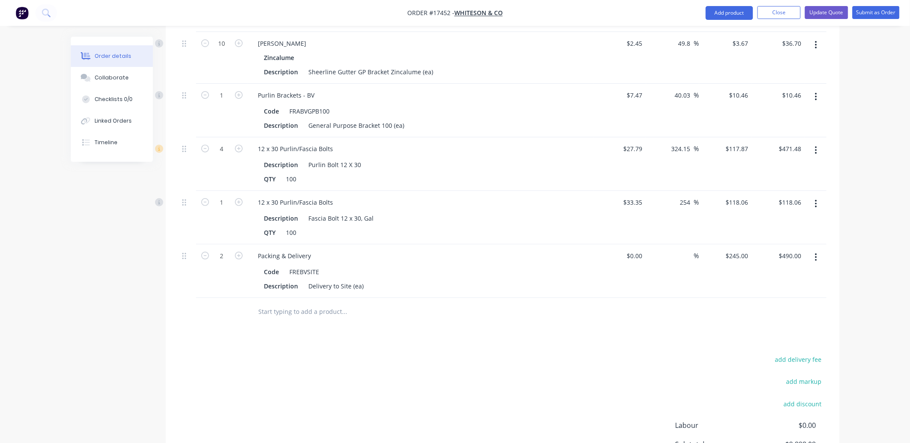
scroll to position [2302, 0]
click at [335, 302] on input "text" at bounding box center [344, 310] width 173 height 17
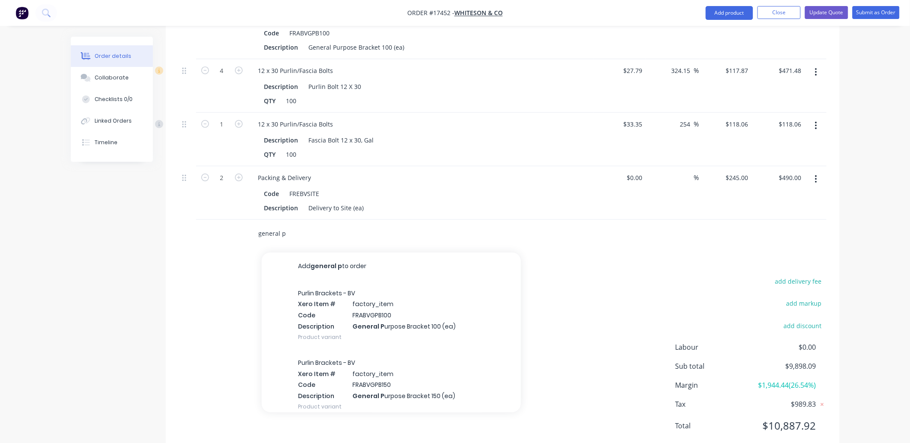
scroll to position [2380, 0]
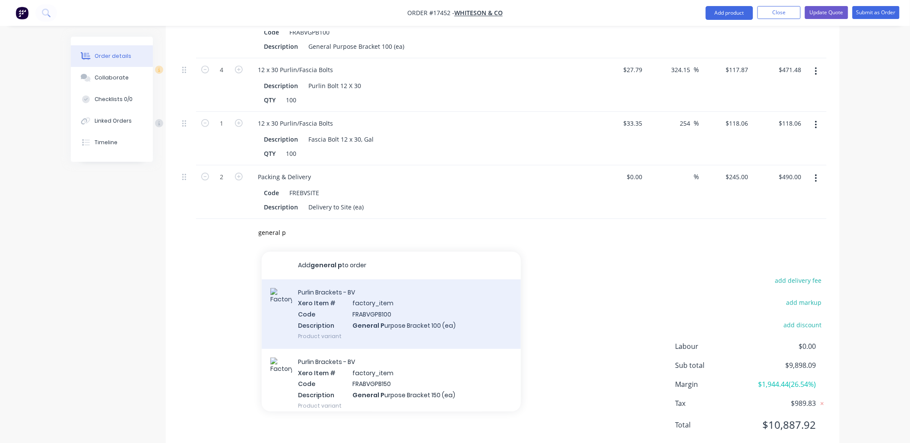
click at [398, 279] on div "Purlin Brackets - BV Xero Item # factory_item Code FRABVGPB100 Description Gene…" at bounding box center [391, 314] width 259 height 70
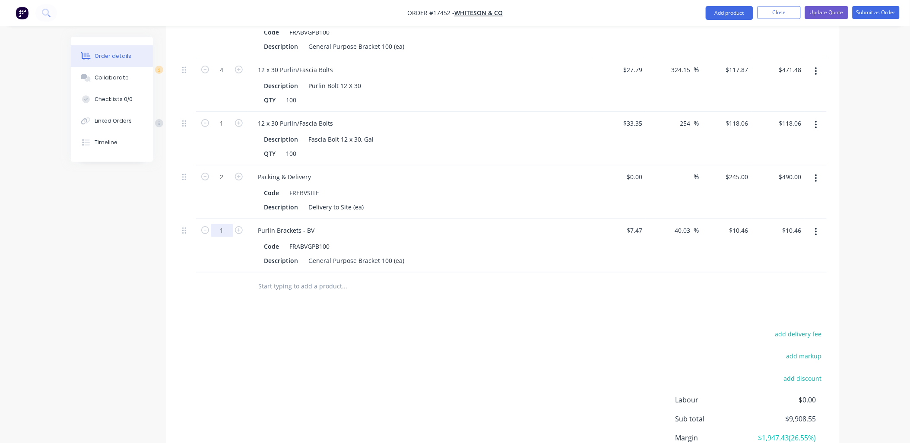
click at [334, 278] on input "text" at bounding box center [344, 286] width 173 height 17
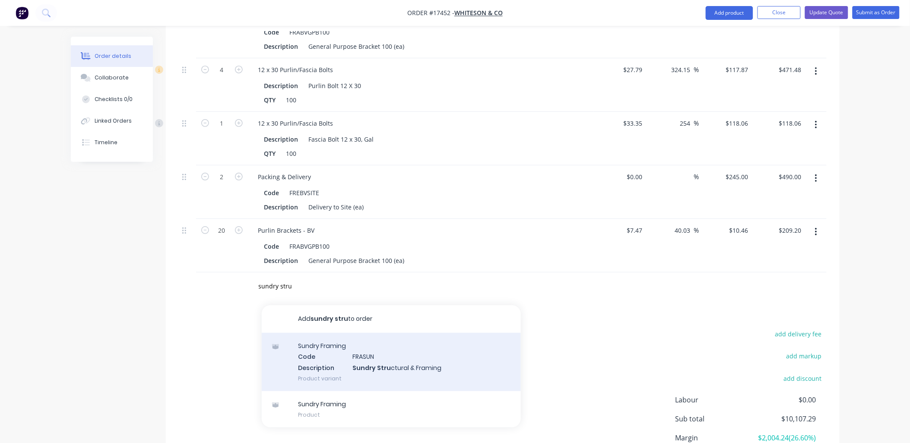
click at [370, 345] on div "Sundry Framing Code FRASUN Description Sundry Stru ctural & Framing Product var…" at bounding box center [391, 362] width 259 height 58
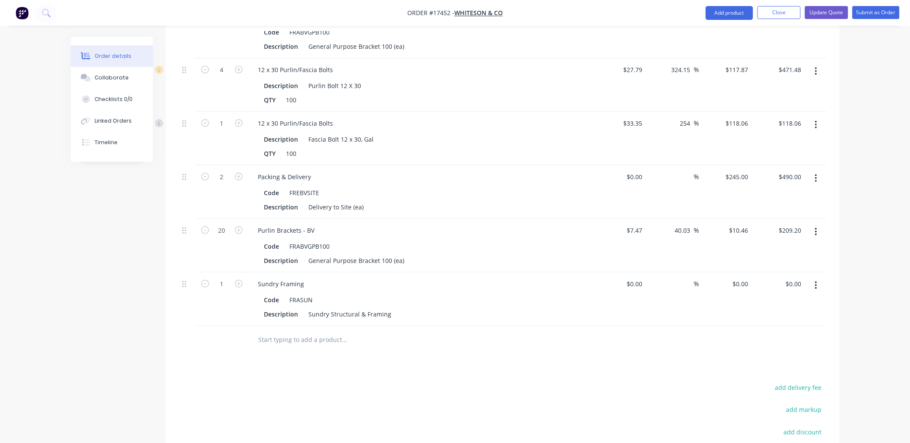
click at [315, 331] on input "text" at bounding box center [344, 339] width 173 height 17
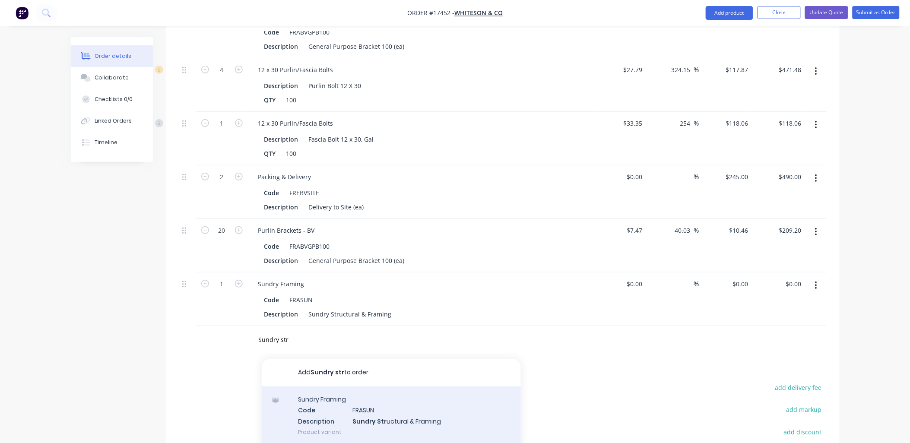
click at [372, 399] on div "Sundry Framing Code FRASUN Description Sundry Str uctural & Framing Product var…" at bounding box center [391, 415] width 259 height 58
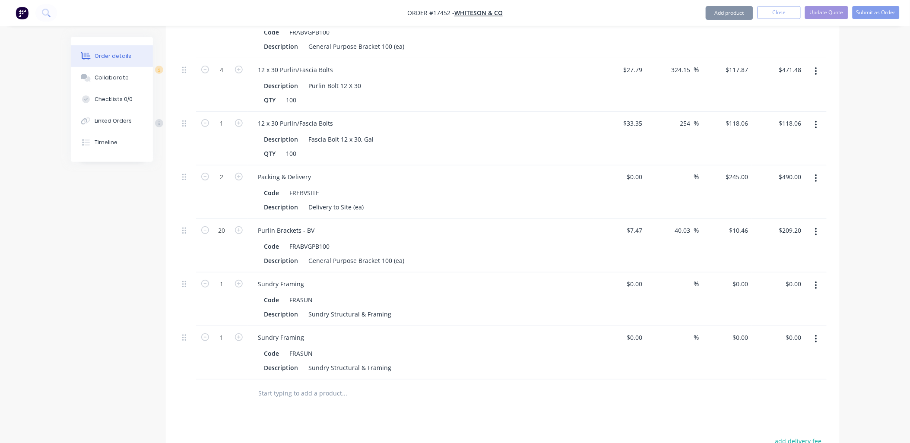
click at [388, 308] on div "Sundry Structural & Framing" at bounding box center [350, 314] width 90 height 13
drag, startPoint x: 389, startPoint y: 292, endPoint x: 308, endPoint y: 295, distance: 81.2
click at [308, 308] on div "Sundry Structural & Framing" at bounding box center [350, 314] width 90 height 13
drag, startPoint x: 644, startPoint y: 261, endPoint x: 642, endPoint y: 272, distance: 11.4
click at [645, 278] on input "0" at bounding box center [636, 284] width 20 height 13
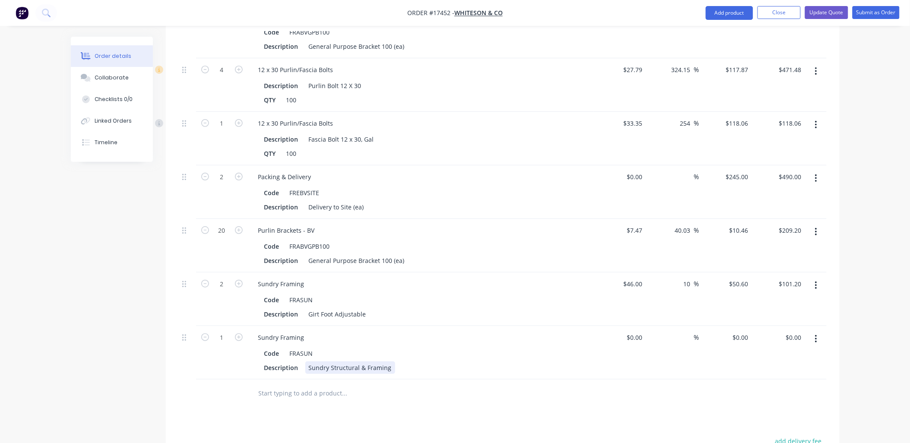
click at [392, 361] on div "Description Sundry Structural & Framing" at bounding box center [419, 367] width 316 height 13
drag, startPoint x: 390, startPoint y: 346, endPoint x: 303, endPoint y: 348, distance: 86.8
click at [303, 361] on div "Description Sundry Structural & Framing" at bounding box center [419, 367] width 316 height 13
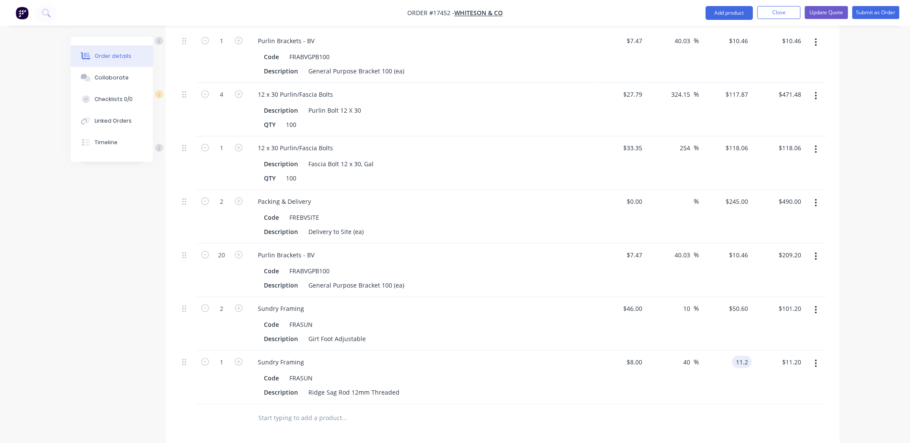
scroll to position [2332, 0]
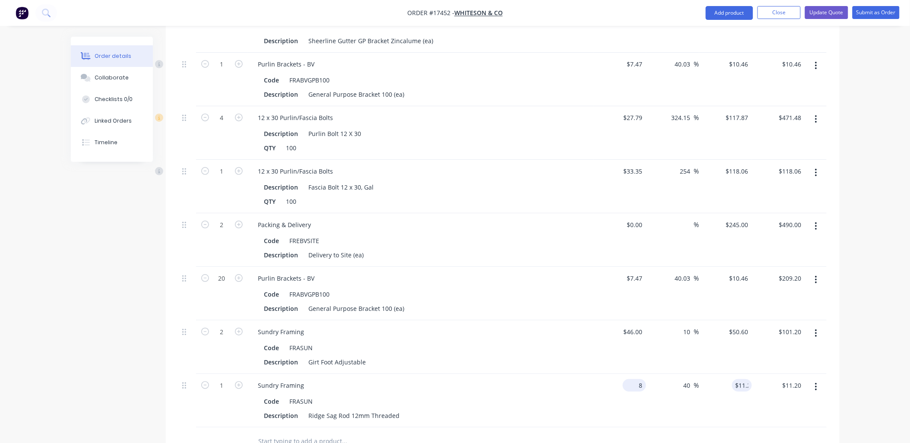
drag, startPoint x: 639, startPoint y: 360, endPoint x: 637, endPoint y: 364, distance: 4.8
click at [639, 379] on input "8" at bounding box center [636, 385] width 20 height 13
click at [399, 409] on div "Ridge Sag Rod 12mm Threaded" at bounding box center [354, 415] width 98 height 13
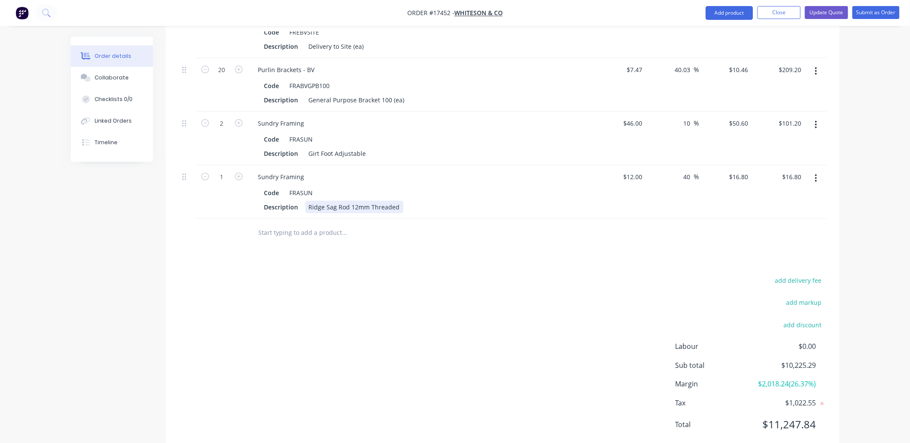
click at [398, 201] on div "Ridge Sag Rod 12mm Threaded" at bounding box center [354, 207] width 98 height 13
click at [368, 147] on div "Description Girt Foot Adjustable" at bounding box center [419, 153] width 316 height 13
click at [441, 224] on div at bounding box center [380, 232] width 259 height 17
click at [326, 224] on input "text" at bounding box center [344, 232] width 173 height 17
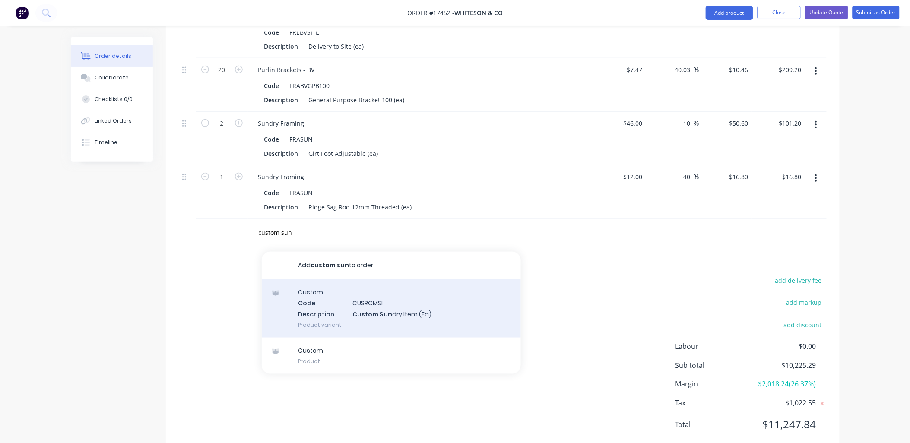
click at [393, 289] on div "Custom Code CUSRCMSI Description Custom Sun dry Item (Ea) Product variant" at bounding box center [391, 308] width 259 height 58
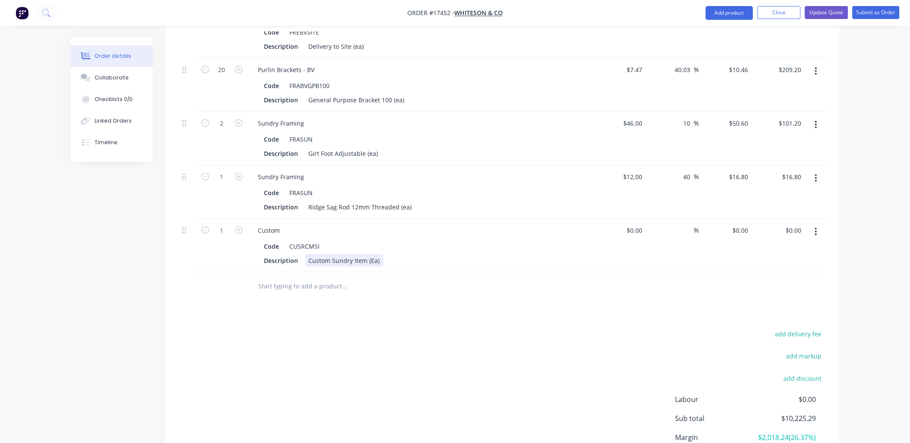
click at [365, 254] on div "Custom Sundry Item (Ea)" at bounding box center [344, 260] width 78 height 13
drag, startPoint x: 365, startPoint y: 238, endPoint x: 308, endPoint y: 238, distance: 57.4
click at [308, 254] on div "Custom Sundry Item (Ea)" at bounding box center [344, 260] width 78 height 13
drag, startPoint x: 307, startPoint y: 235, endPoint x: 328, endPoint y: 241, distance: 21.5
click at [309, 254] on div "PA Door Awning (Ea)" at bounding box center [337, 260] width 65 height 13
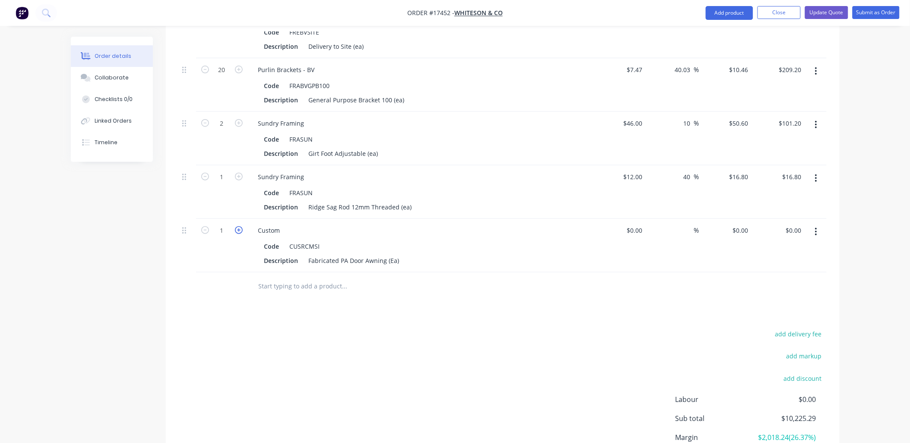
click at [237, 226] on icon "button" at bounding box center [239, 230] width 8 height 8
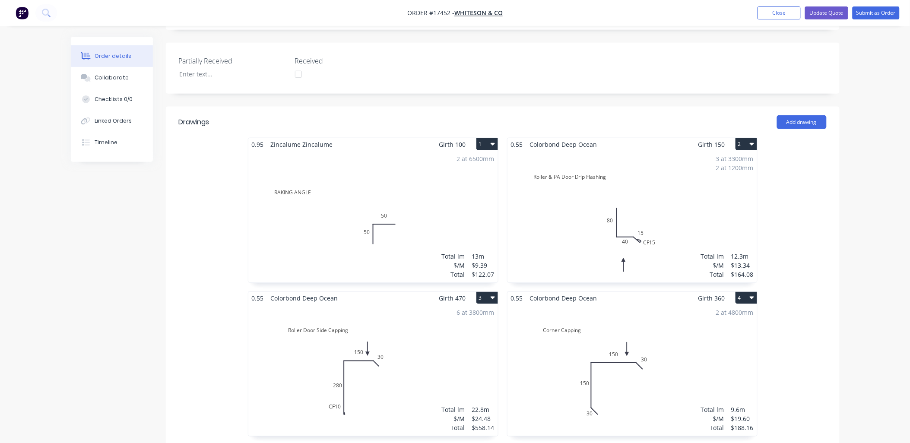
scroll to position [0, 0]
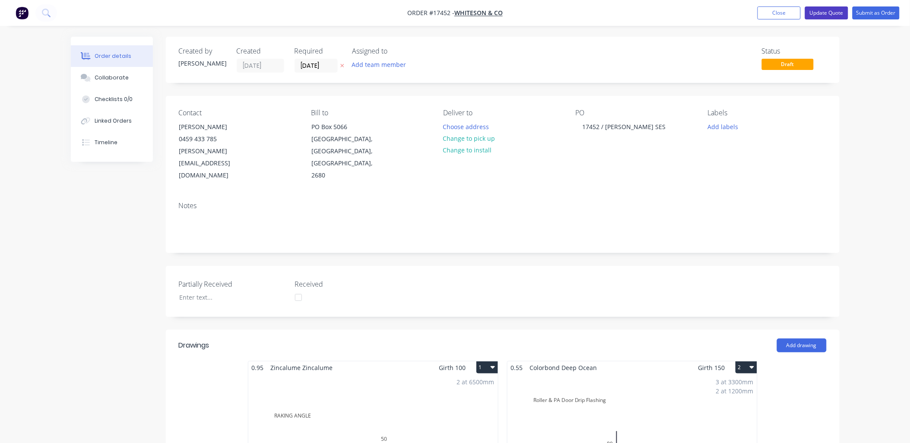
click at [830, 14] on button "Update Quote" at bounding box center [826, 12] width 43 height 13
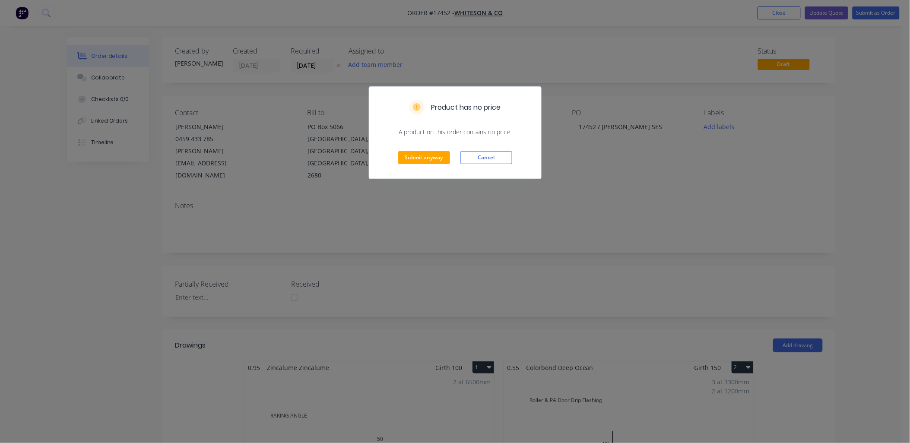
click at [470, 158] on button "Cancel" at bounding box center [486, 157] width 52 height 13
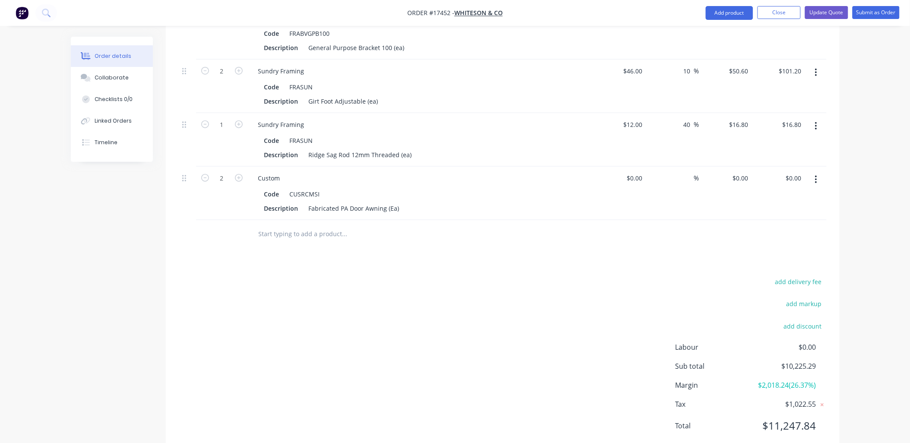
scroll to position [2595, 0]
drag, startPoint x: 743, startPoint y: 152, endPoint x: 743, endPoint y: 159, distance: 6.9
click at [743, 171] on input "0" at bounding box center [742, 177] width 20 height 13
click at [735, 171] on div "350 $350.00" at bounding box center [736, 177] width 30 height 13
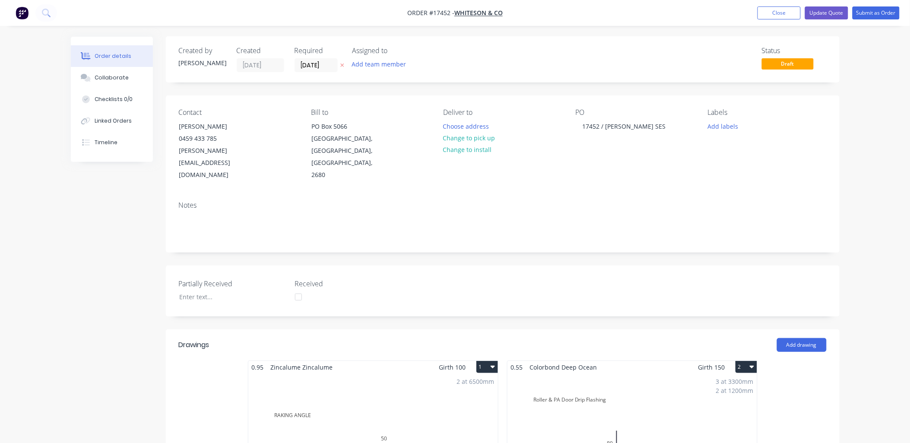
scroll to position [0, 0]
click at [836, 15] on button "Update Quote" at bounding box center [826, 12] width 43 height 13
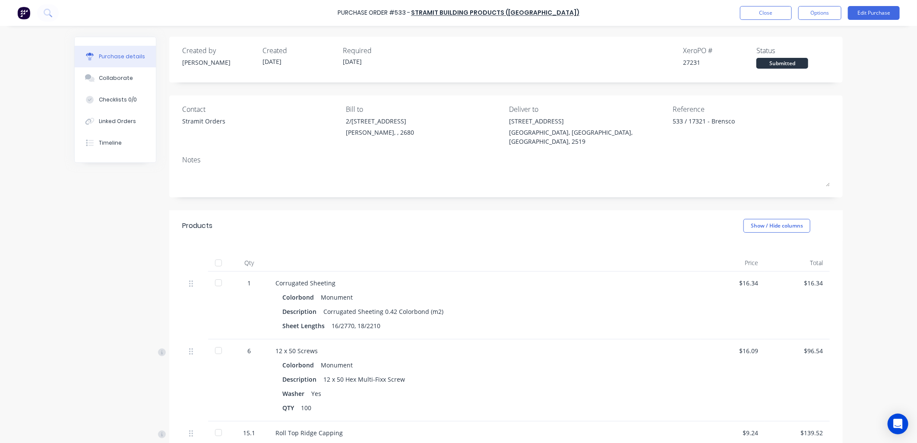
type textarea "x"
click at [753, 16] on button "Close" at bounding box center [766, 13] width 52 height 14
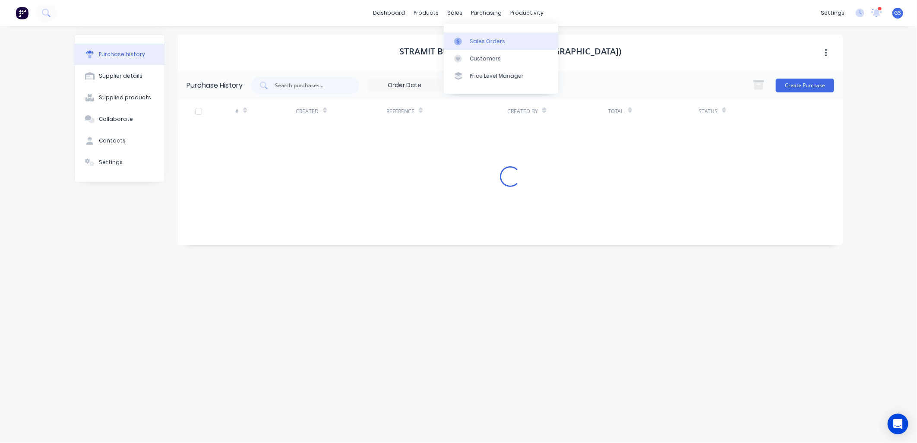
click at [472, 39] on div "Sales Orders" at bounding box center [487, 42] width 35 height 8
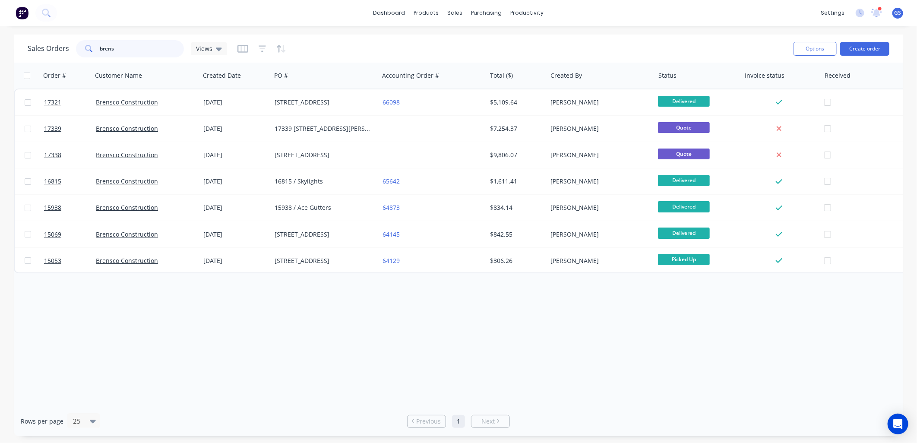
drag, startPoint x: 127, startPoint y: 49, endPoint x: 38, endPoint y: 54, distance: 89.9
click at [36, 54] on div "Sales Orders brens Views" at bounding box center [127, 48] width 199 height 17
type input "tyre"
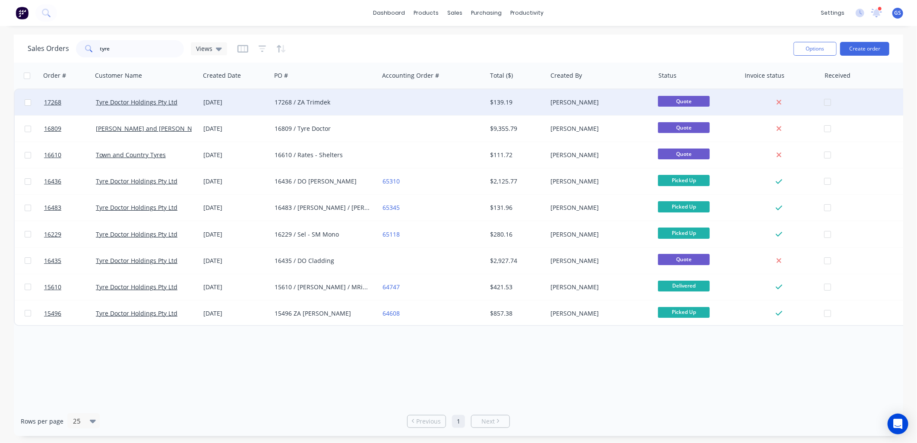
click at [322, 107] on div "17268 / ZA Trimdek" at bounding box center [324, 102] width 107 height 26
